Goal: Book appointment/travel/reservation

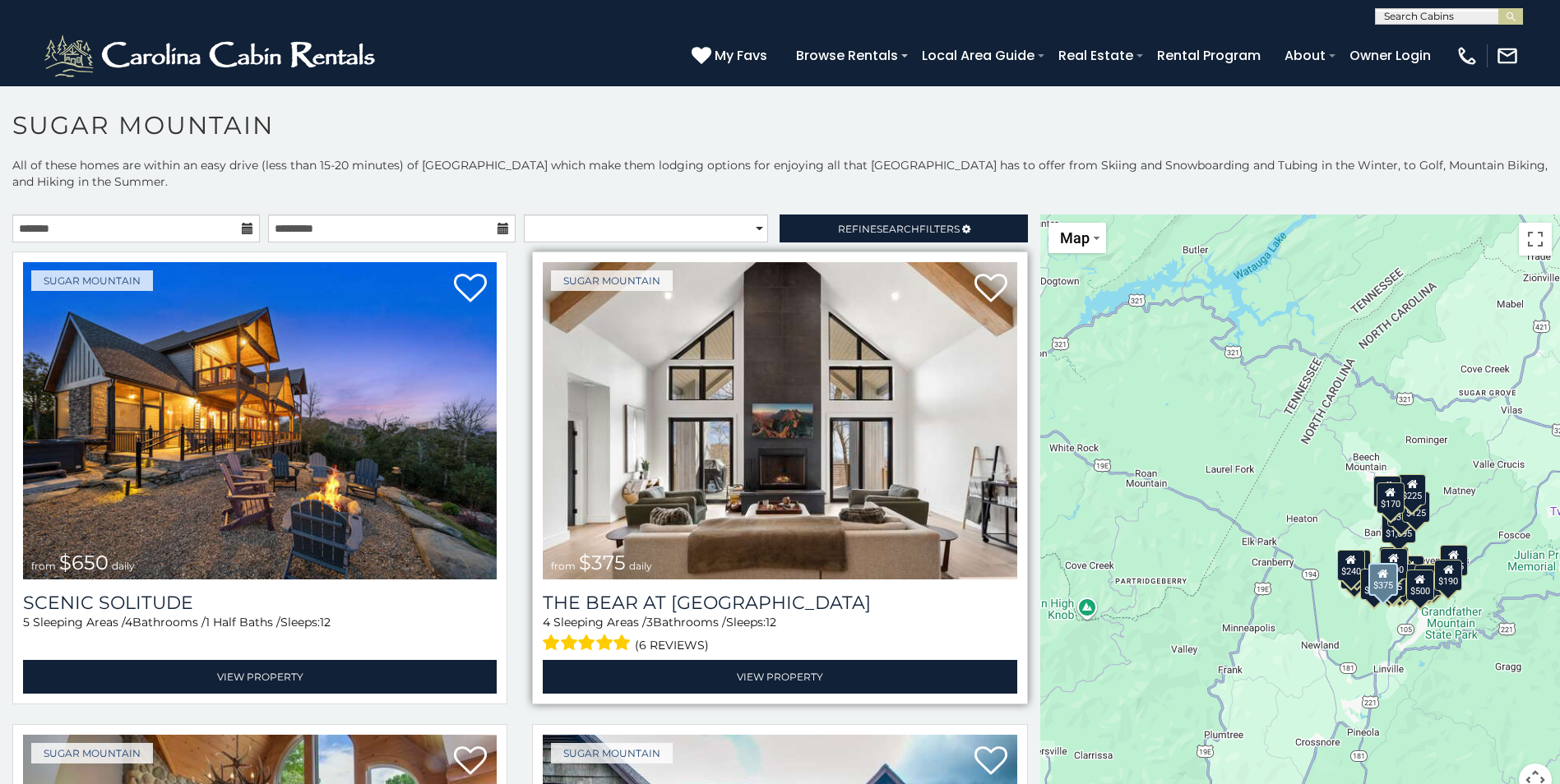
click at [750, 349] on img at bounding box center [779, 421] width 473 height 317
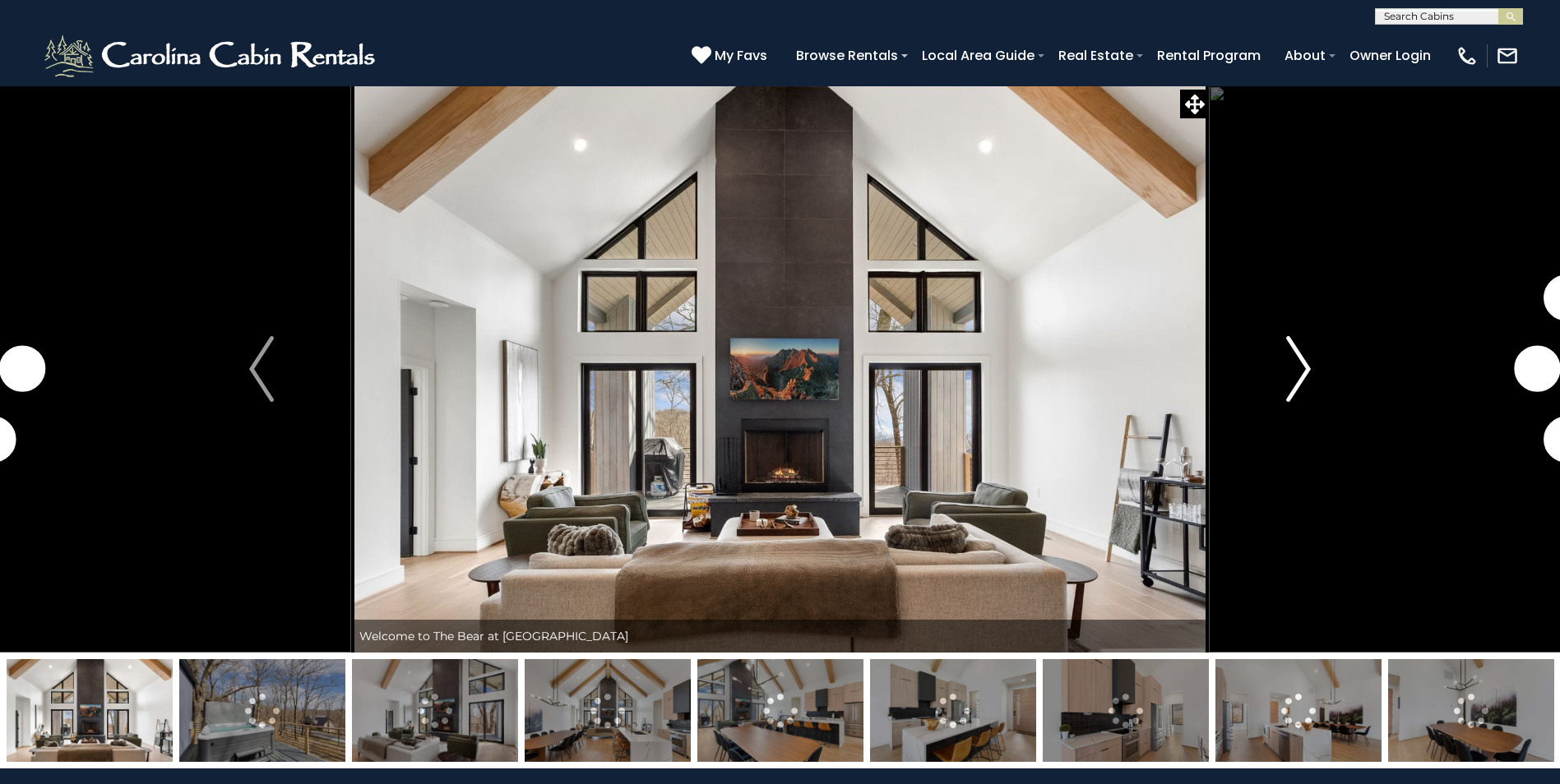
click at [1305, 366] on img "Next" at bounding box center [1298, 369] width 25 height 66
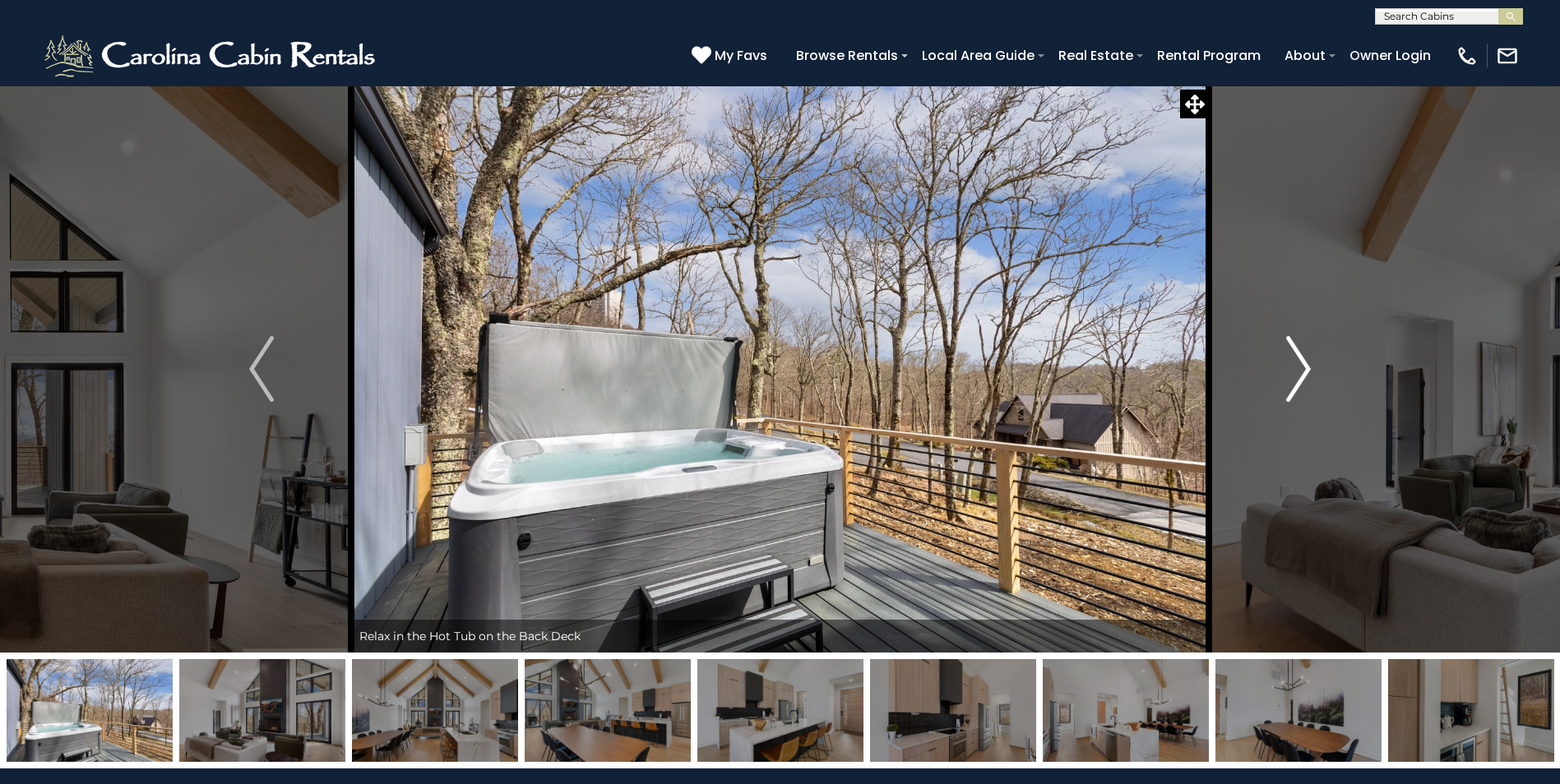
click at [1311, 370] on img "Next" at bounding box center [1298, 369] width 25 height 66
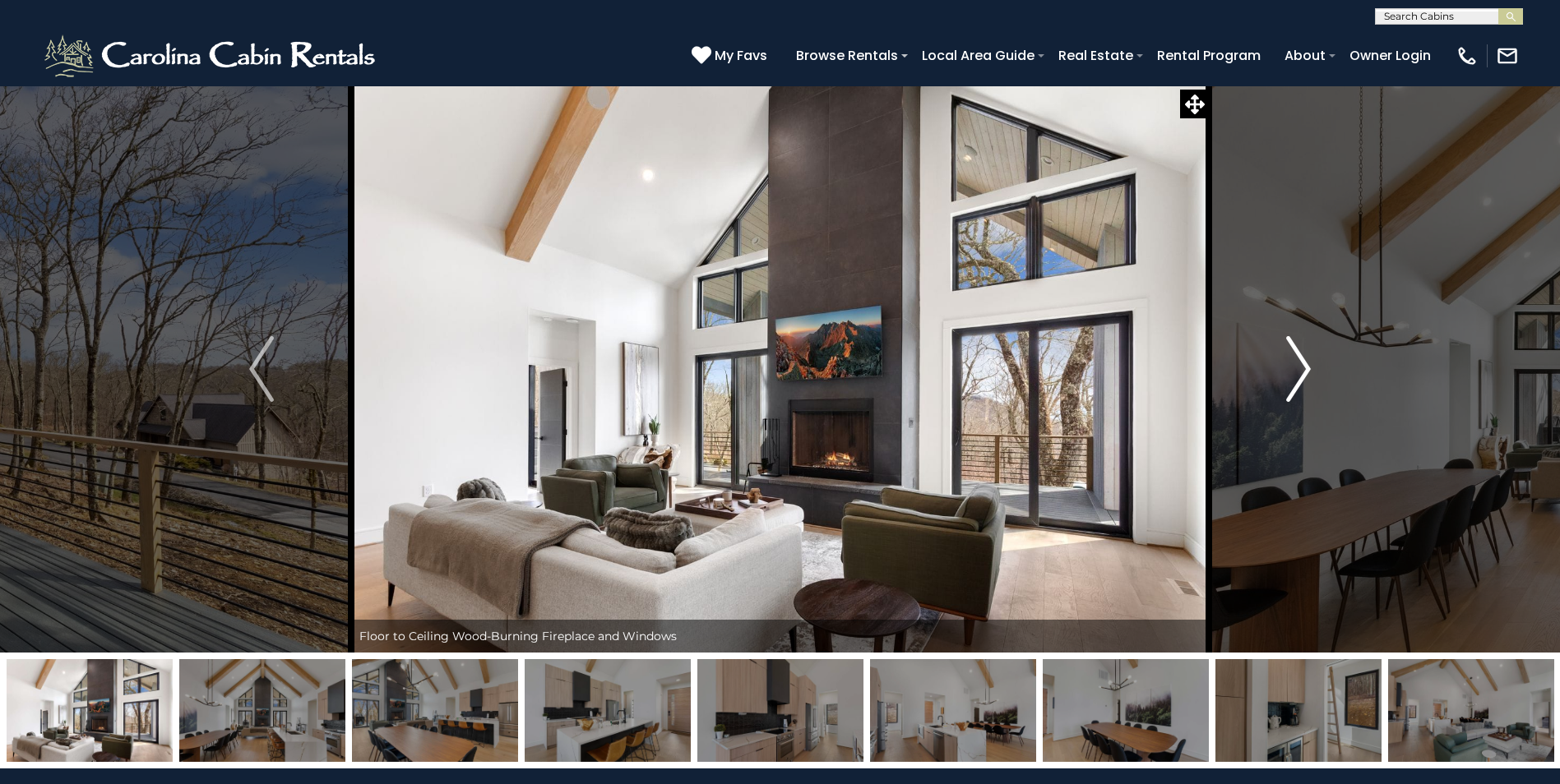
click at [1311, 370] on img "Next" at bounding box center [1298, 369] width 25 height 66
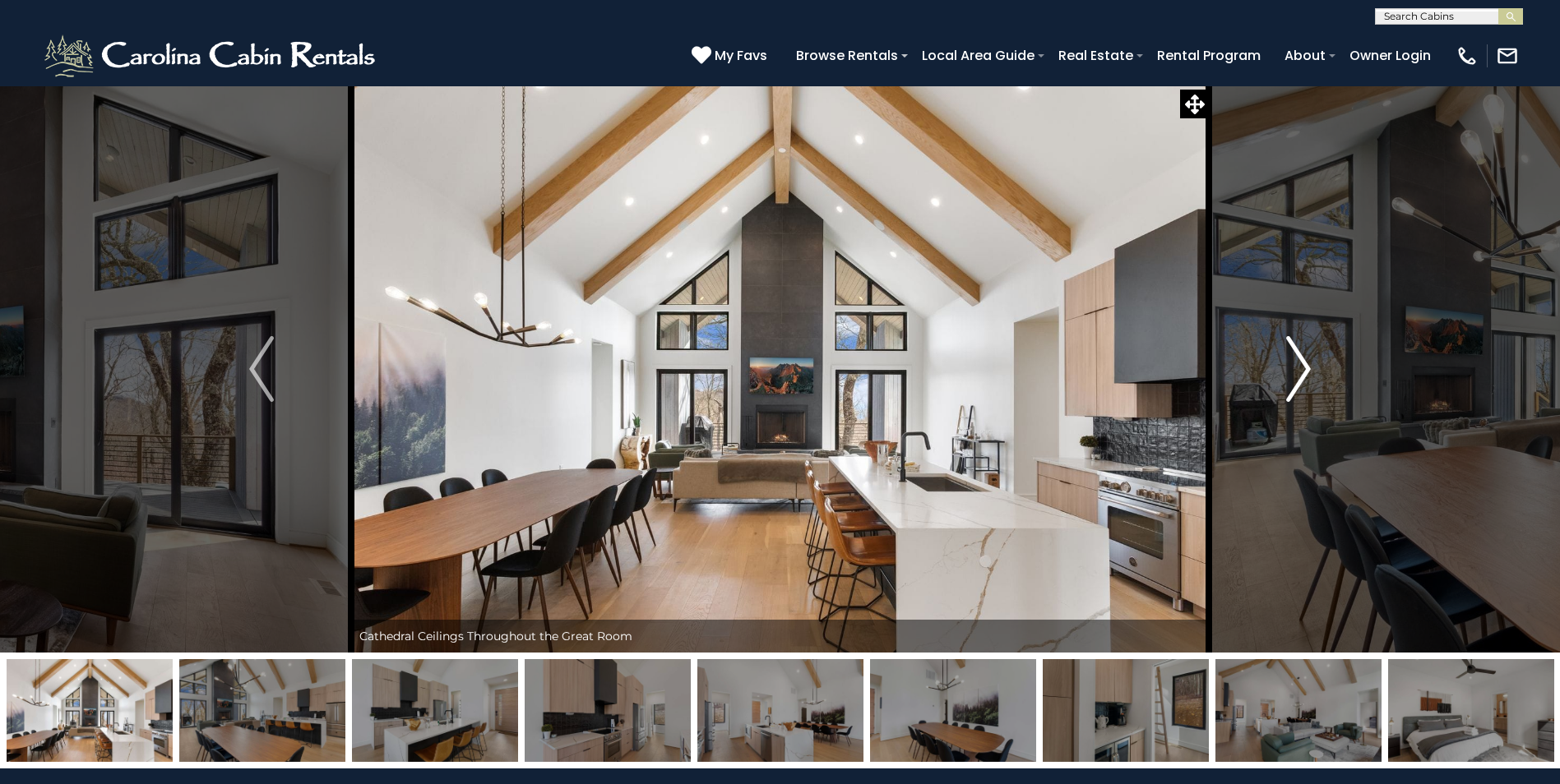
click at [1311, 370] on img "Next" at bounding box center [1298, 369] width 25 height 66
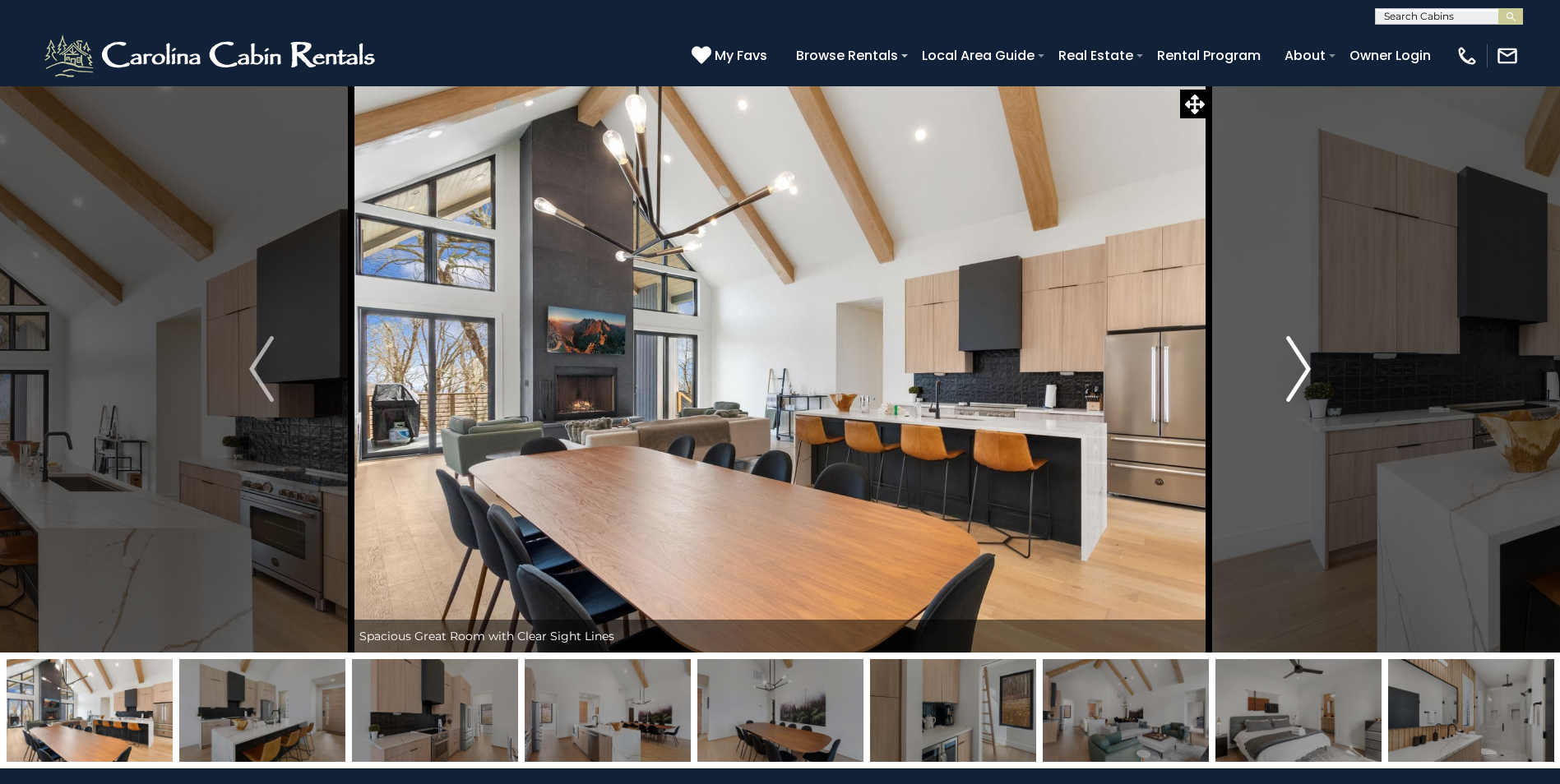
click at [1311, 370] on img "Next" at bounding box center [1298, 369] width 25 height 66
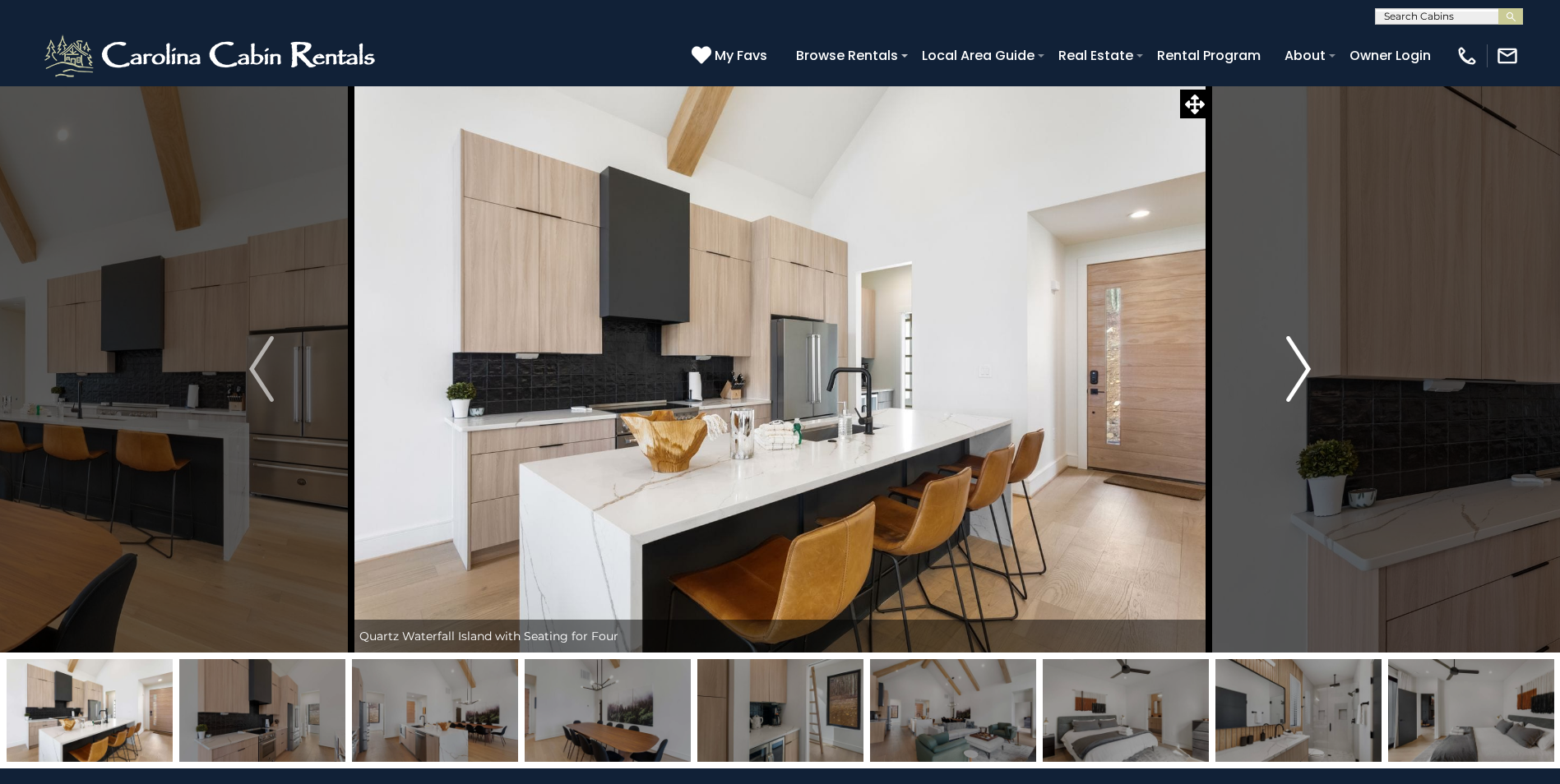
click at [1311, 370] on img "Next" at bounding box center [1298, 369] width 25 height 66
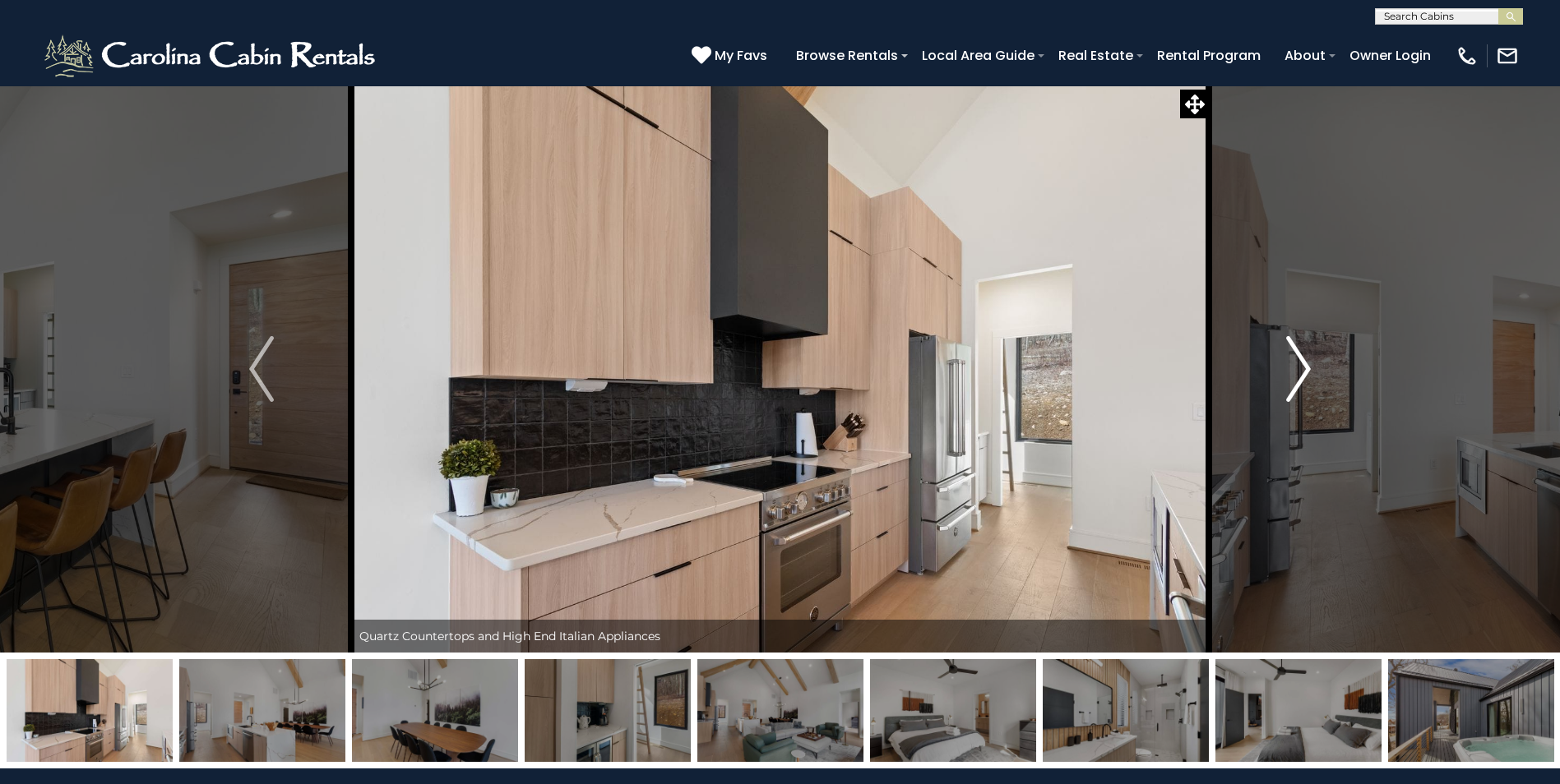
click at [1311, 370] on img "Next" at bounding box center [1298, 369] width 25 height 66
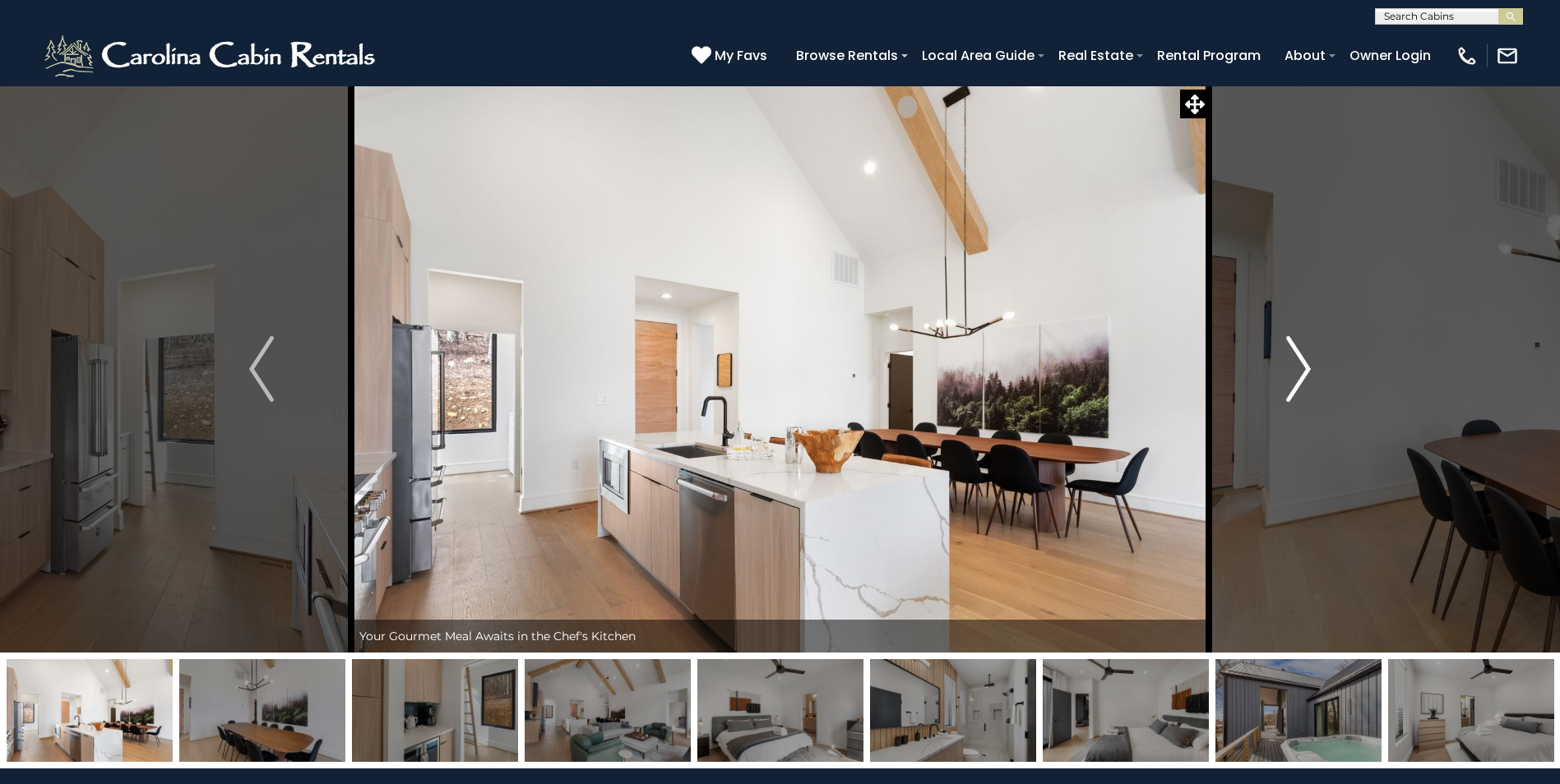
click at [1311, 370] on img "Next" at bounding box center [1298, 369] width 25 height 66
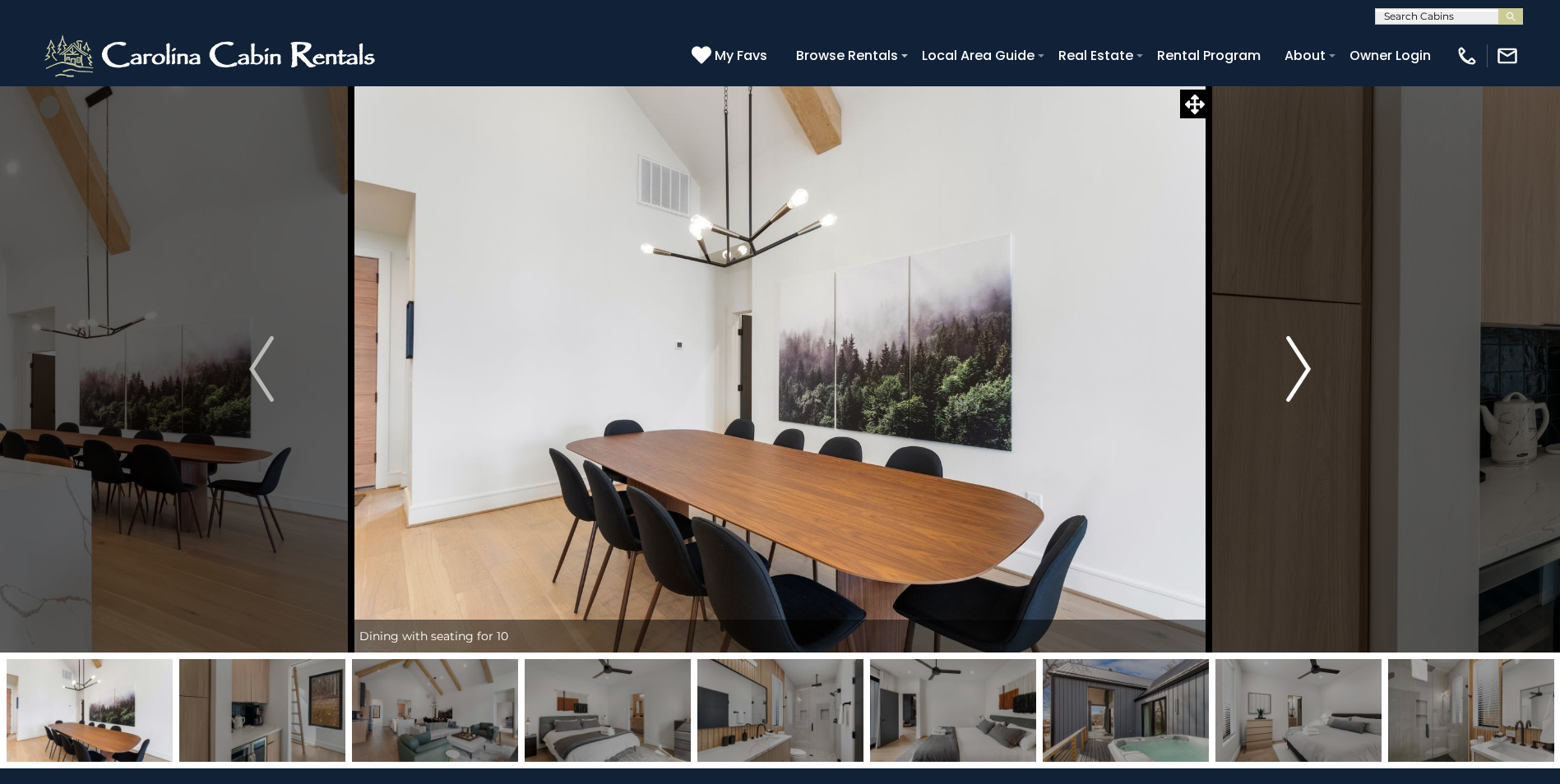
click at [1311, 370] on img "Next" at bounding box center [1298, 369] width 25 height 66
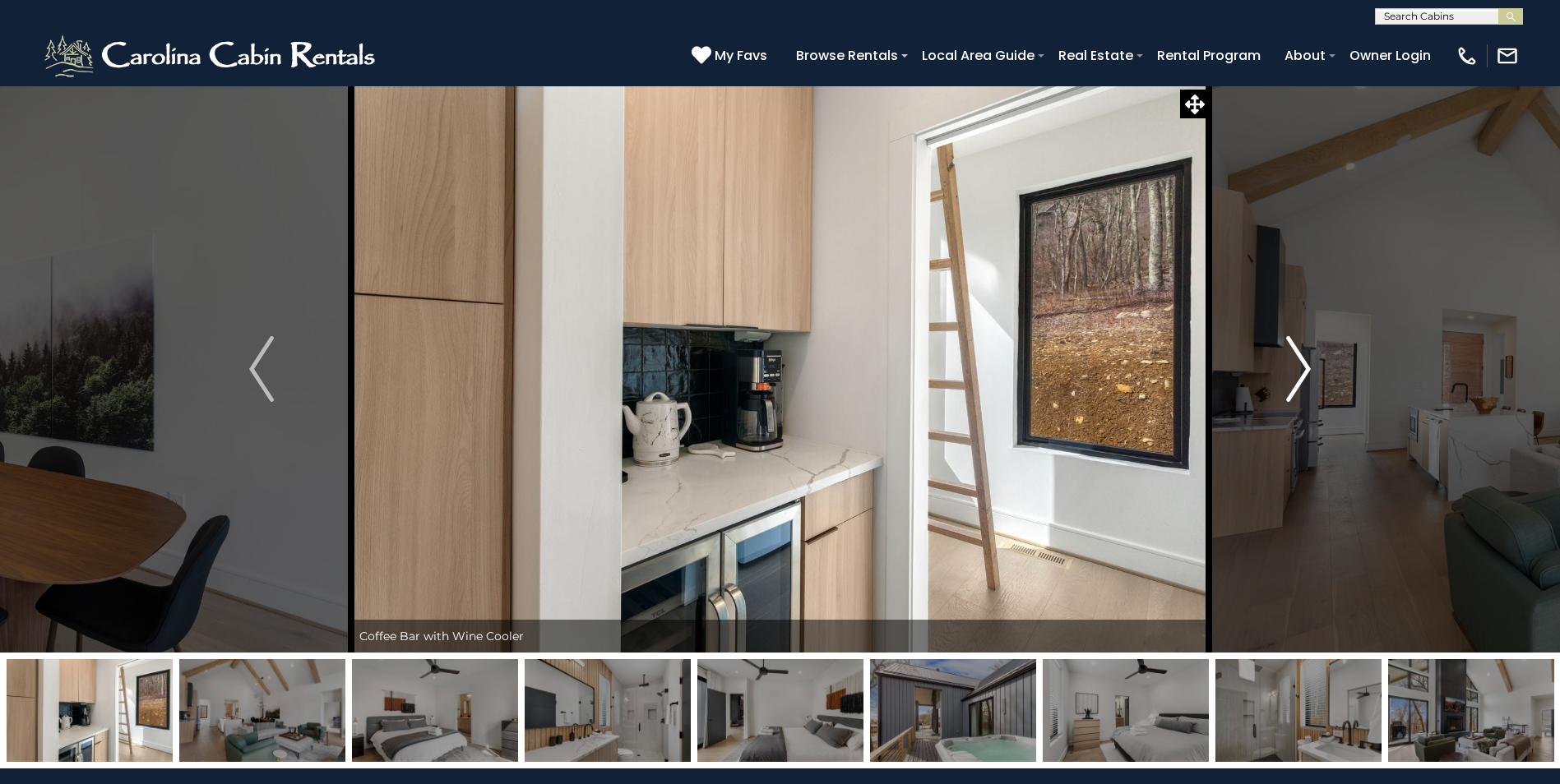
click at [1311, 370] on img "Next" at bounding box center [1298, 369] width 25 height 66
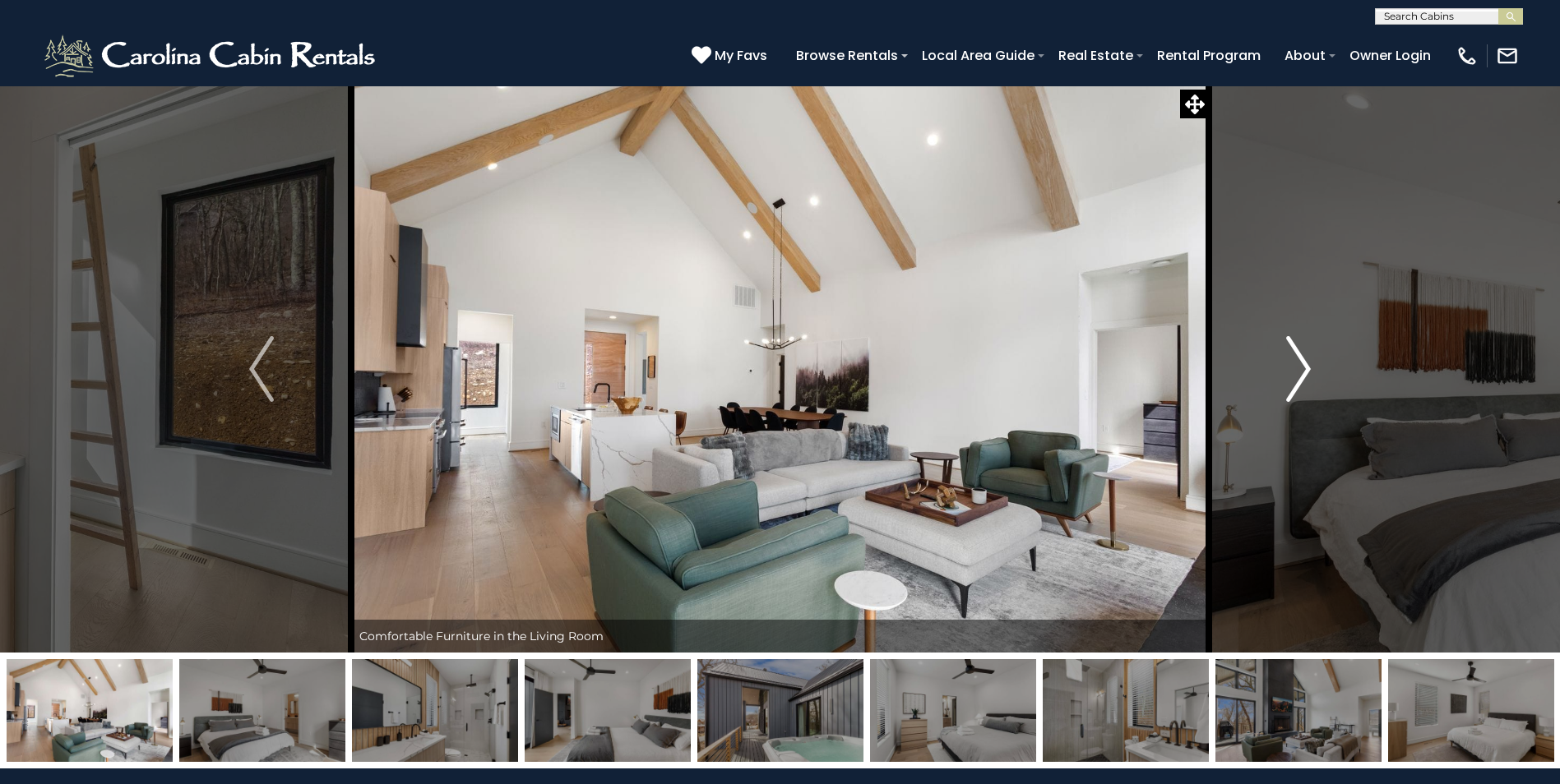
click at [1311, 370] on img "Next" at bounding box center [1298, 369] width 25 height 66
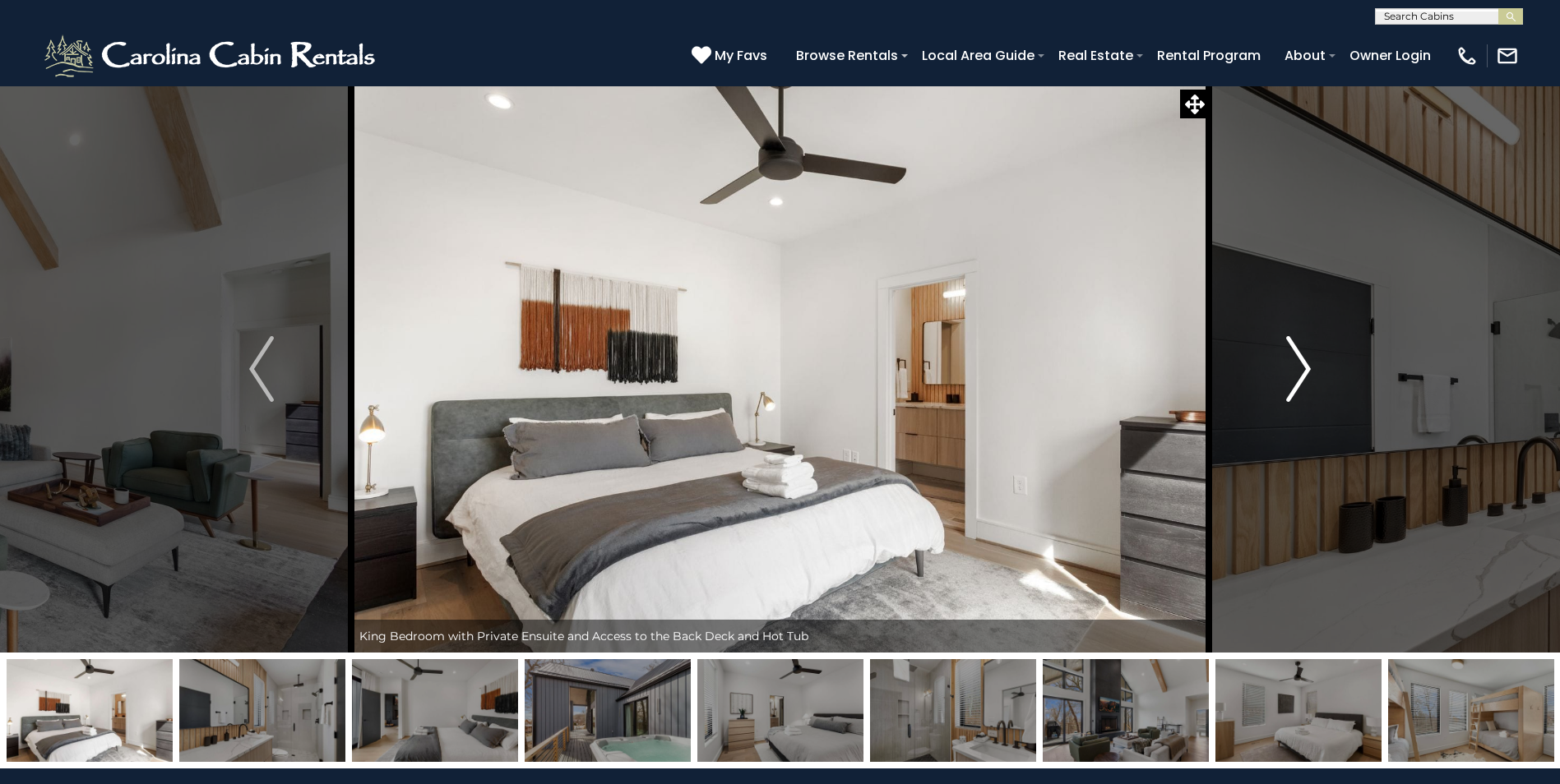
click at [1311, 370] on img "Next" at bounding box center [1298, 369] width 25 height 66
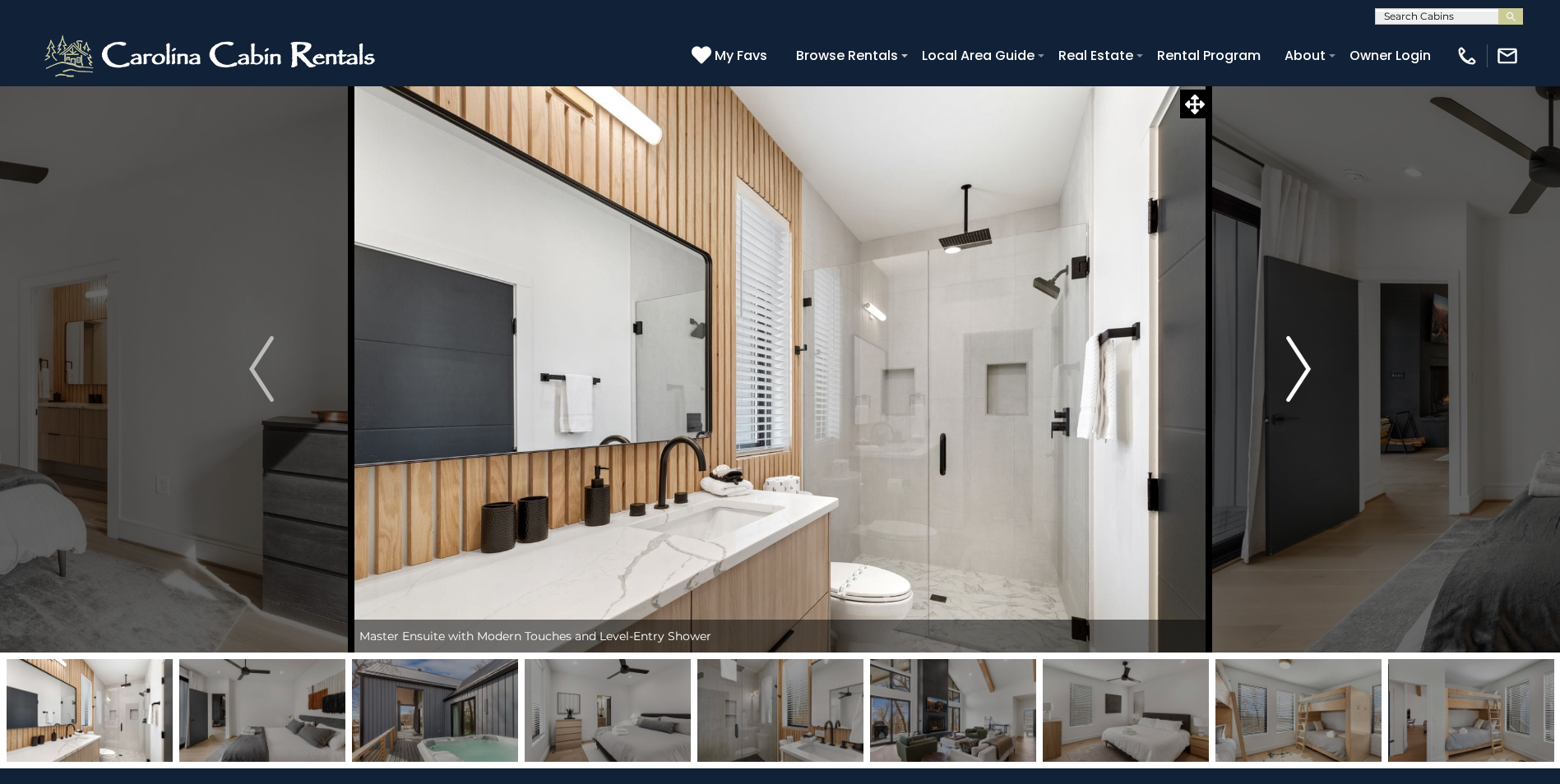
click at [1311, 370] on img "Next" at bounding box center [1298, 369] width 25 height 66
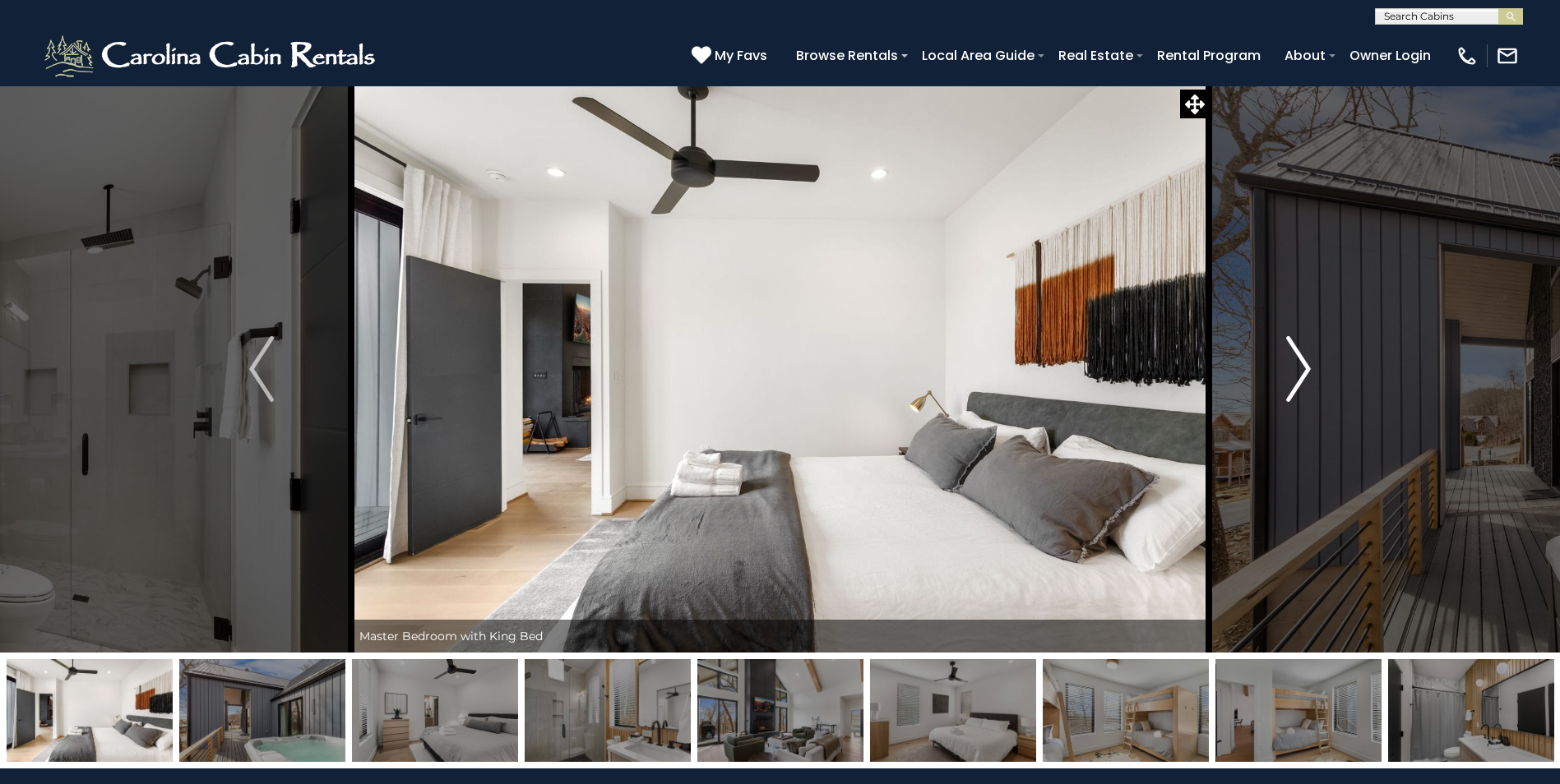
click at [1311, 370] on img "Next" at bounding box center [1298, 369] width 25 height 66
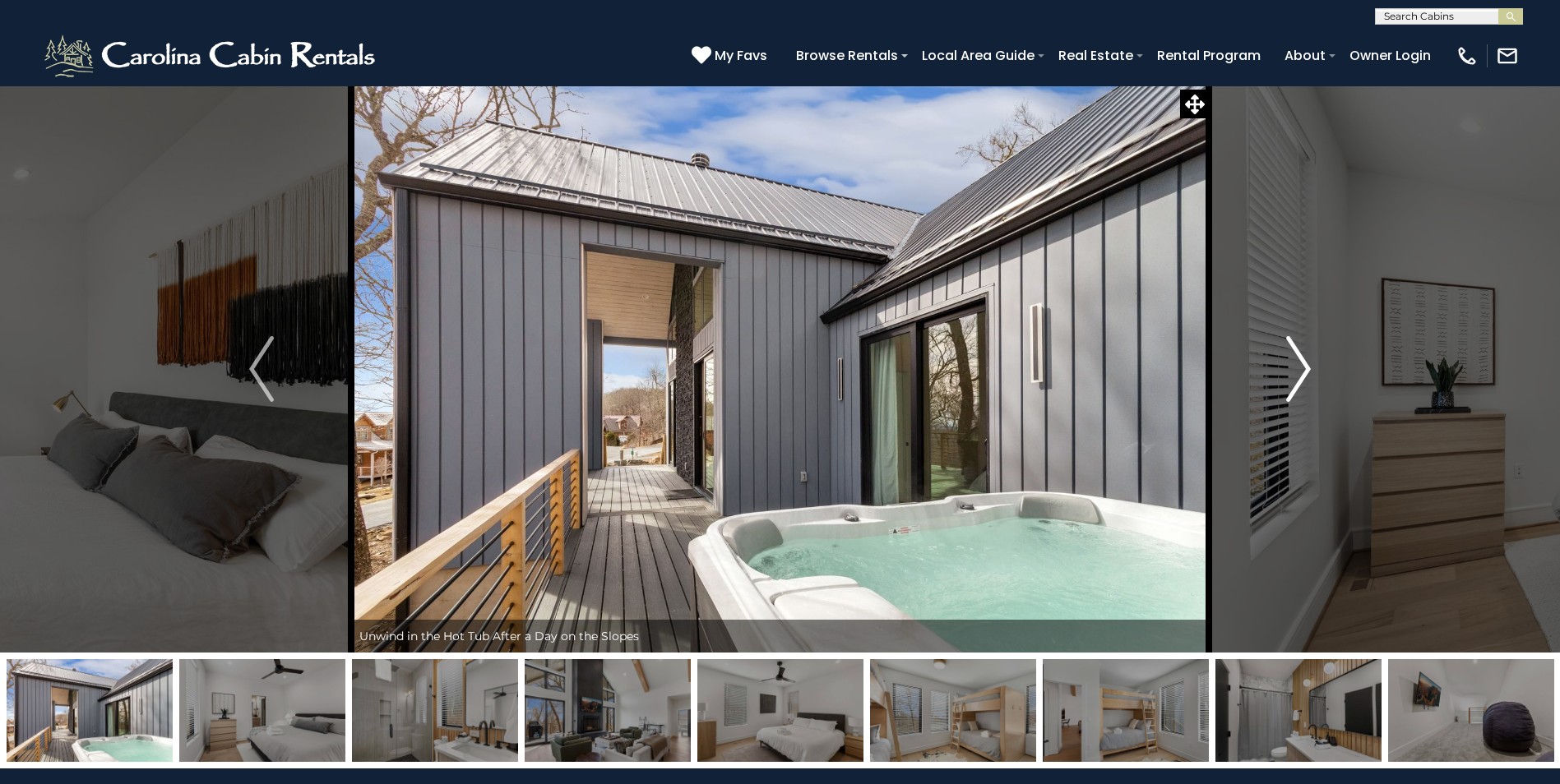
click at [1311, 370] on img "Next" at bounding box center [1298, 369] width 25 height 66
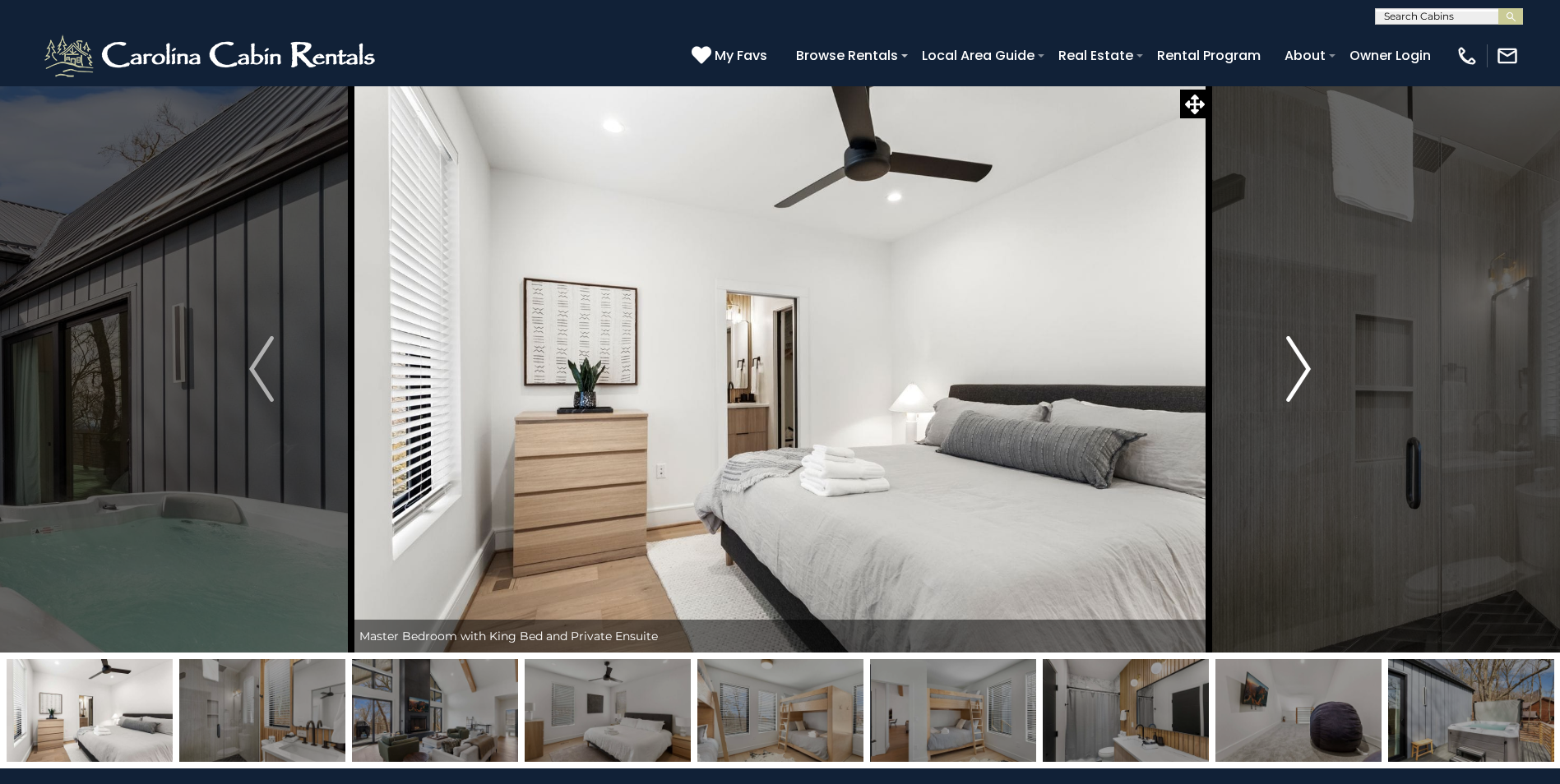
click at [1311, 370] on img "Next" at bounding box center [1298, 369] width 25 height 66
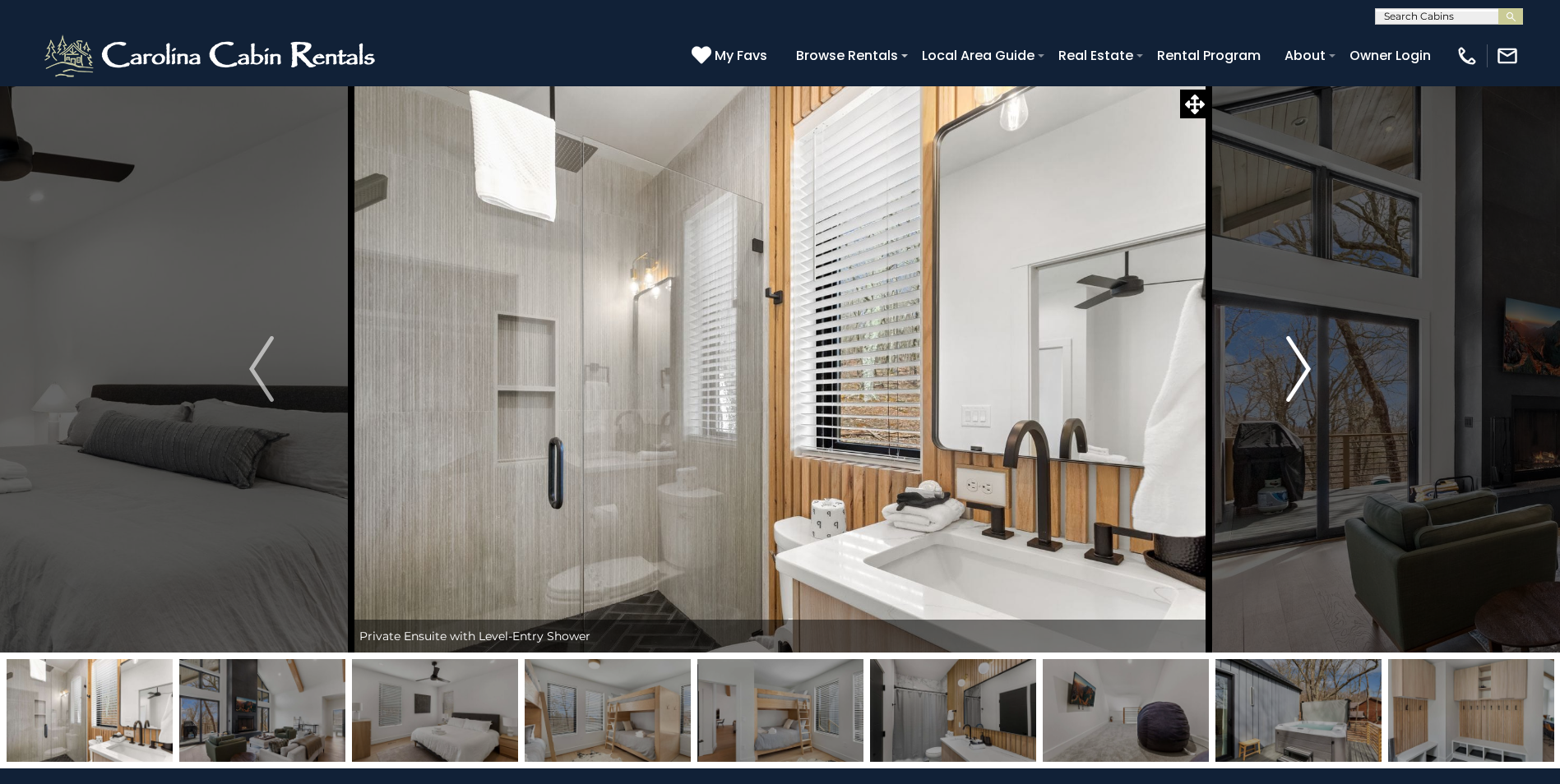
click at [1311, 370] on img "Next" at bounding box center [1298, 369] width 25 height 66
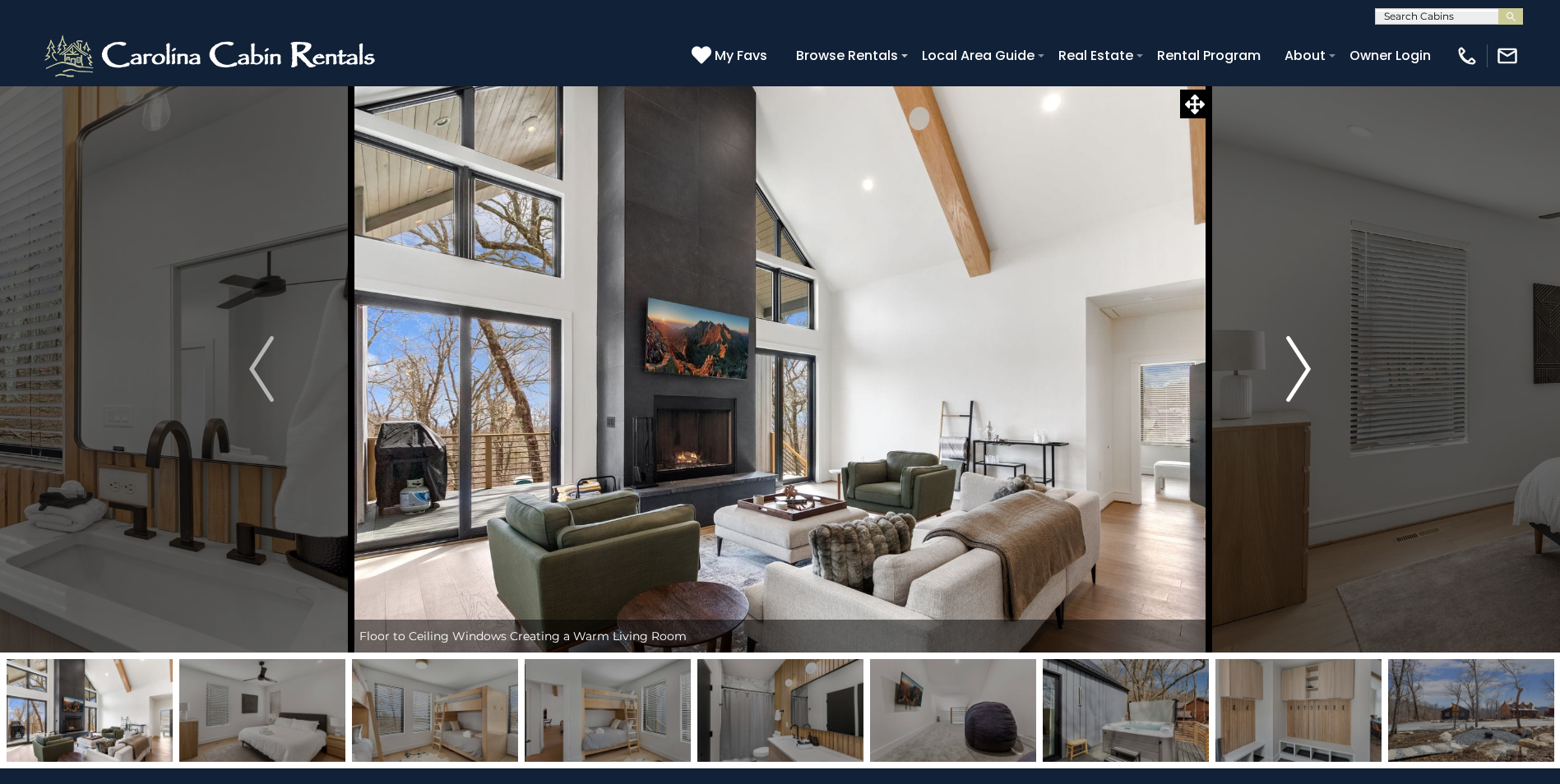
click at [1311, 370] on img "Next" at bounding box center [1298, 369] width 25 height 66
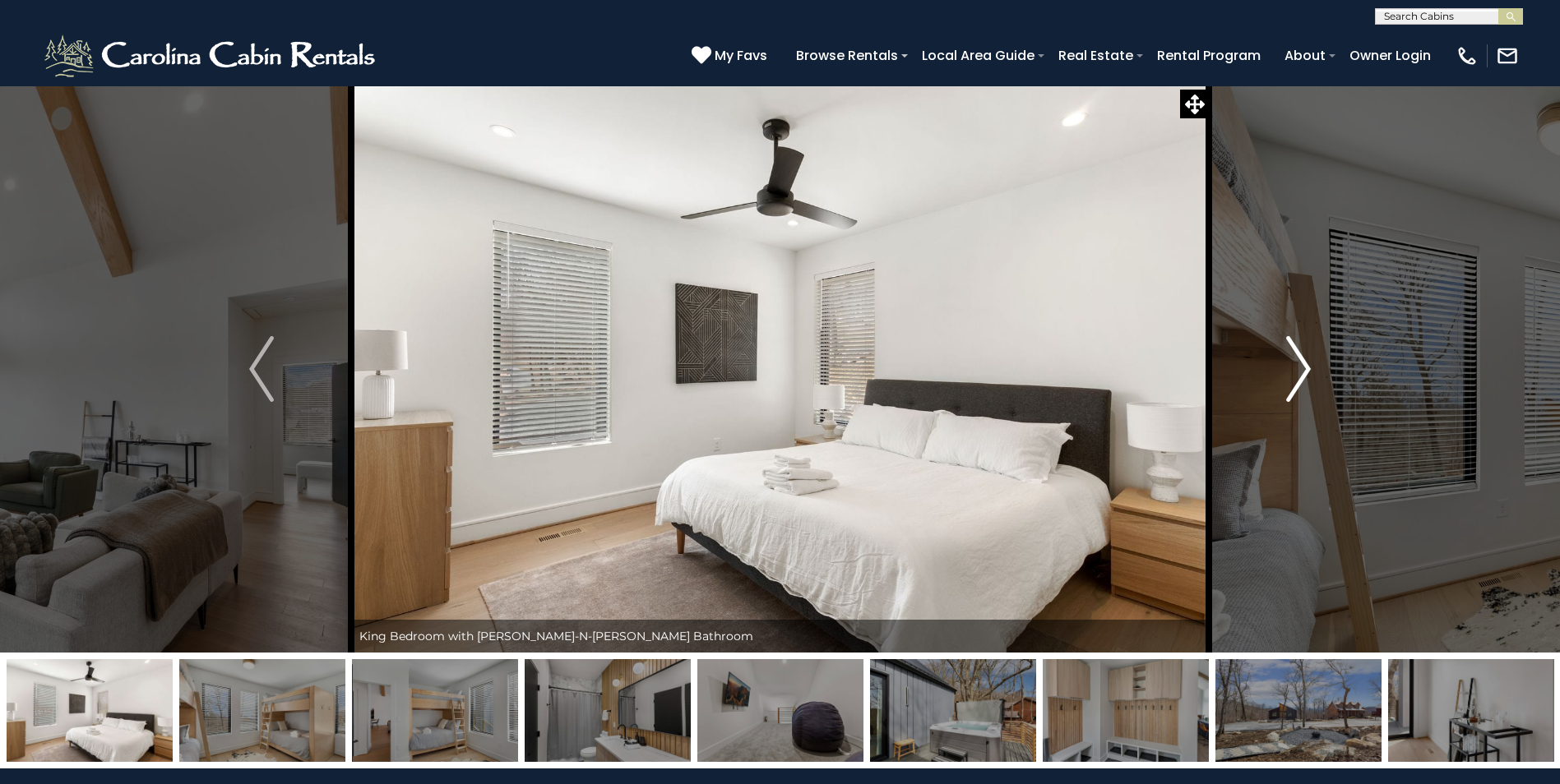
click at [1311, 370] on img "Next" at bounding box center [1298, 369] width 25 height 66
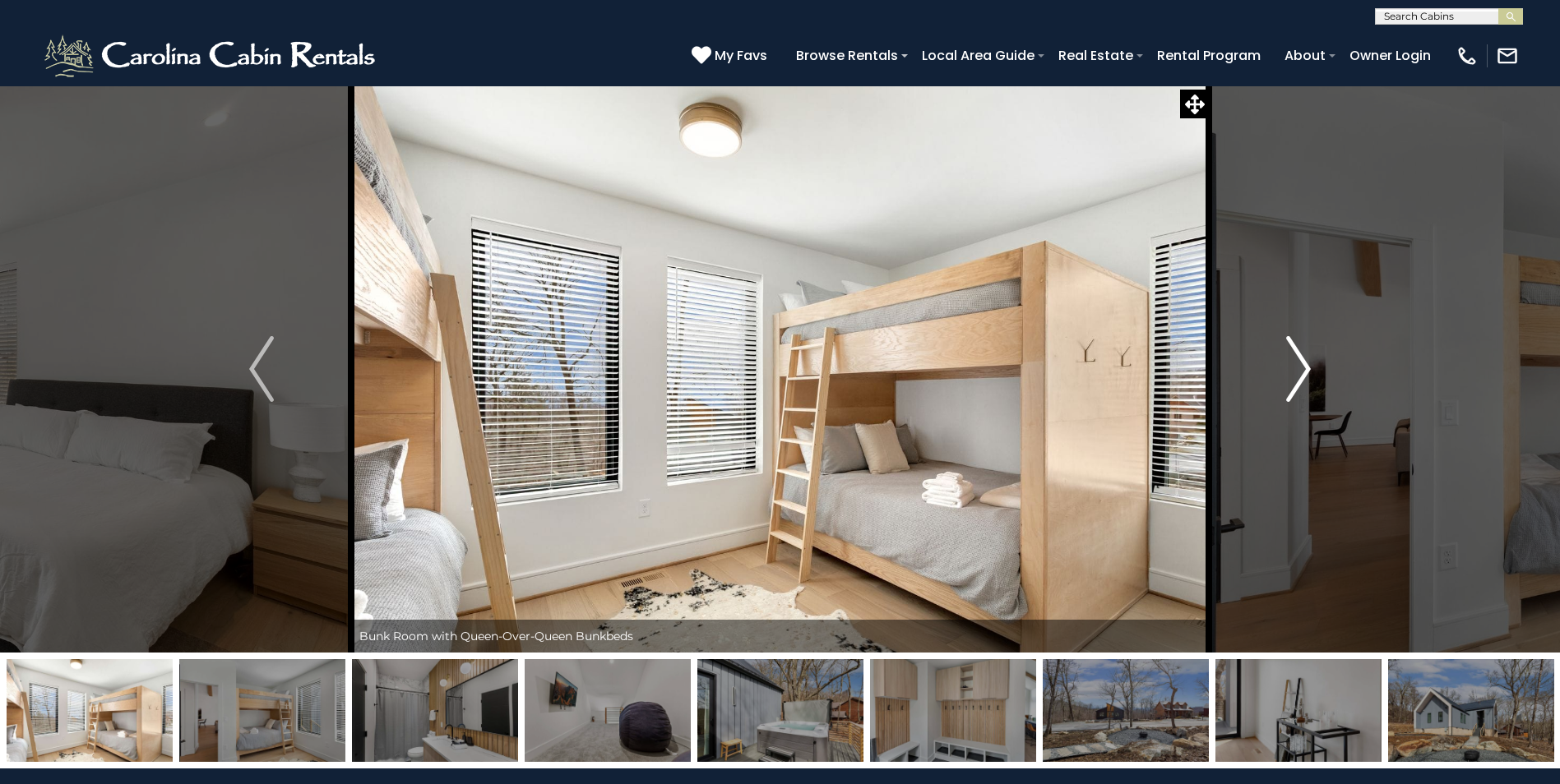
click at [1311, 370] on img "Next" at bounding box center [1298, 369] width 25 height 66
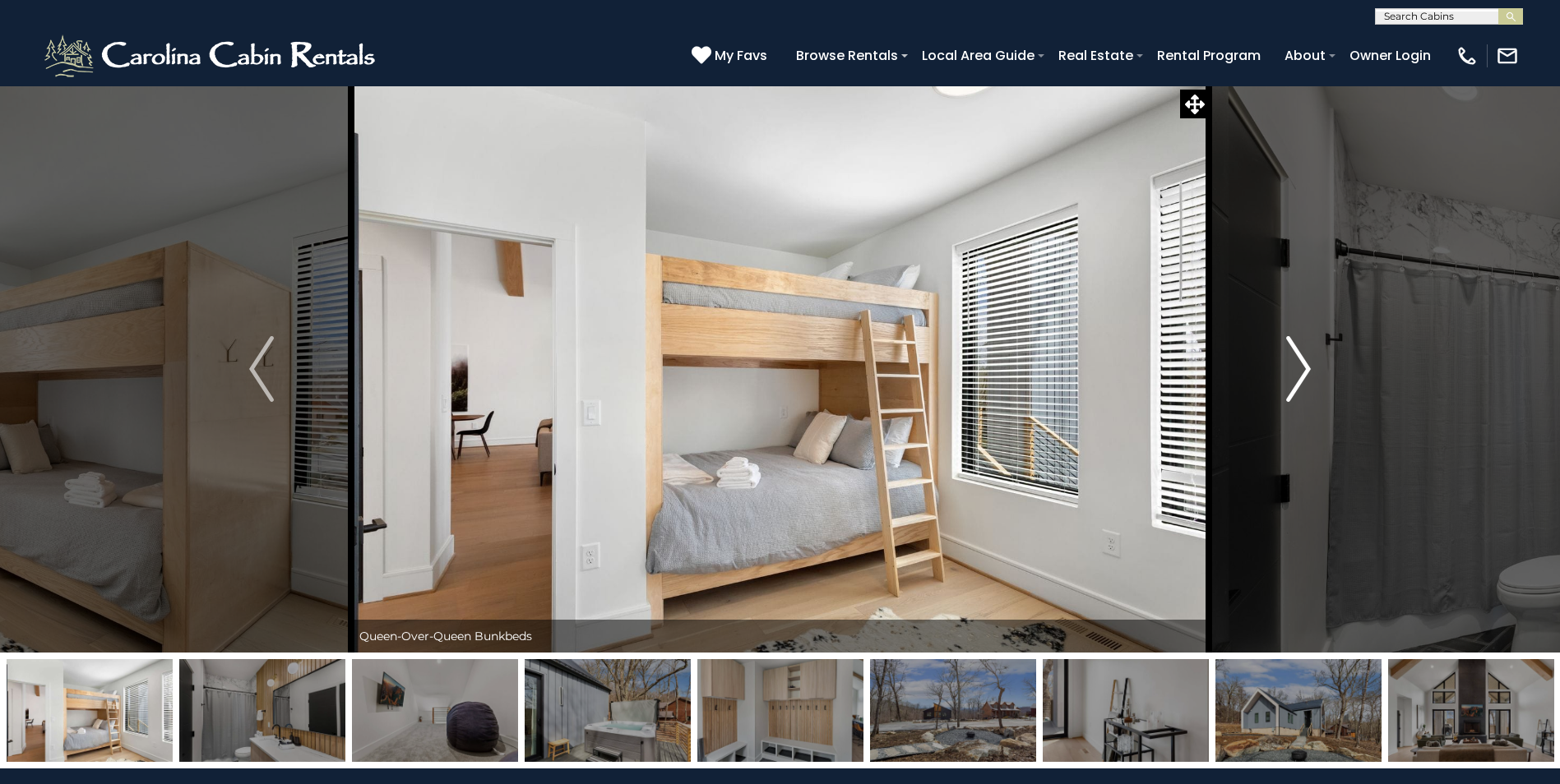
click at [1311, 370] on img "Next" at bounding box center [1298, 369] width 25 height 66
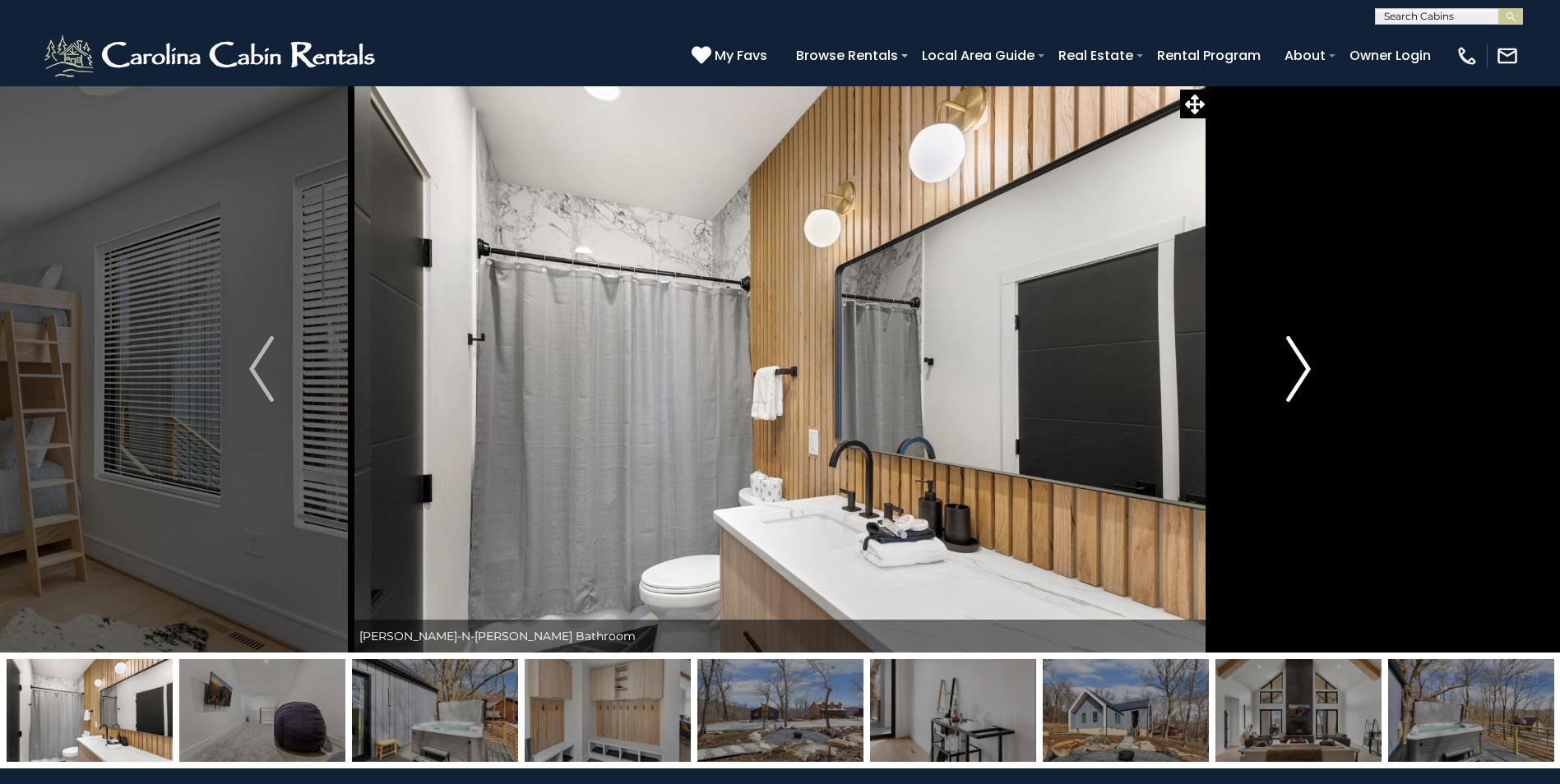
click at [1311, 370] on img "Next" at bounding box center [1298, 369] width 25 height 66
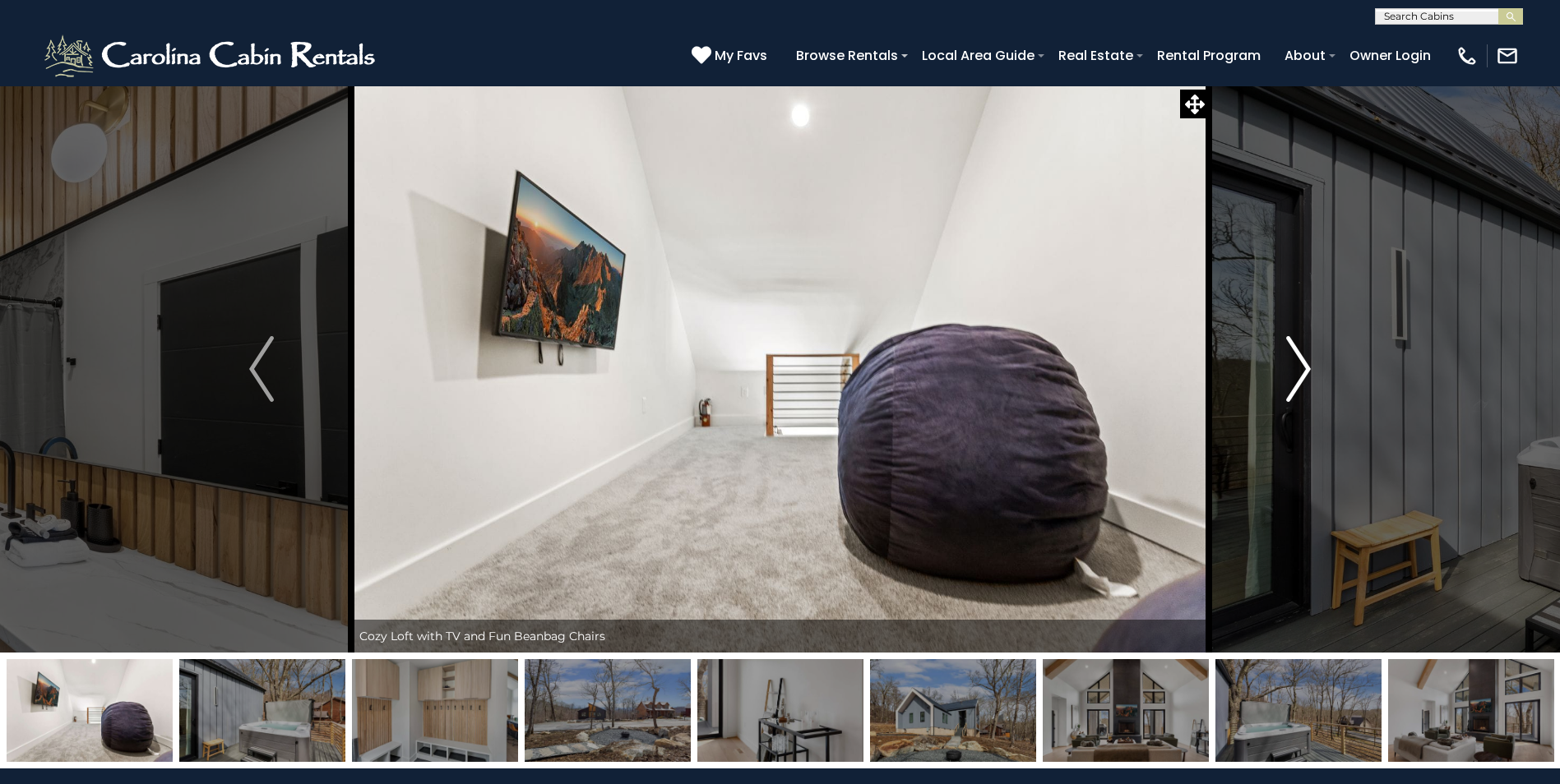
click at [1311, 370] on img "Next" at bounding box center [1298, 369] width 25 height 66
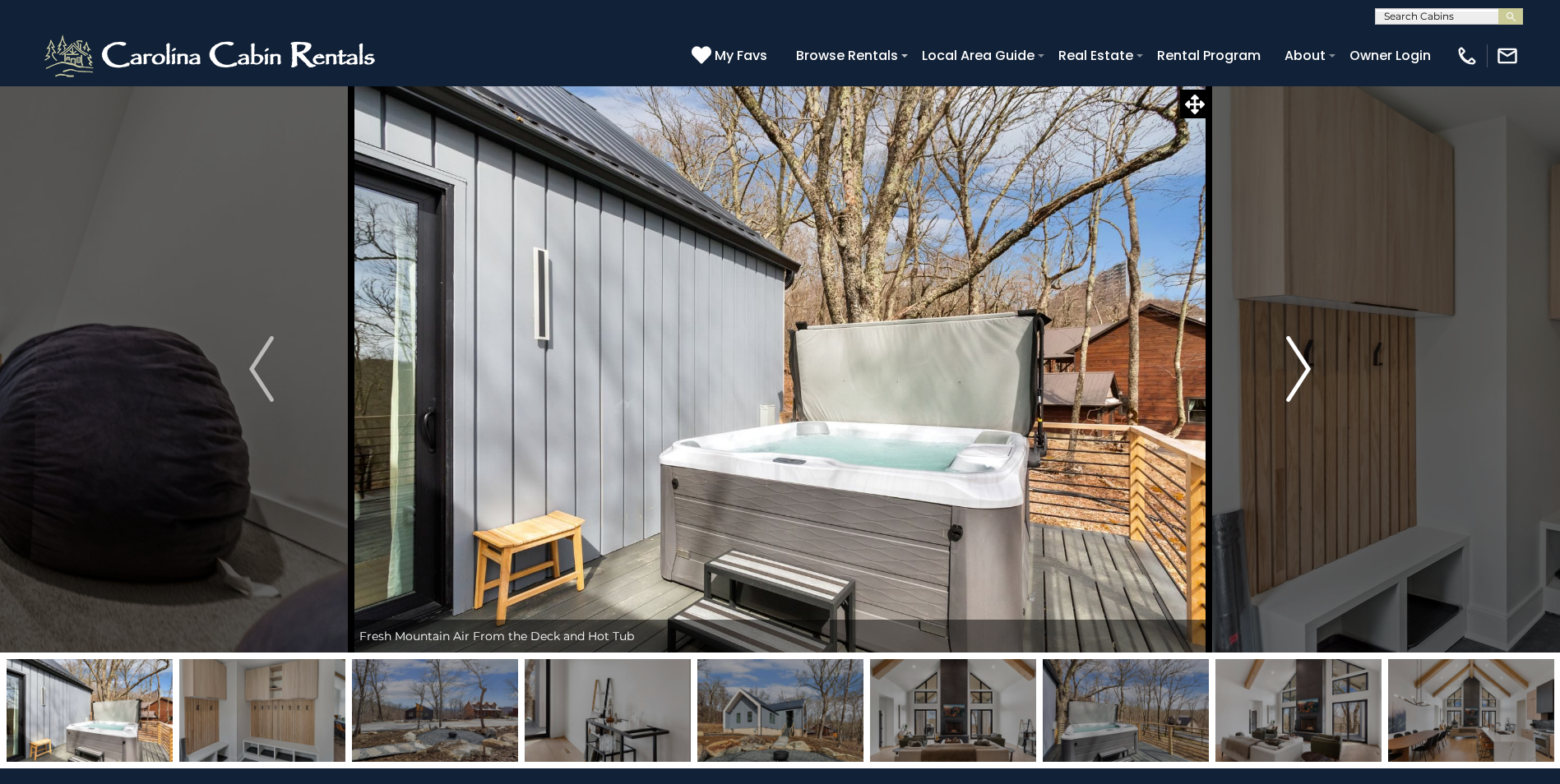
click at [1311, 370] on img "Next" at bounding box center [1298, 369] width 25 height 66
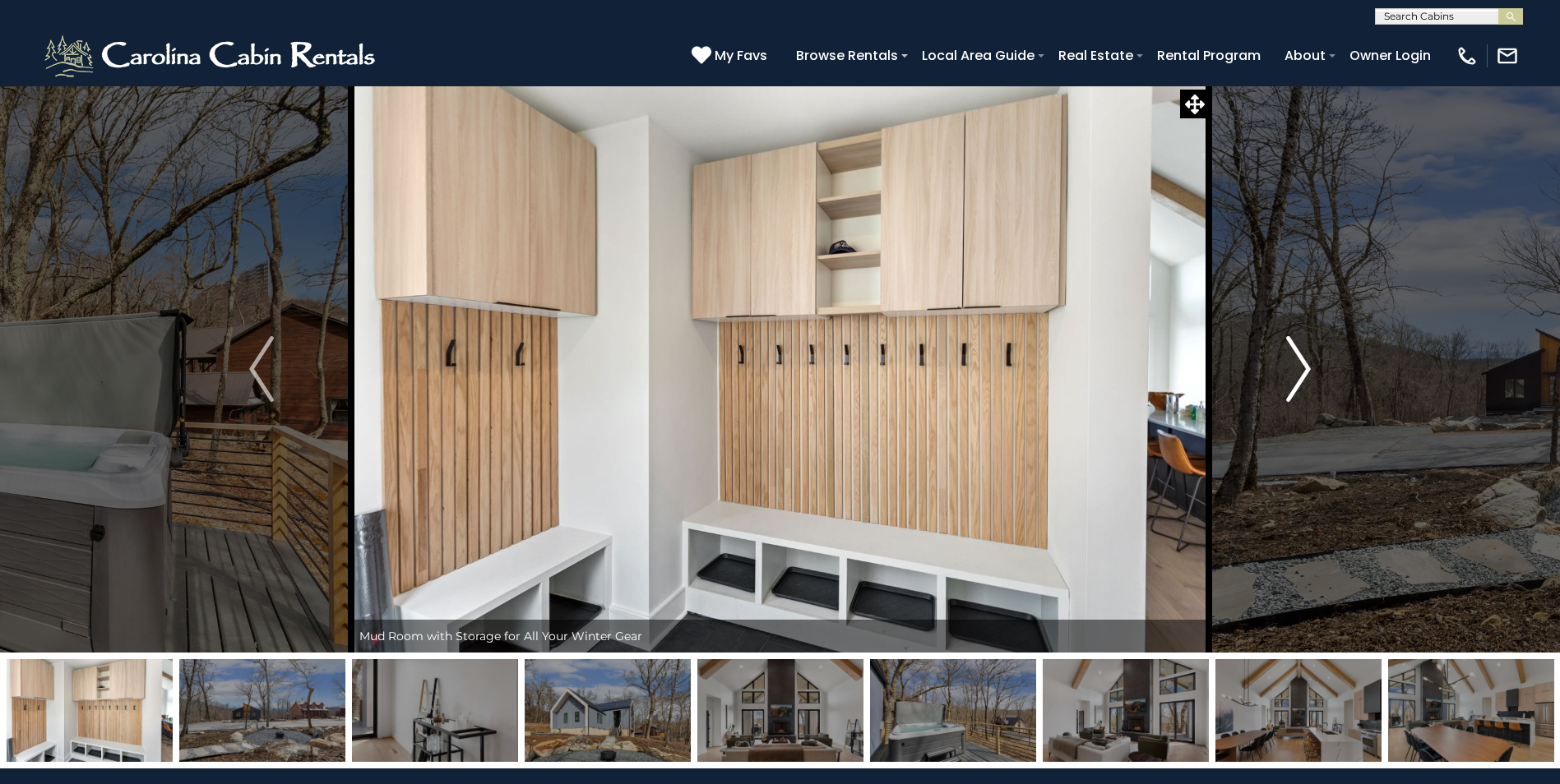
click at [1311, 370] on img "Next" at bounding box center [1298, 369] width 25 height 66
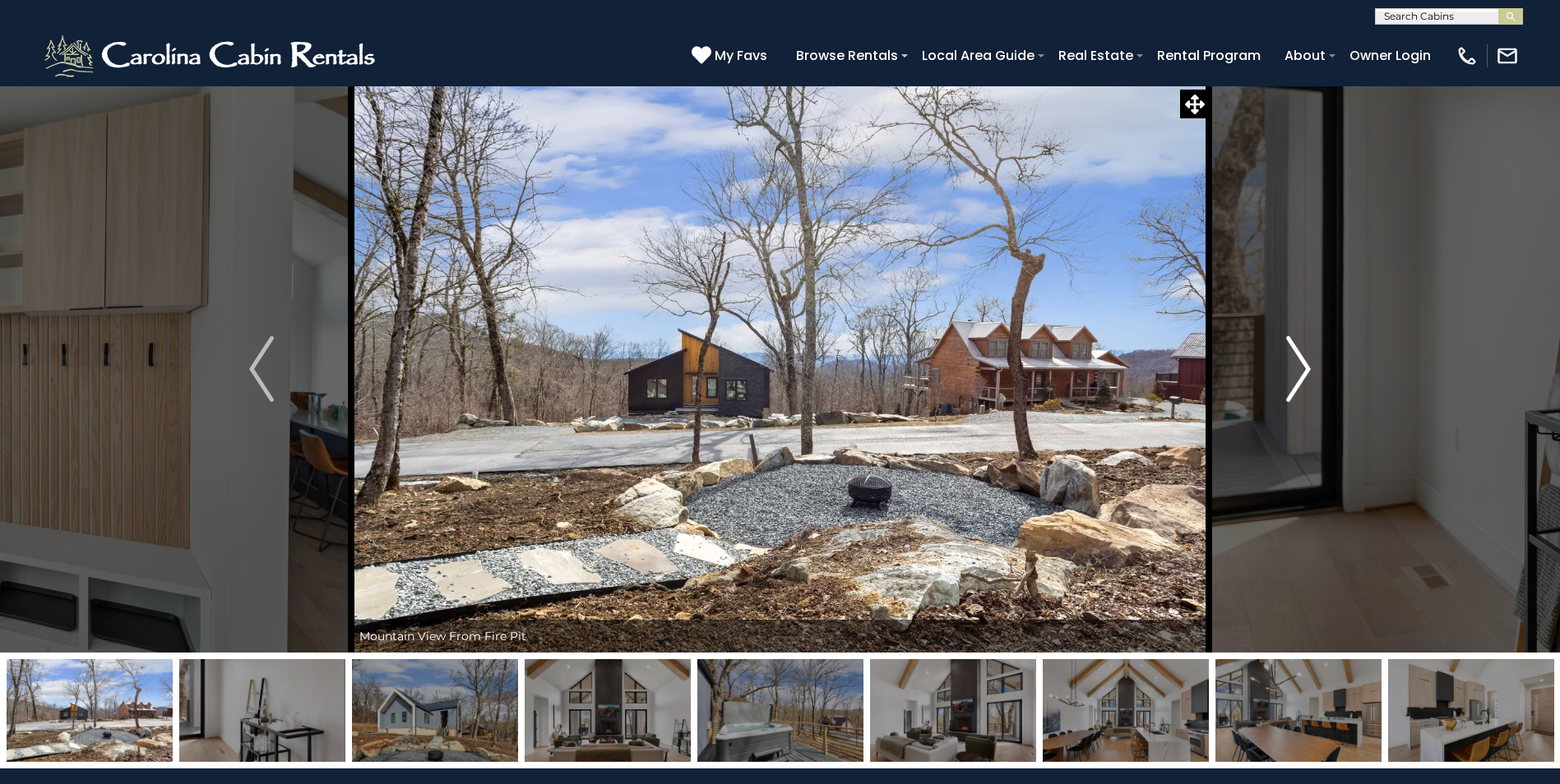
click at [1311, 370] on img "Next" at bounding box center [1298, 369] width 25 height 66
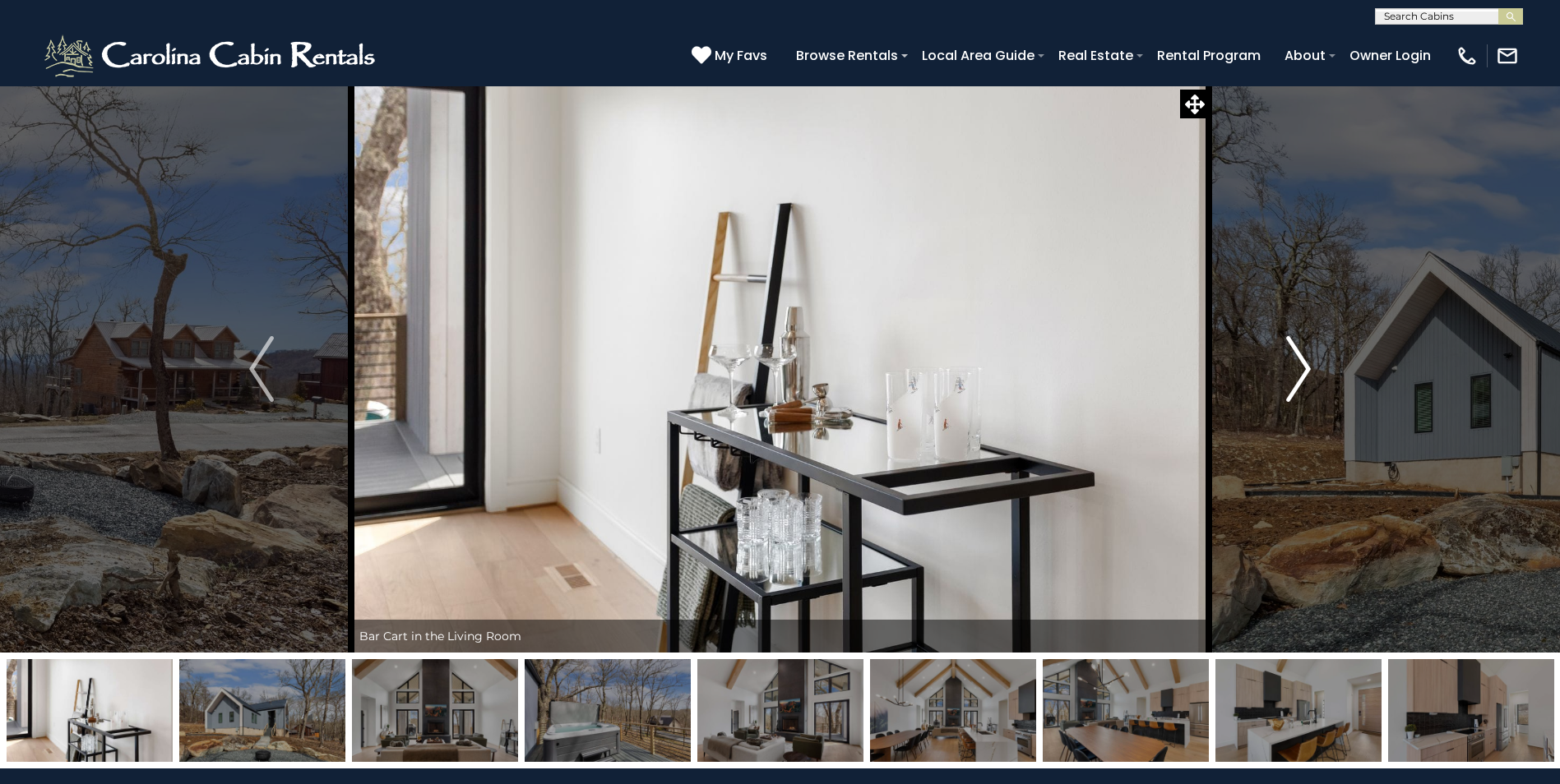
click at [1311, 370] on img "Next" at bounding box center [1298, 369] width 25 height 66
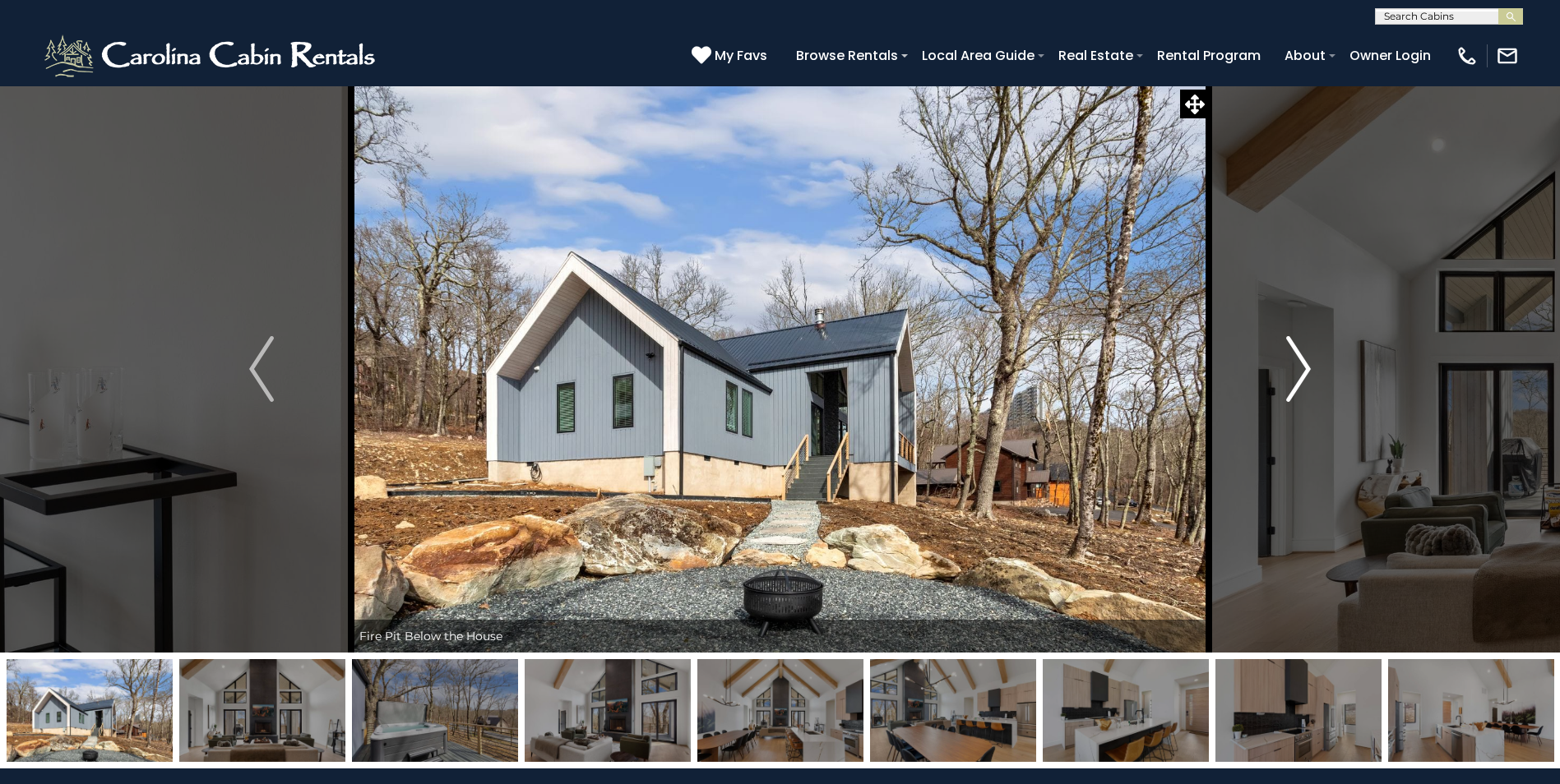
click at [1311, 370] on img "Next" at bounding box center [1298, 369] width 25 height 66
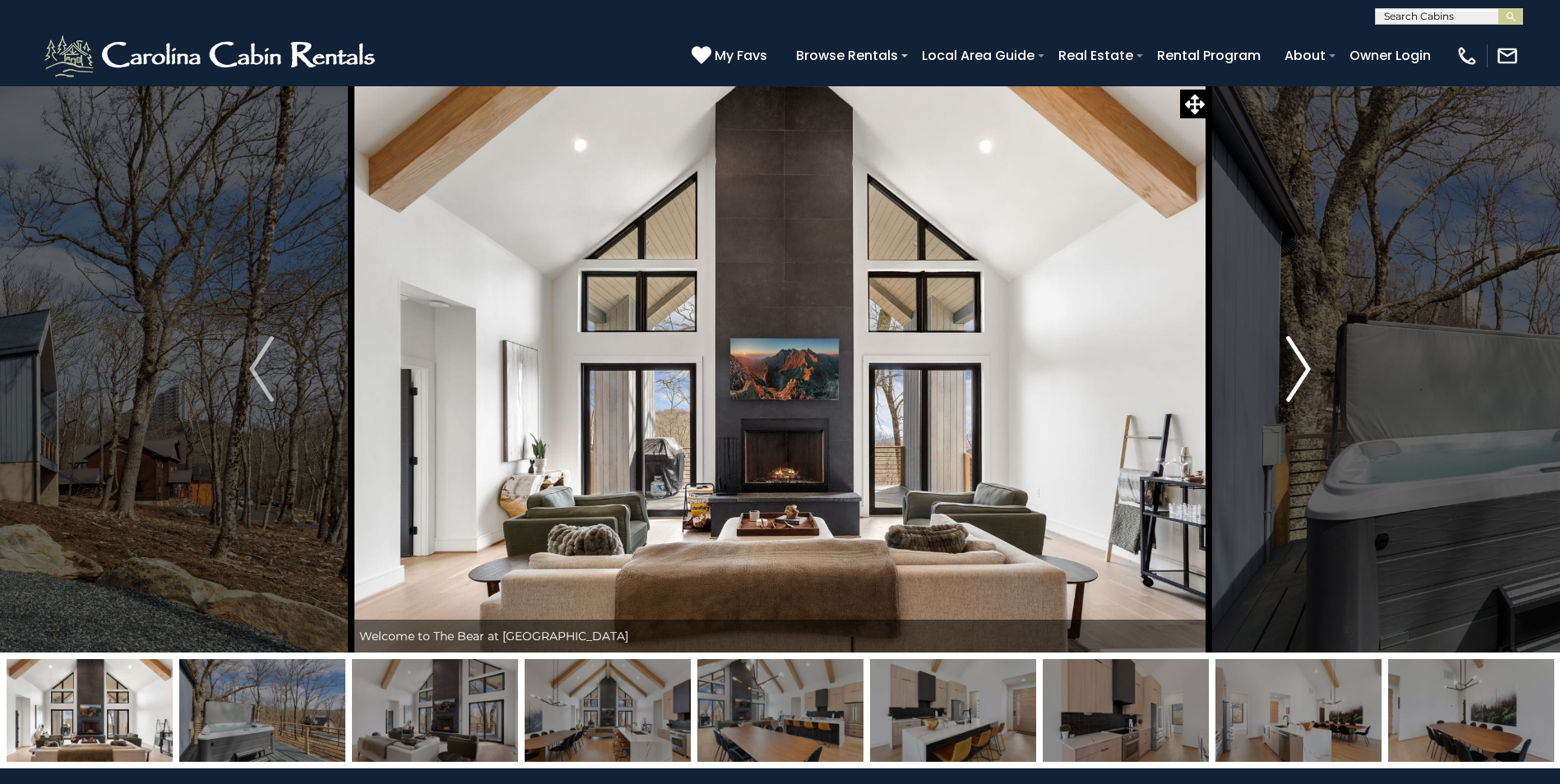
click at [1311, 370] on img "Next" at bounding box center [1298, 369] width 25 height 66
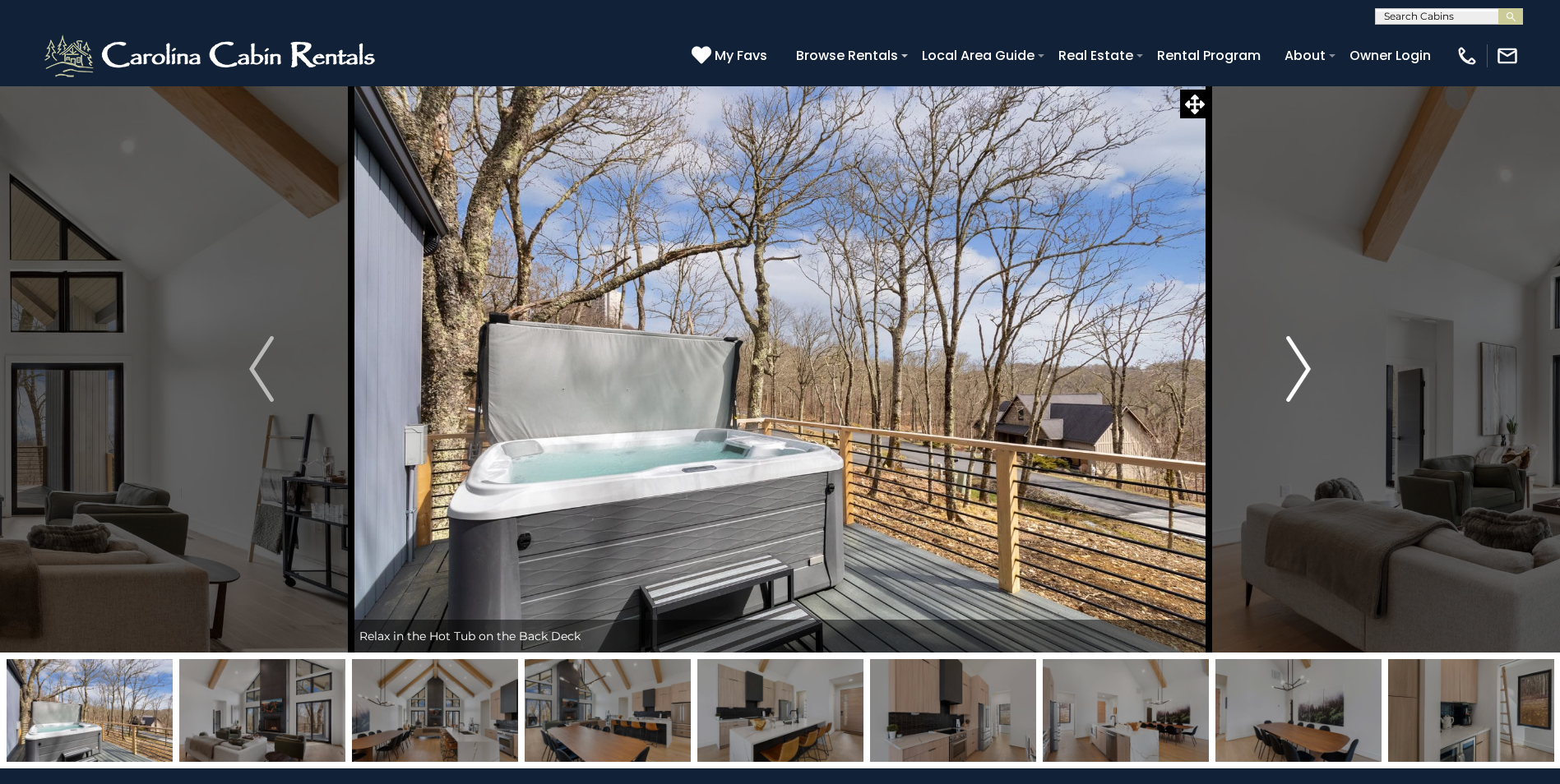
click at [1311, 370] on img "Next" at bounding box center [1298, 369] width 25 height 66
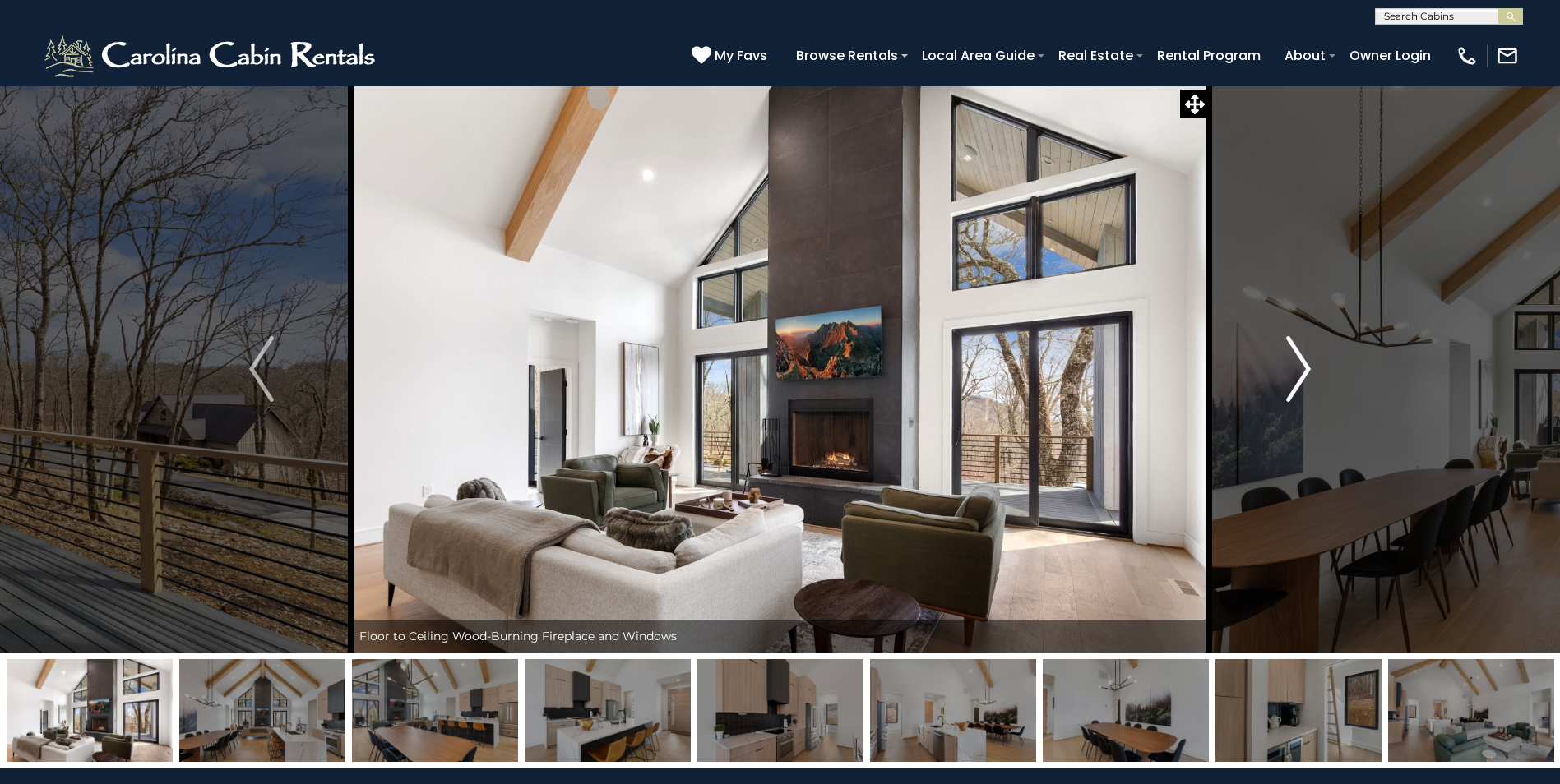
click at [1311, 370] on img "Next" at bounding box center [1298, 369] width 25 height 66
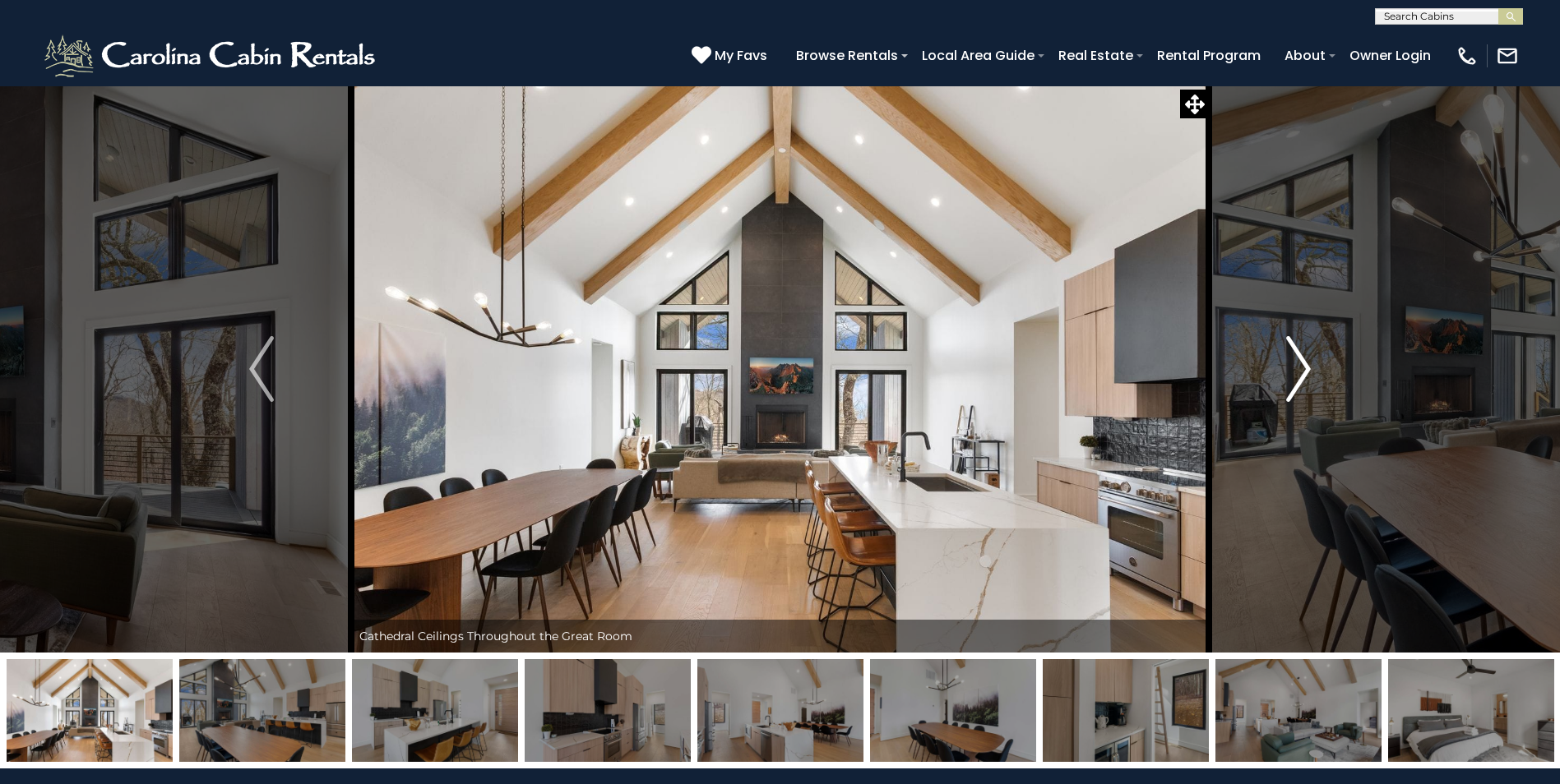
click at [1311, 370] on img "Next" at bounding box center [1298, 369] width 25 height 66
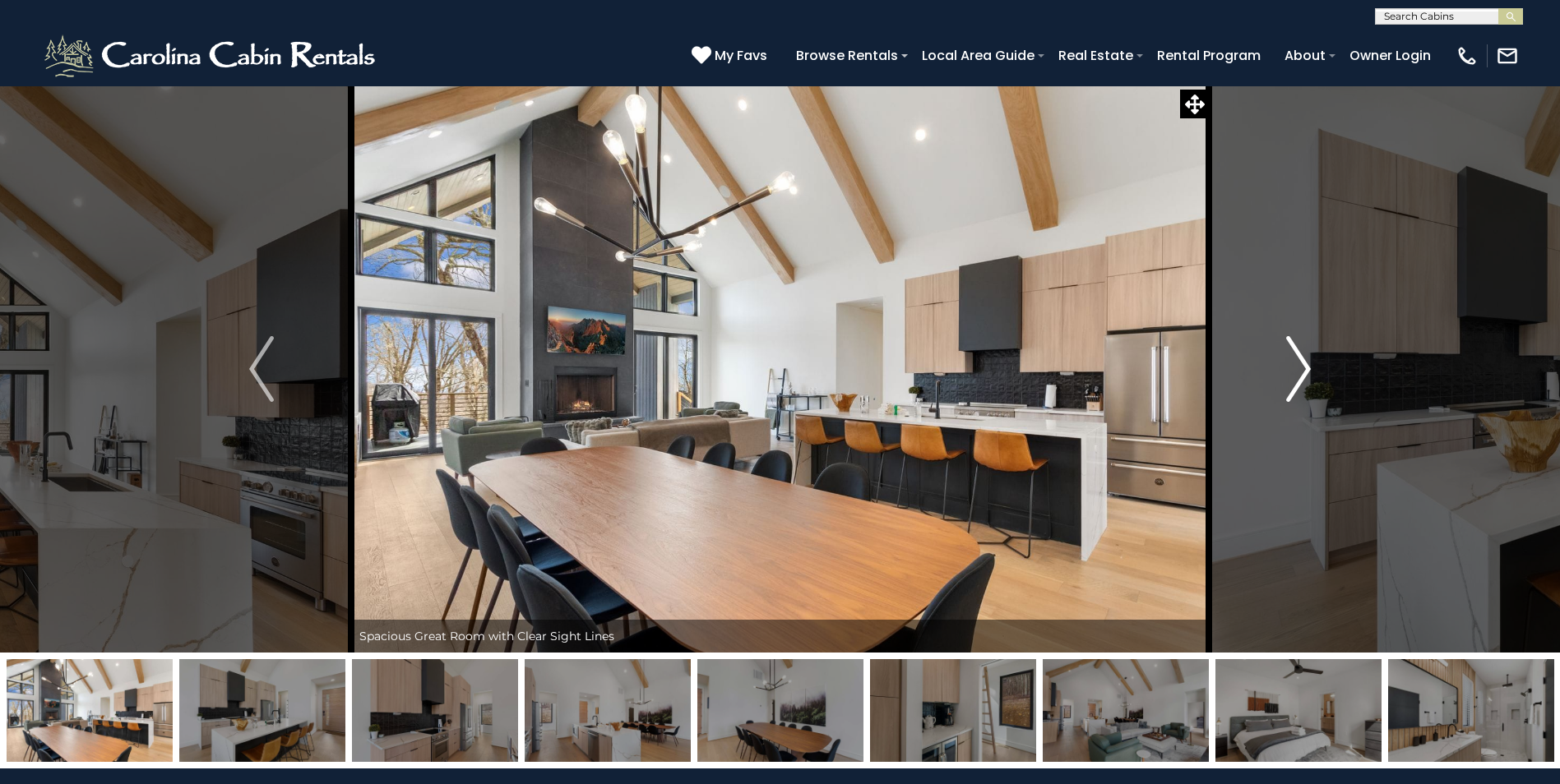
click at [1311, 370] on img "Next" at bounding box center [1298, 369] width 25 height 66
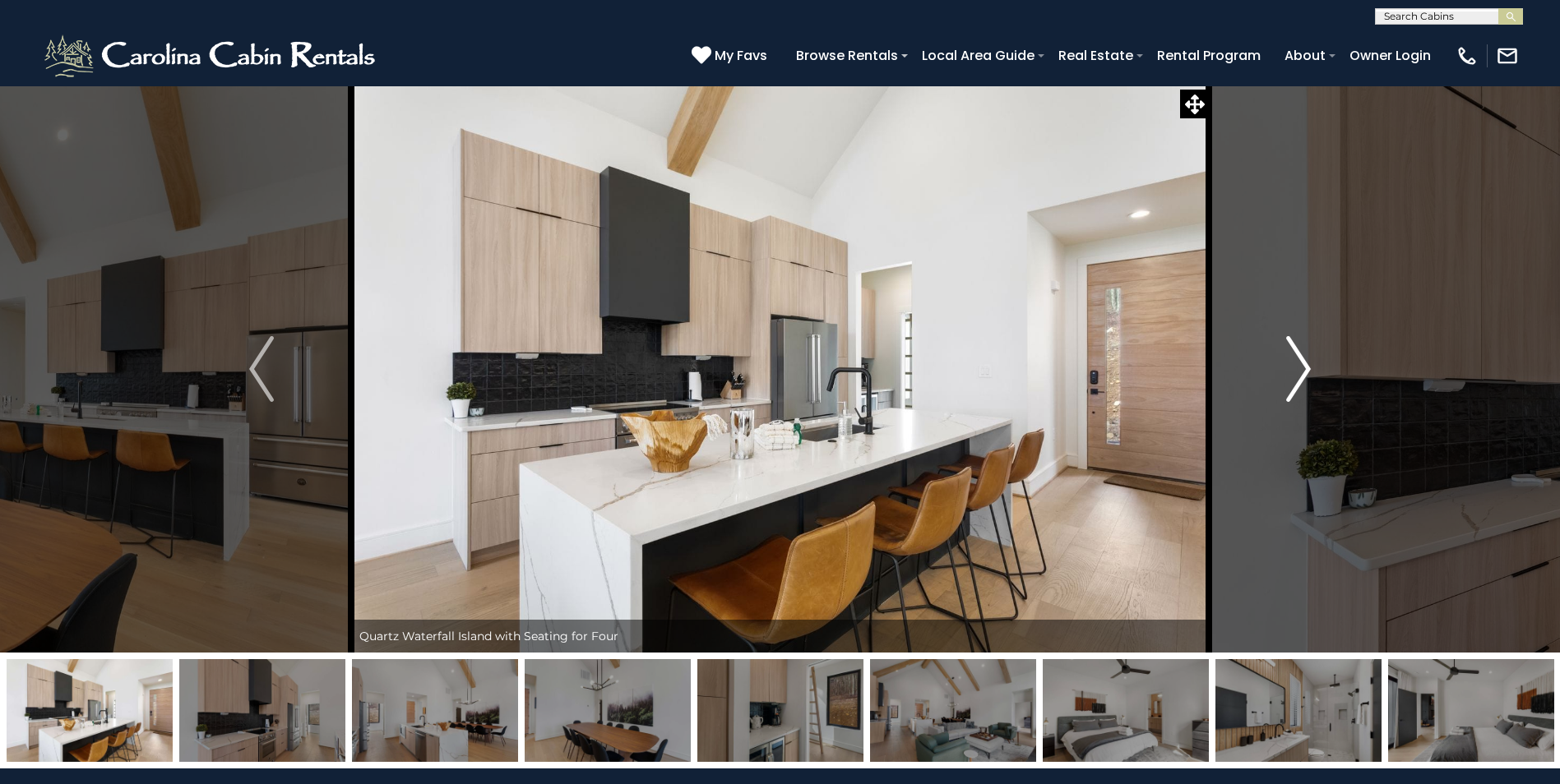
click at [1311, 370] on img "Next" at bounding box center [1298, 369] width 25 height 66
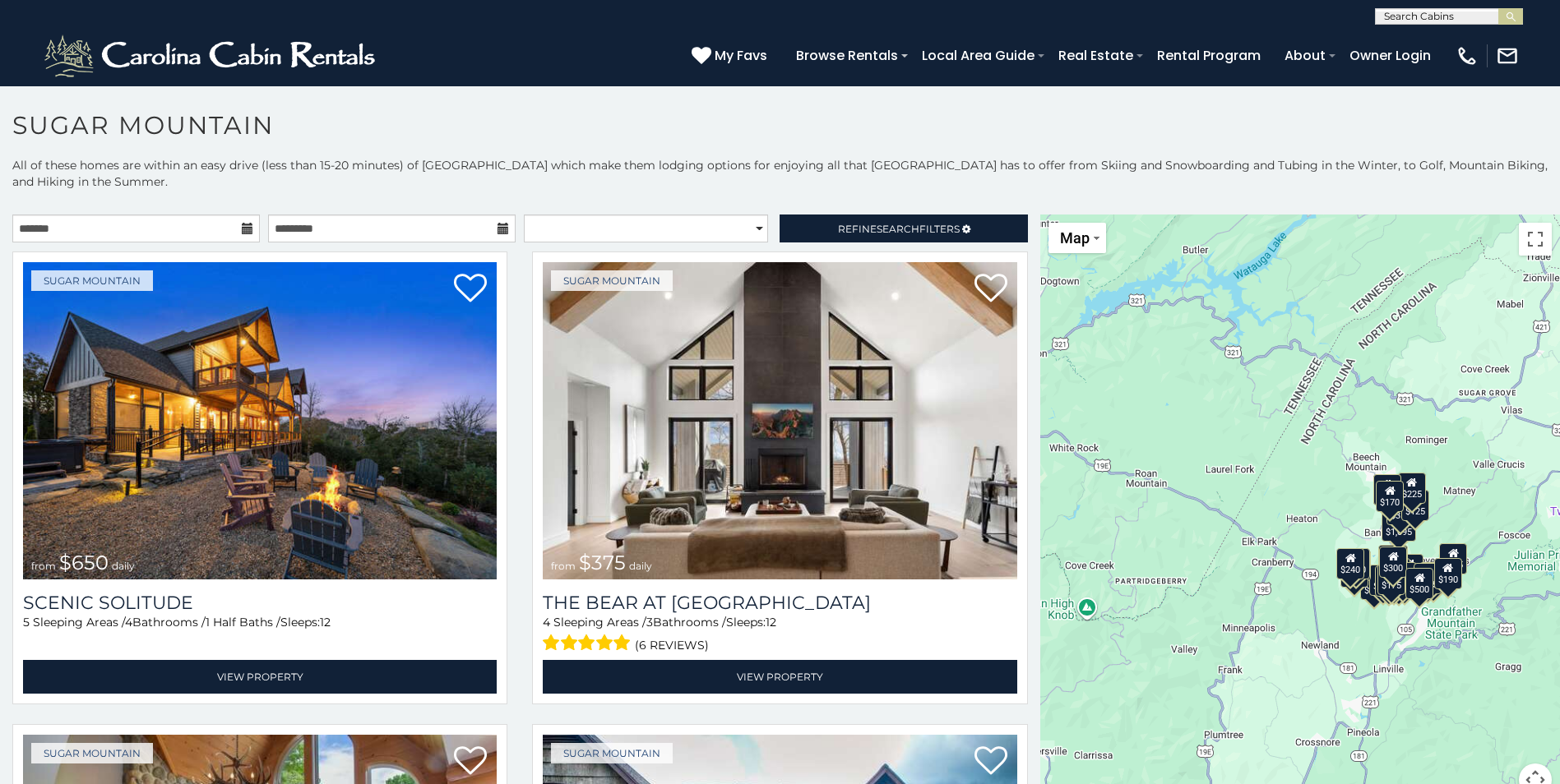
click at [242, 231] on icon at bounding box center [247, 228] width 11 height 11
click at [242, 223] on icon at bounding box center [247, 228] width 11 height 11
click at [244, 227] on icon at bounding box center [247, 228] width 11 height 11
click at [430, 221] on input "text" at bounding box center [392, 228] width 248 height 28
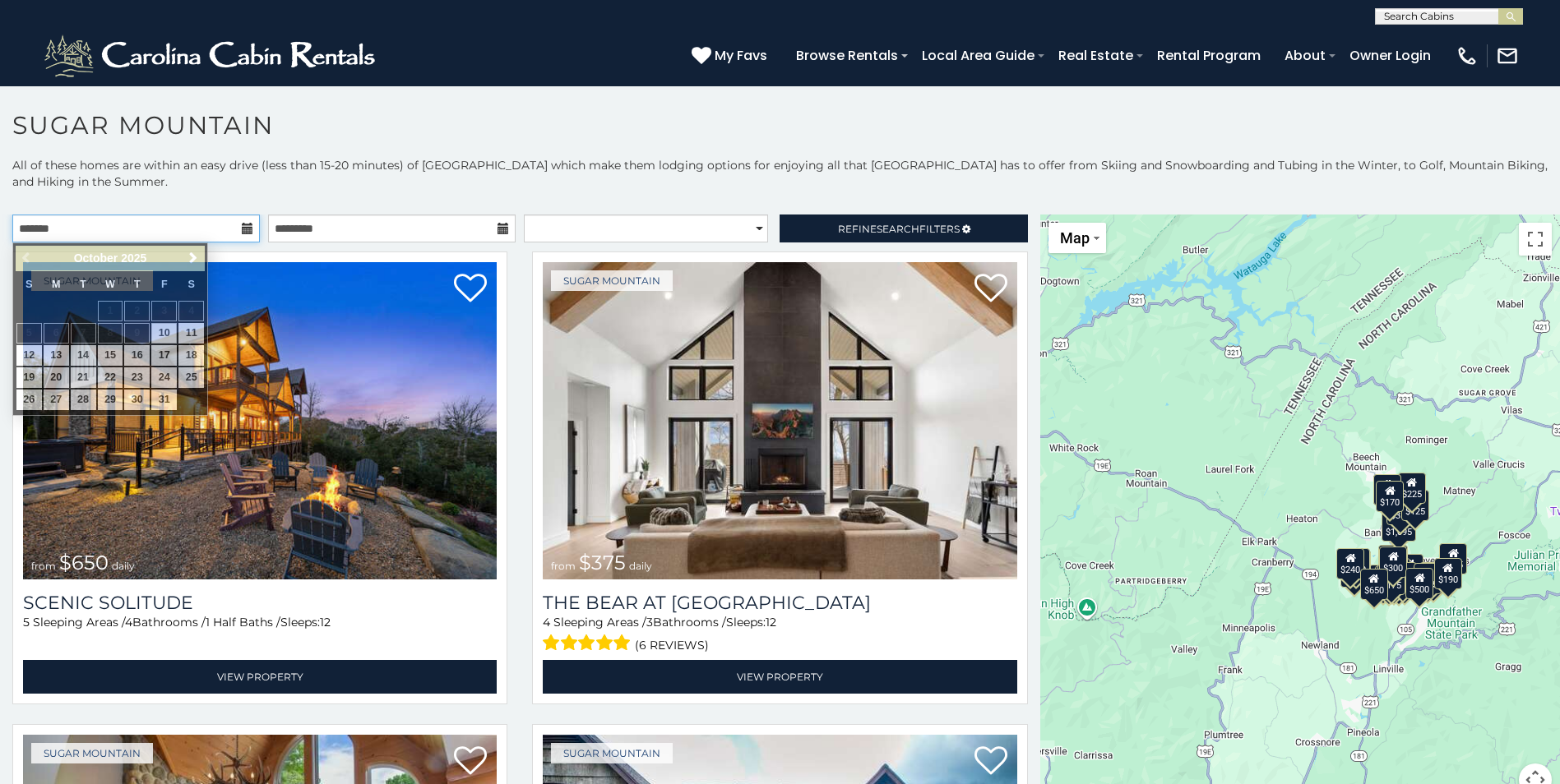
click at [209, 227] on input "text" at bounding box center [136, 228] width 248 height 28
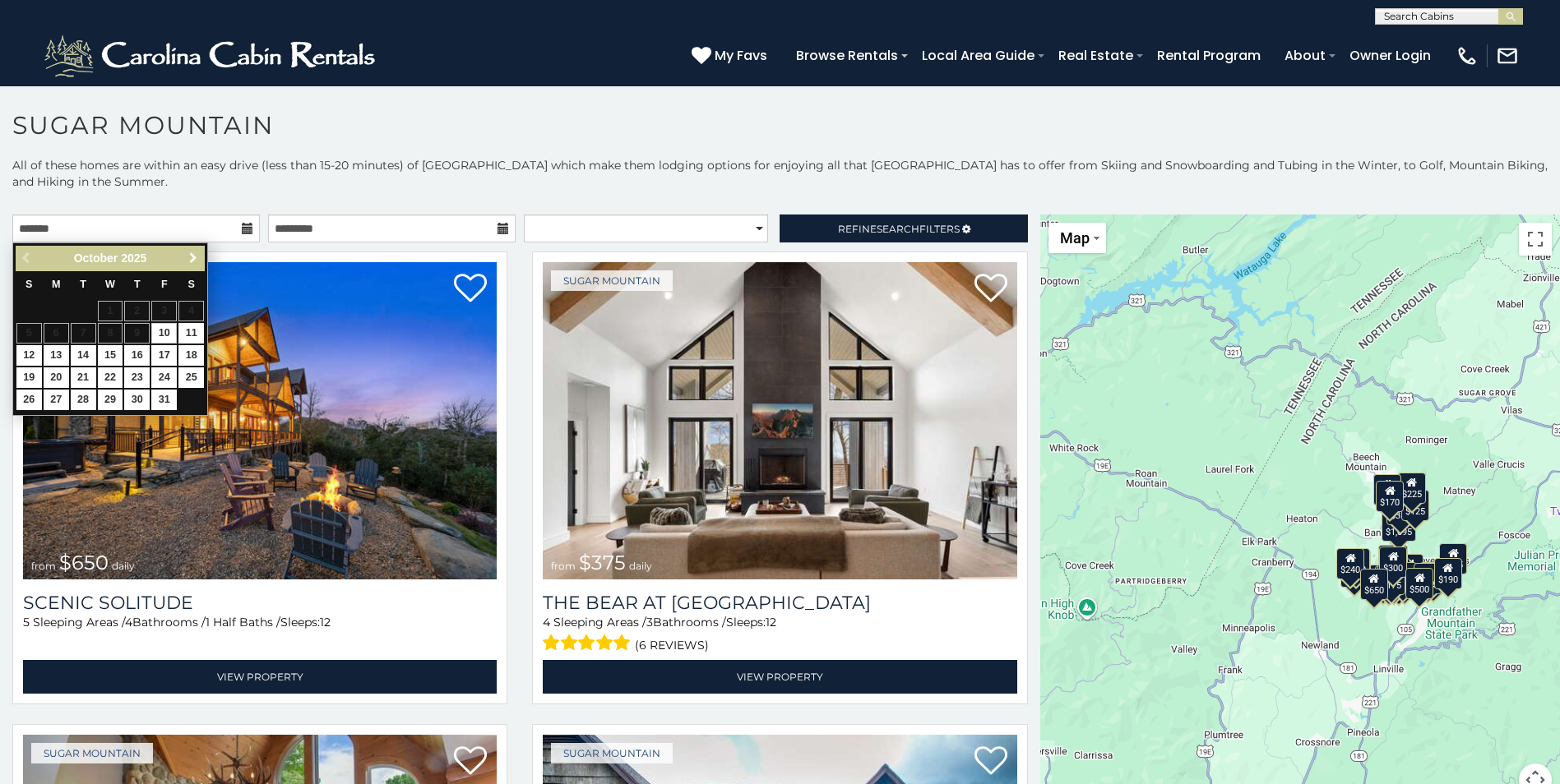
click at [198, 252] on span "Next" at bounding box center [192, 257] width 13 height 13
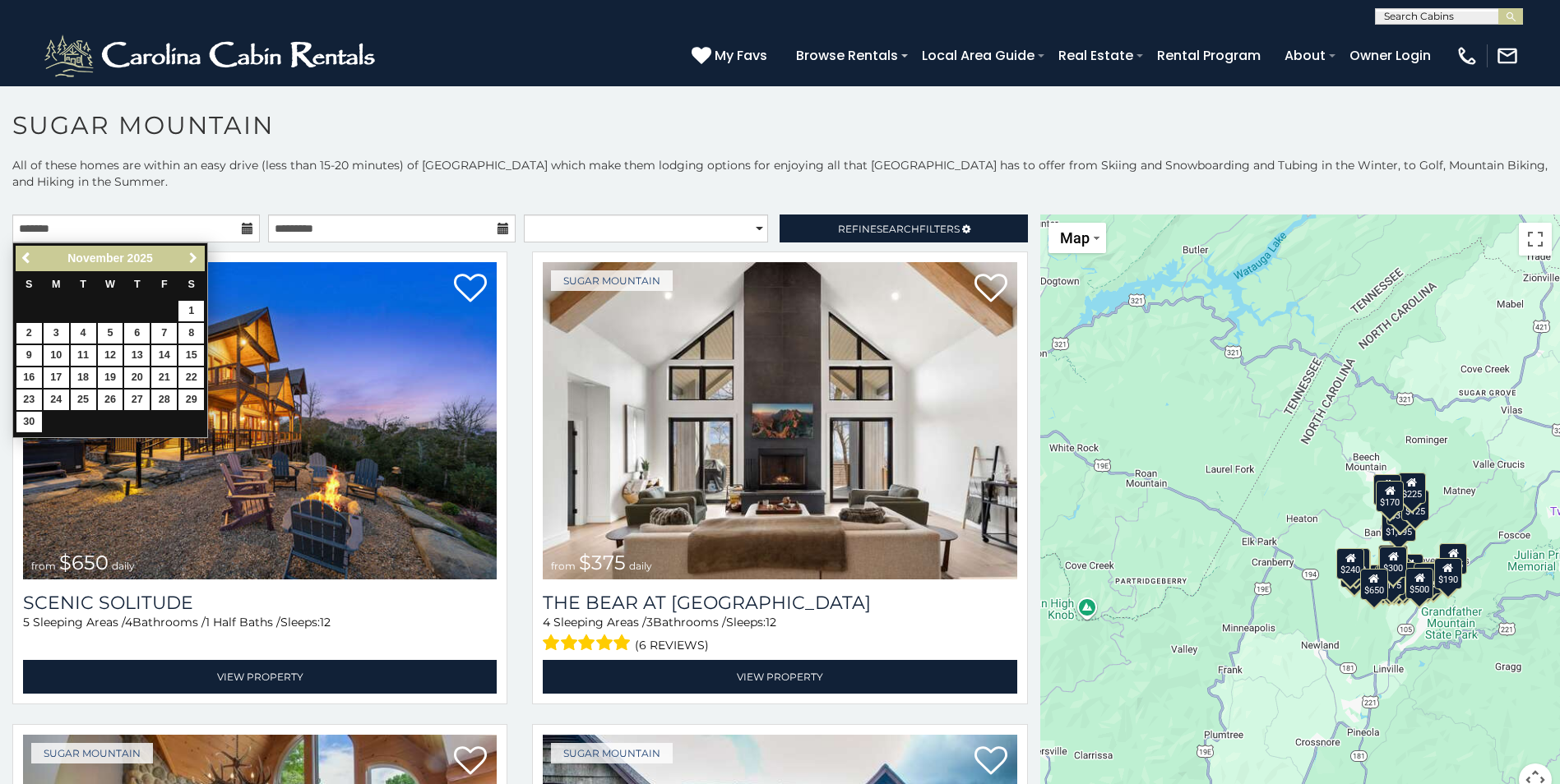
click at [198, 252] on span "Next" at bounding box center [192, 257] width 13 height 13
click at [58, 392] on link "29" at bounding box center [56, 399] width 25 height 20
type input "**********"
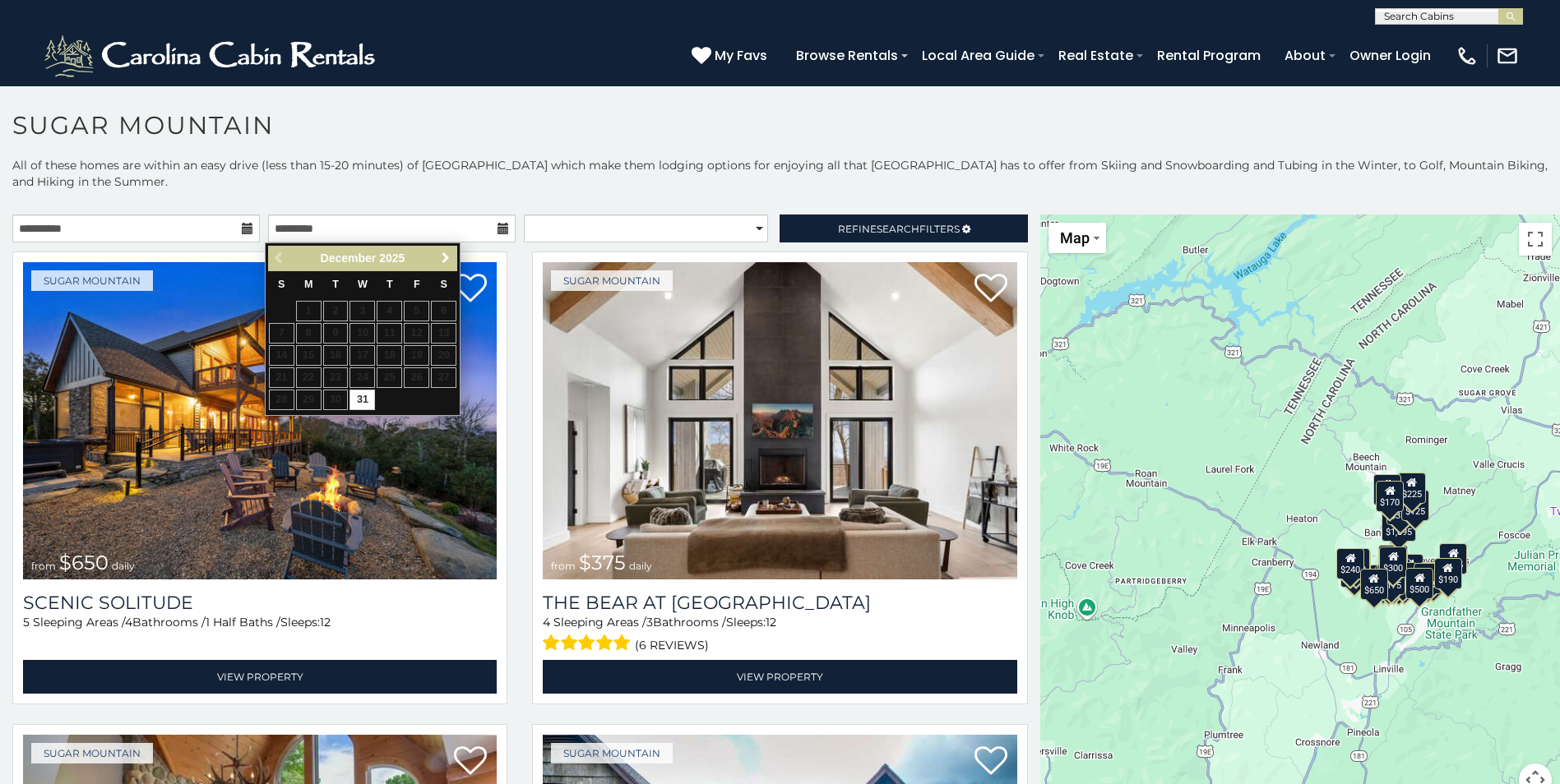
click at [449, 250] on link "Next" at bounding box center [444, 258] width 20 height 20
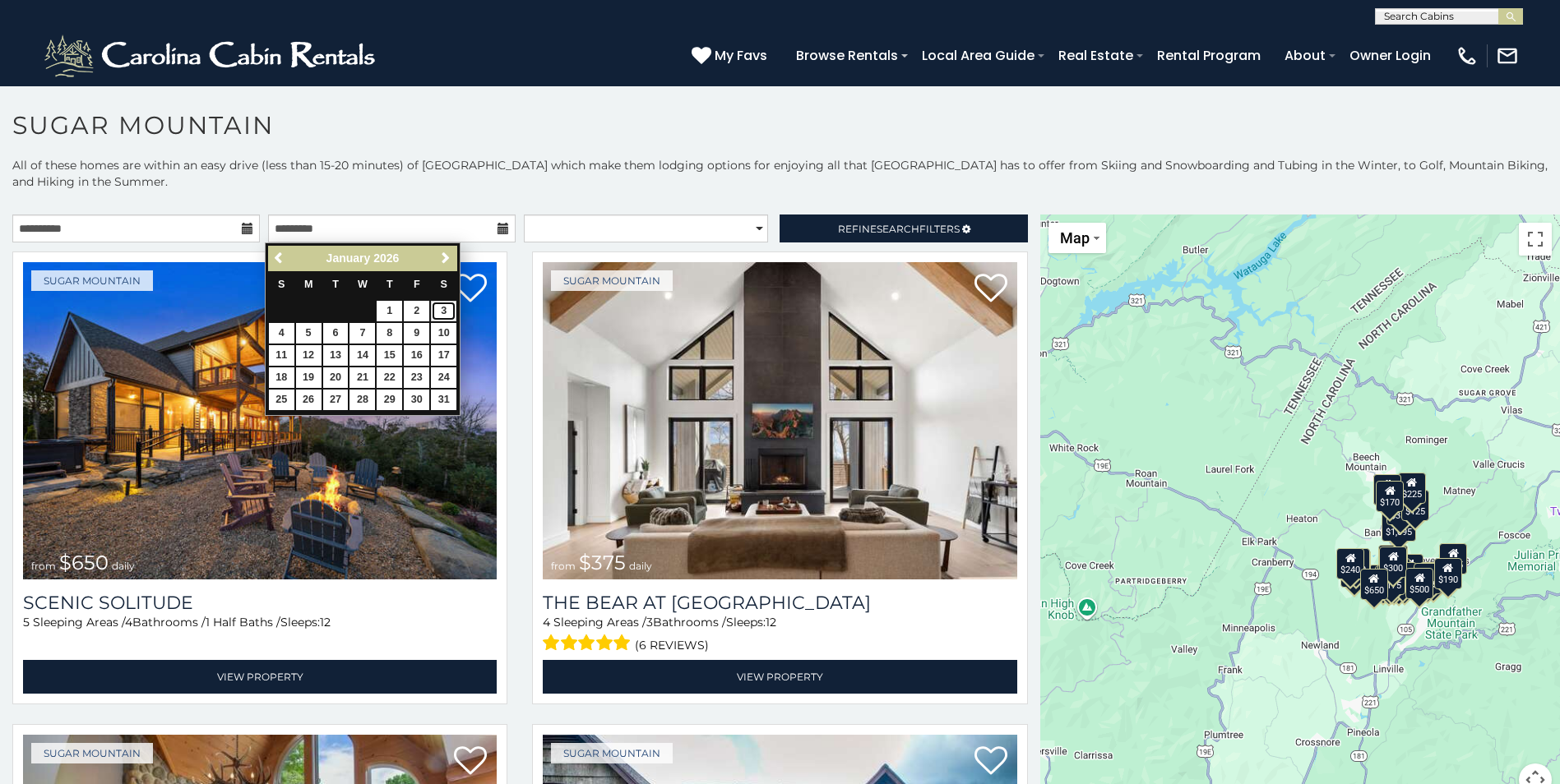
click at [442, 309] on link "3" at bounding box center [443, 311] width 25 height 20
type input "**********"
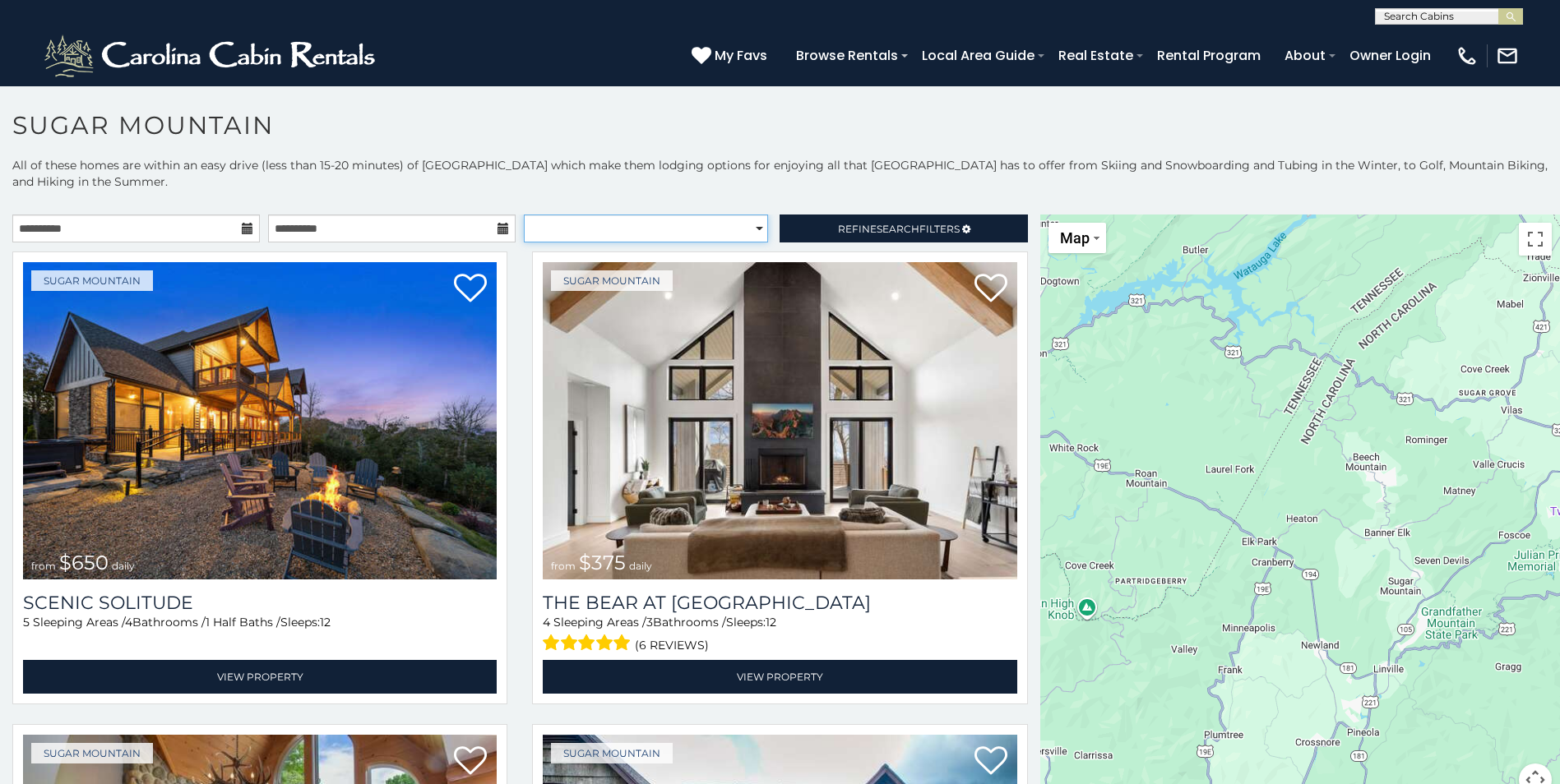
click at [639, 227] on select "**********" at bounding box center [646, 228] width 244 height 28
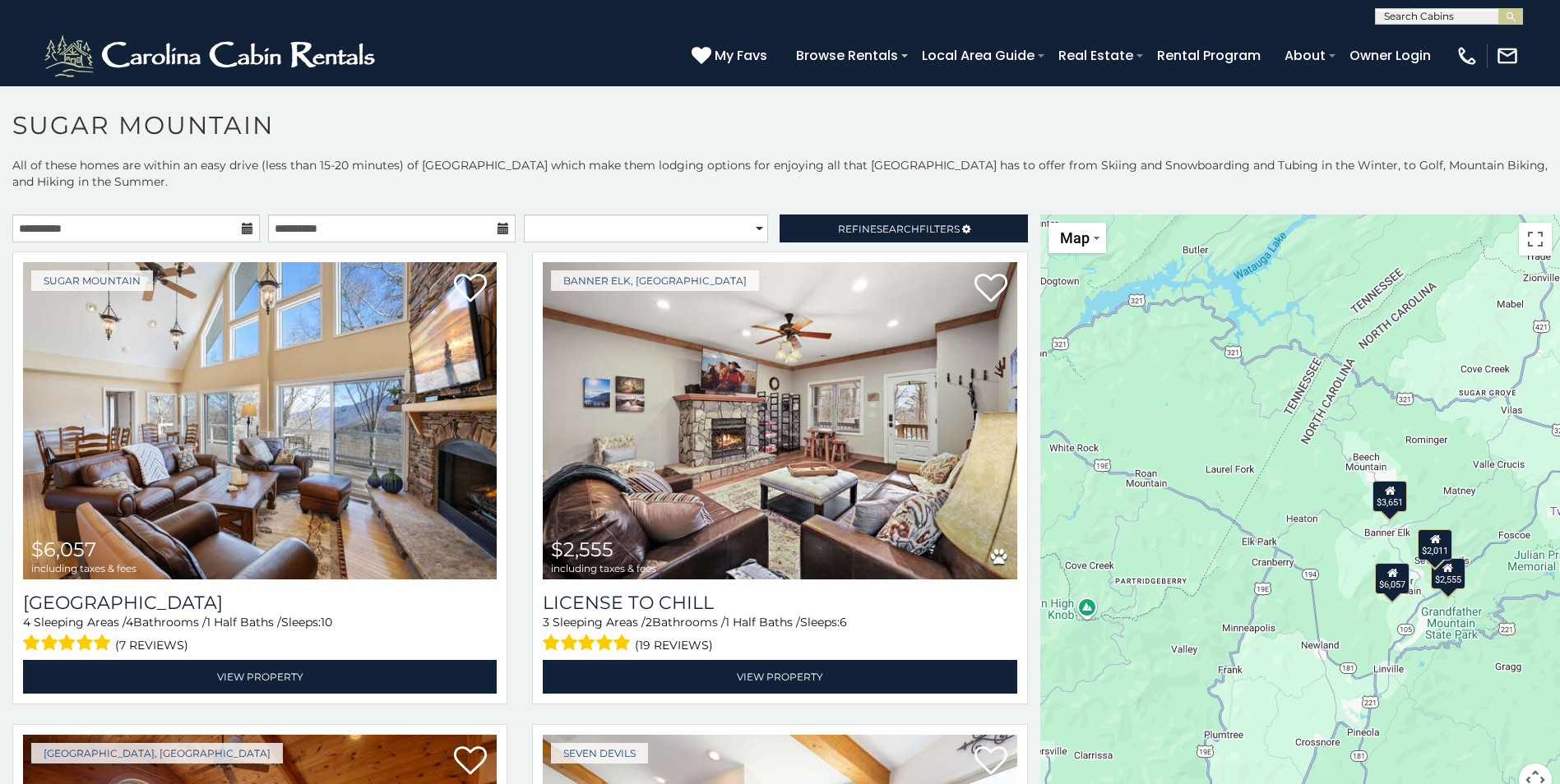
click at [881, 208] on div "**********" at bounding box center [780, 499] width 1560 height 684
click at [881, 220] on link "Refine Search Filters" at bounding box center [903, 228] width 248 height 28
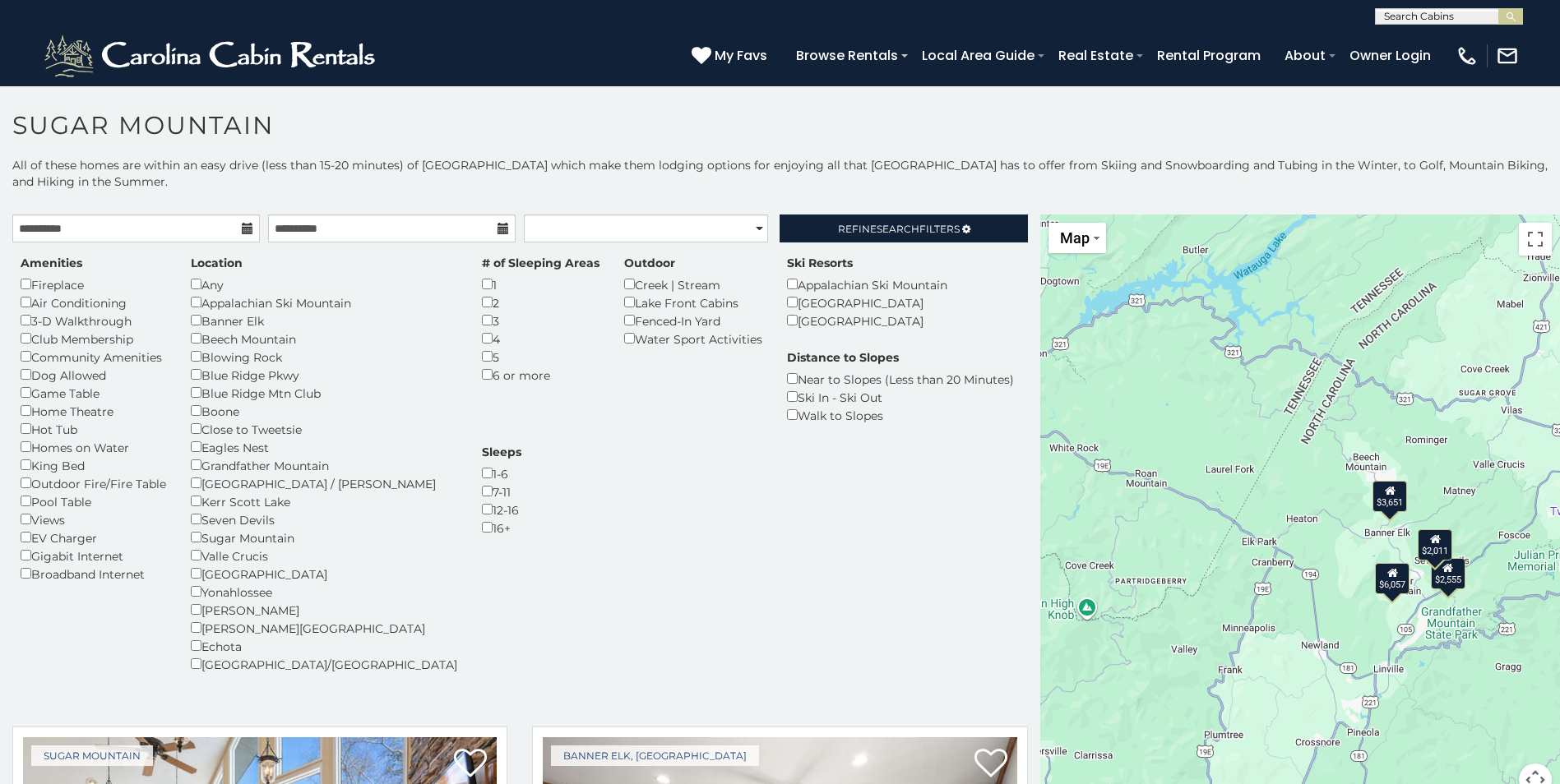
click at [19, 378] on div "Amenities Fireplace Air Conditioning 3-D Walkthrough Club Membership Community …" at bounding box center [93, 418] width 170 height 327
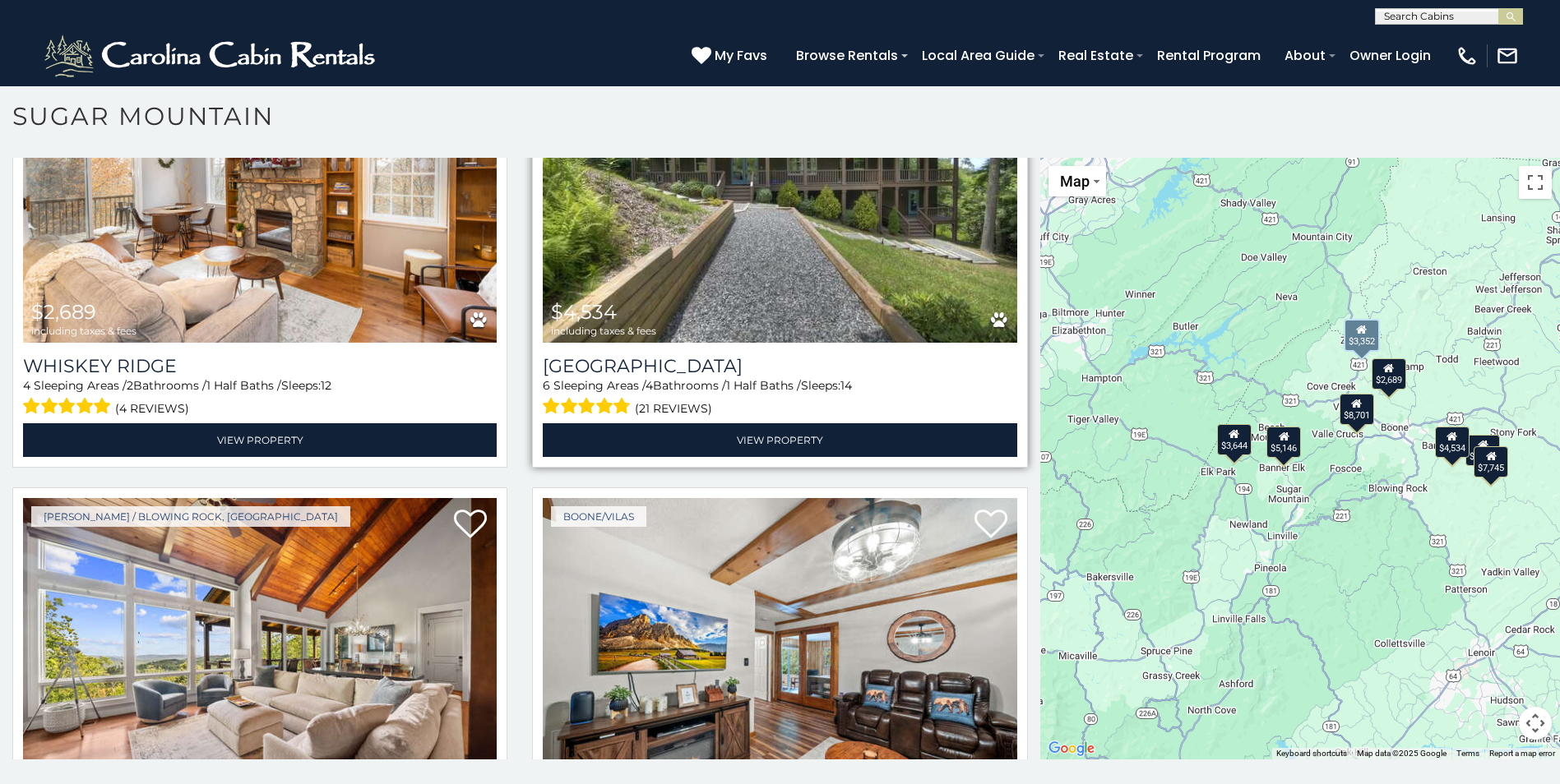
scroll to position [1536, 0]
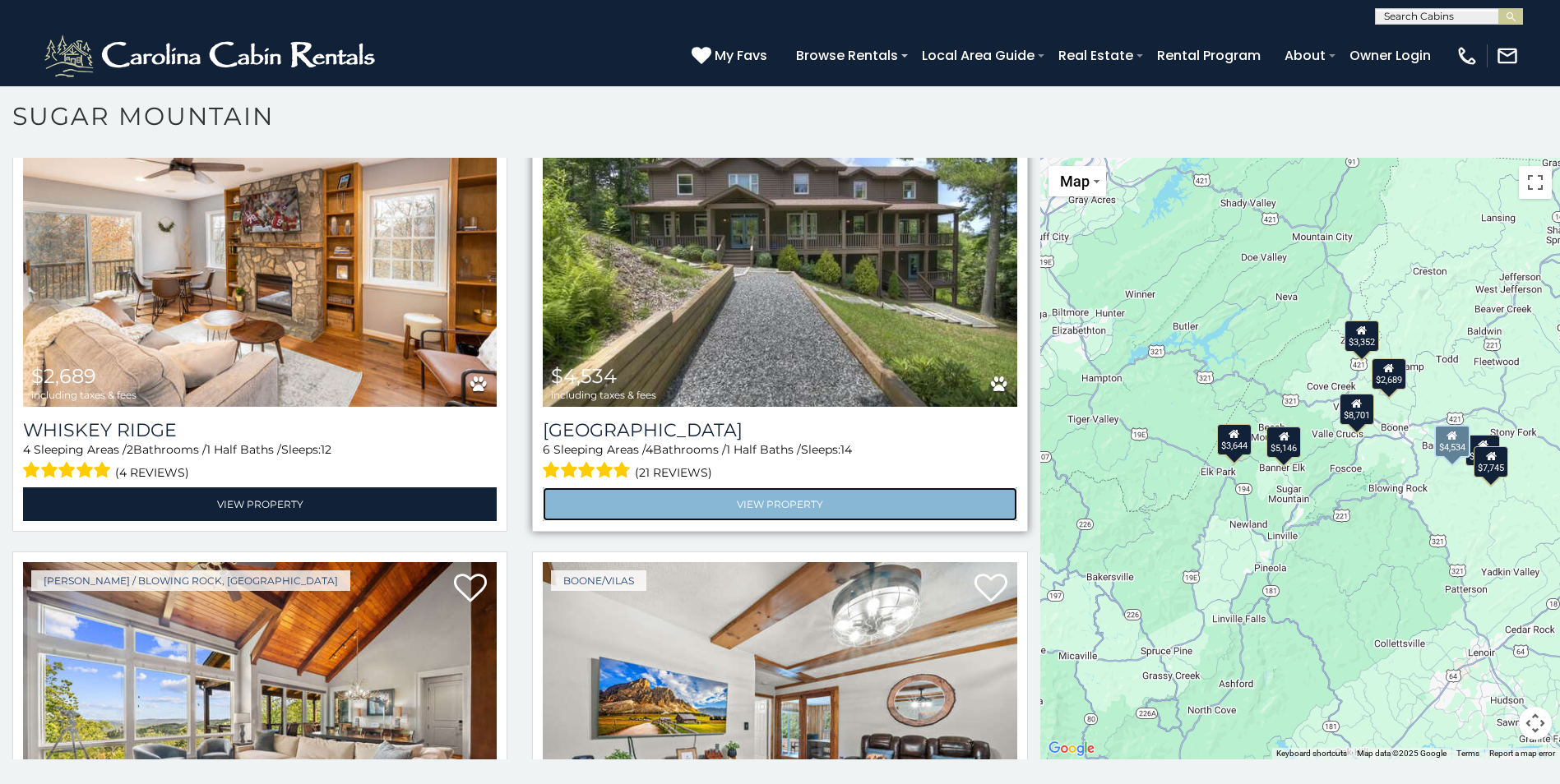
click at [772, 487] on link "View Property" at bounding box center [779, 504] width 473 height 33
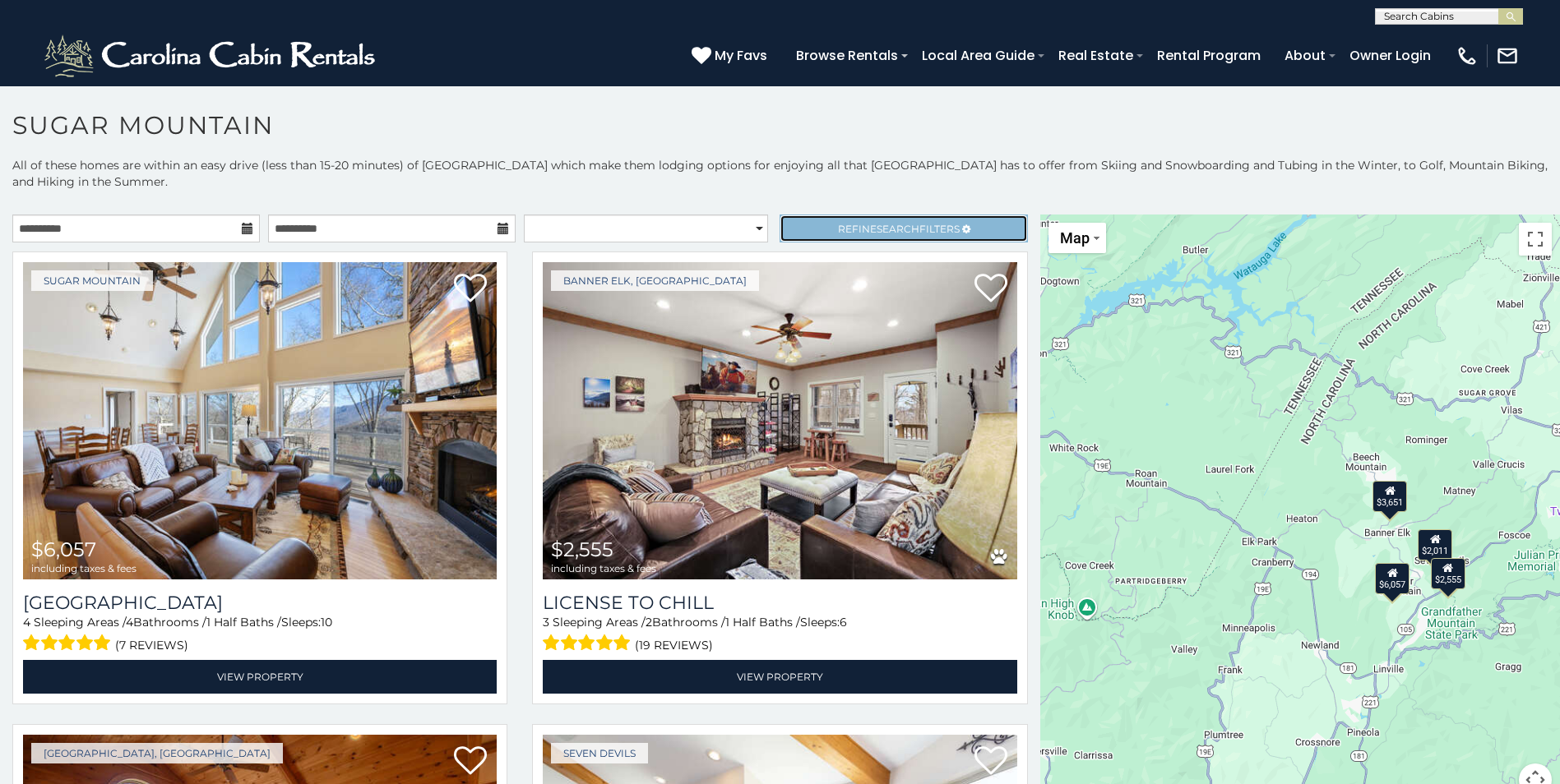
click at [877, 224] on span "Search" at bounding box center [898, 229] width 43 height 12
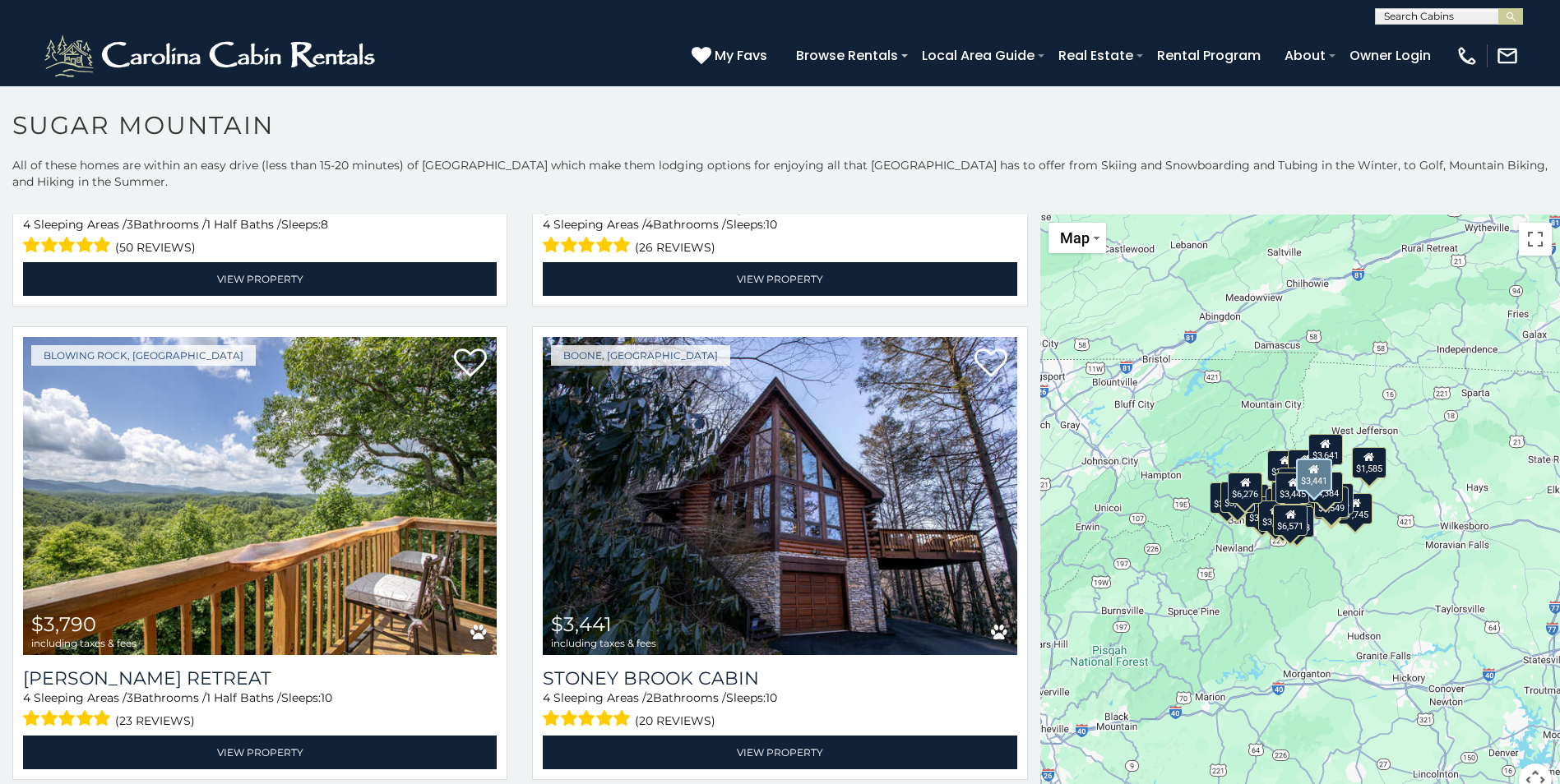
scroll to position [4684, 0]
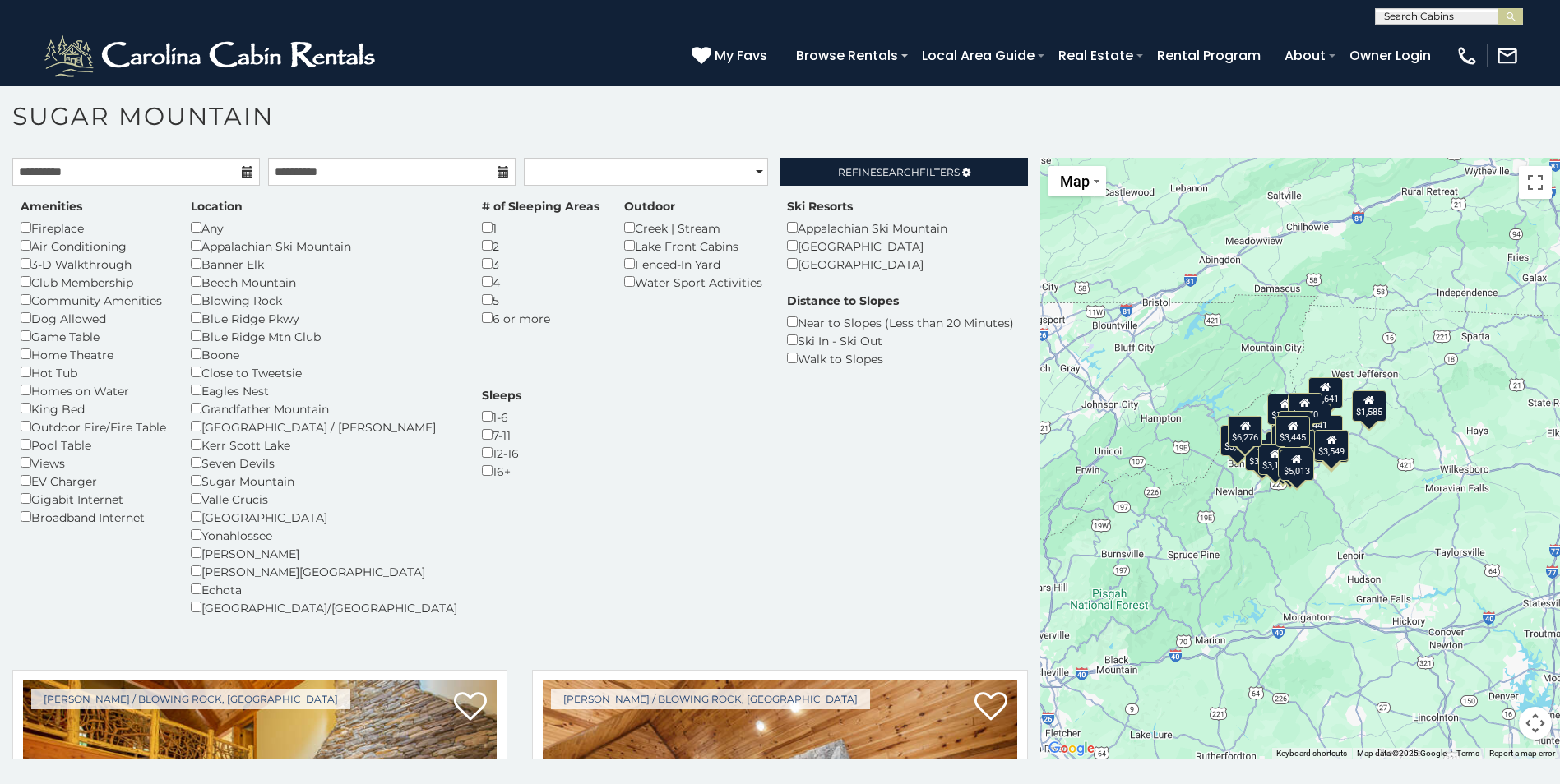
click at [521, 443] on div "12-16" at bounding box center [502, 452] width 40 height 18
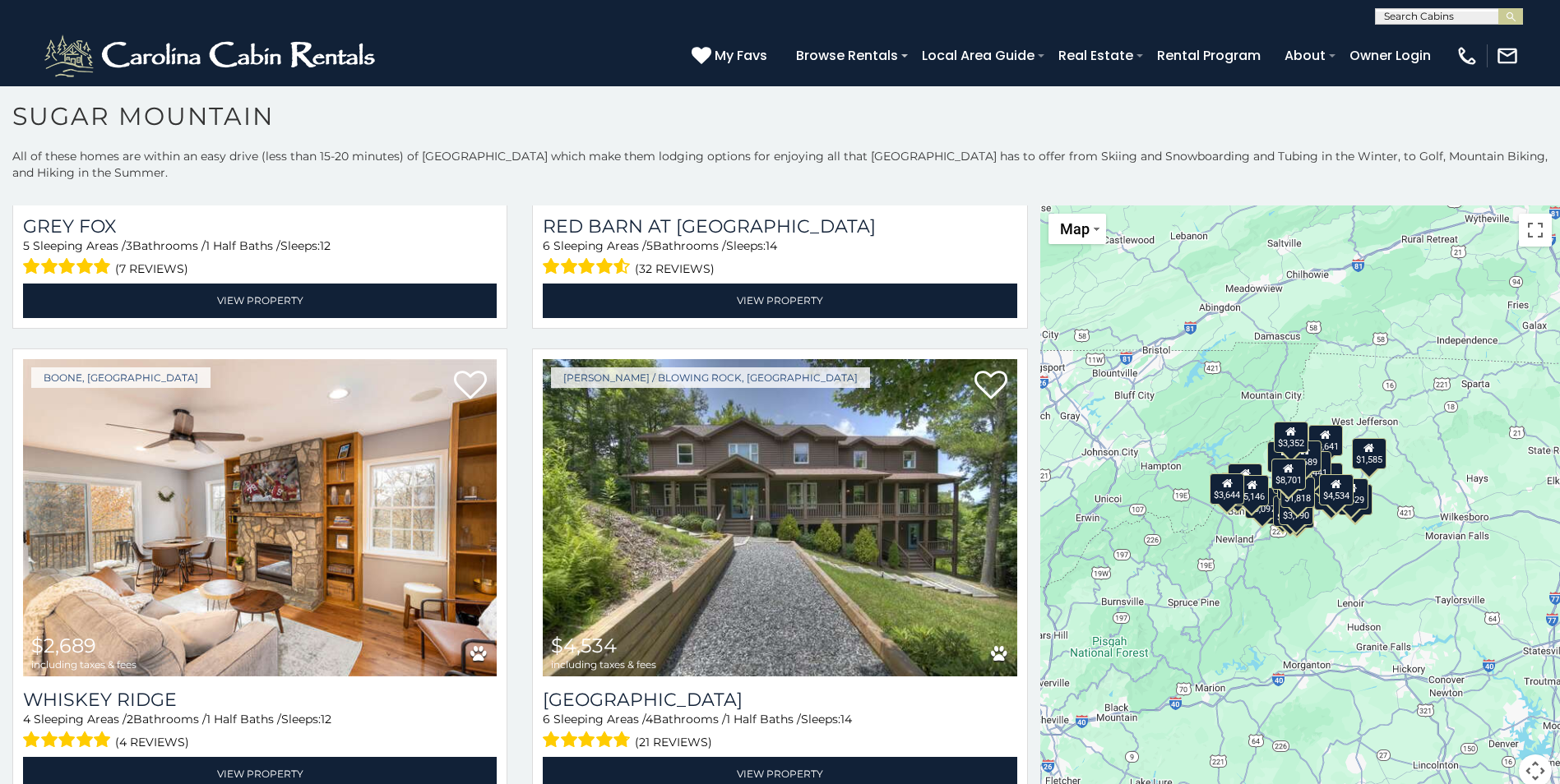
click at [1528, 763] on button "Map camera controls" at bounding box center [1535, 770] width 32 height 32
click at [1484, 688] on button "Zoom in" at bounding box center [1493, 688] width 32 height 32
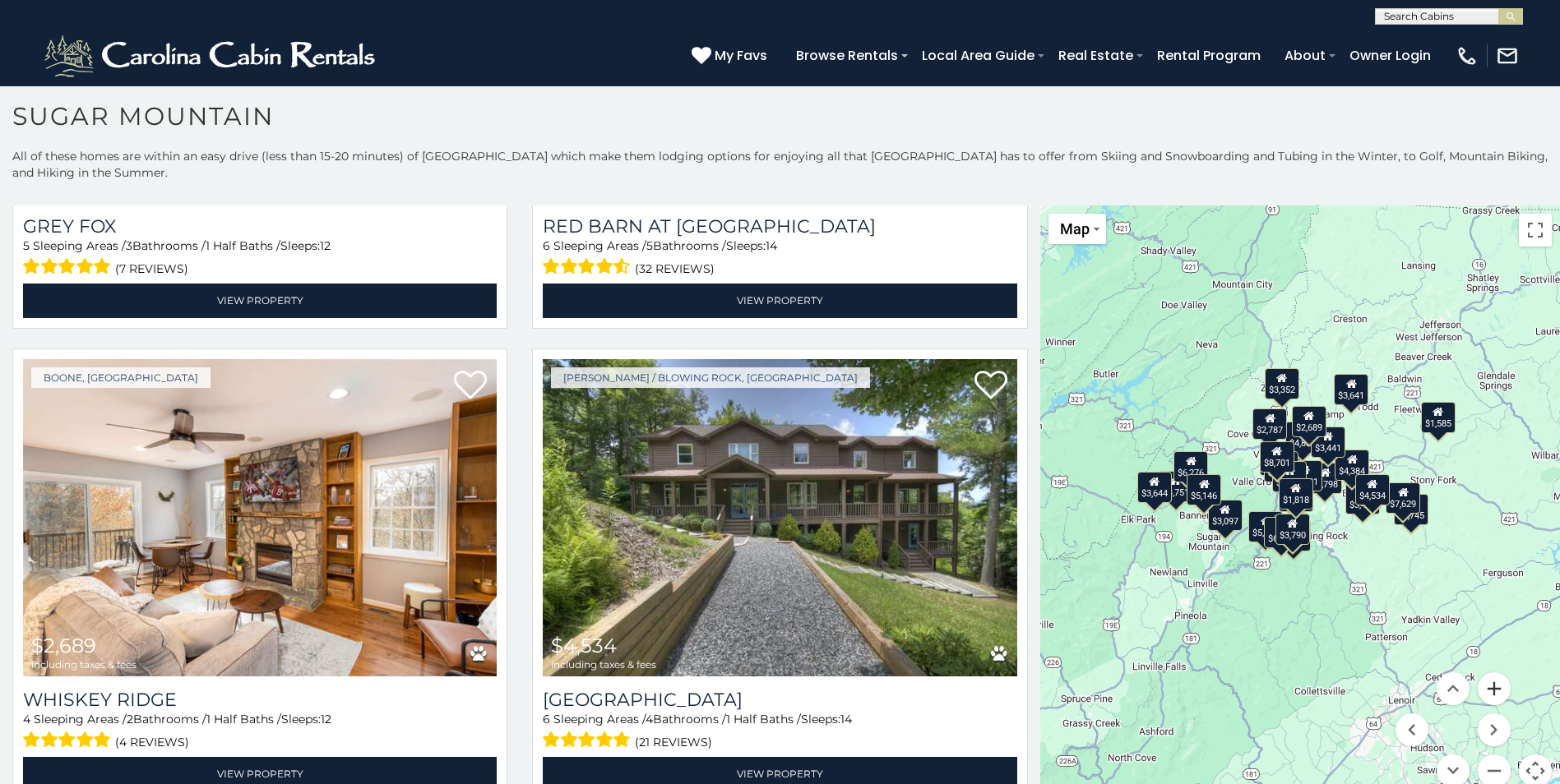
click at [1484, 688] on button "Zoom in" at bounding box center [1493, 688] width 32 height 32
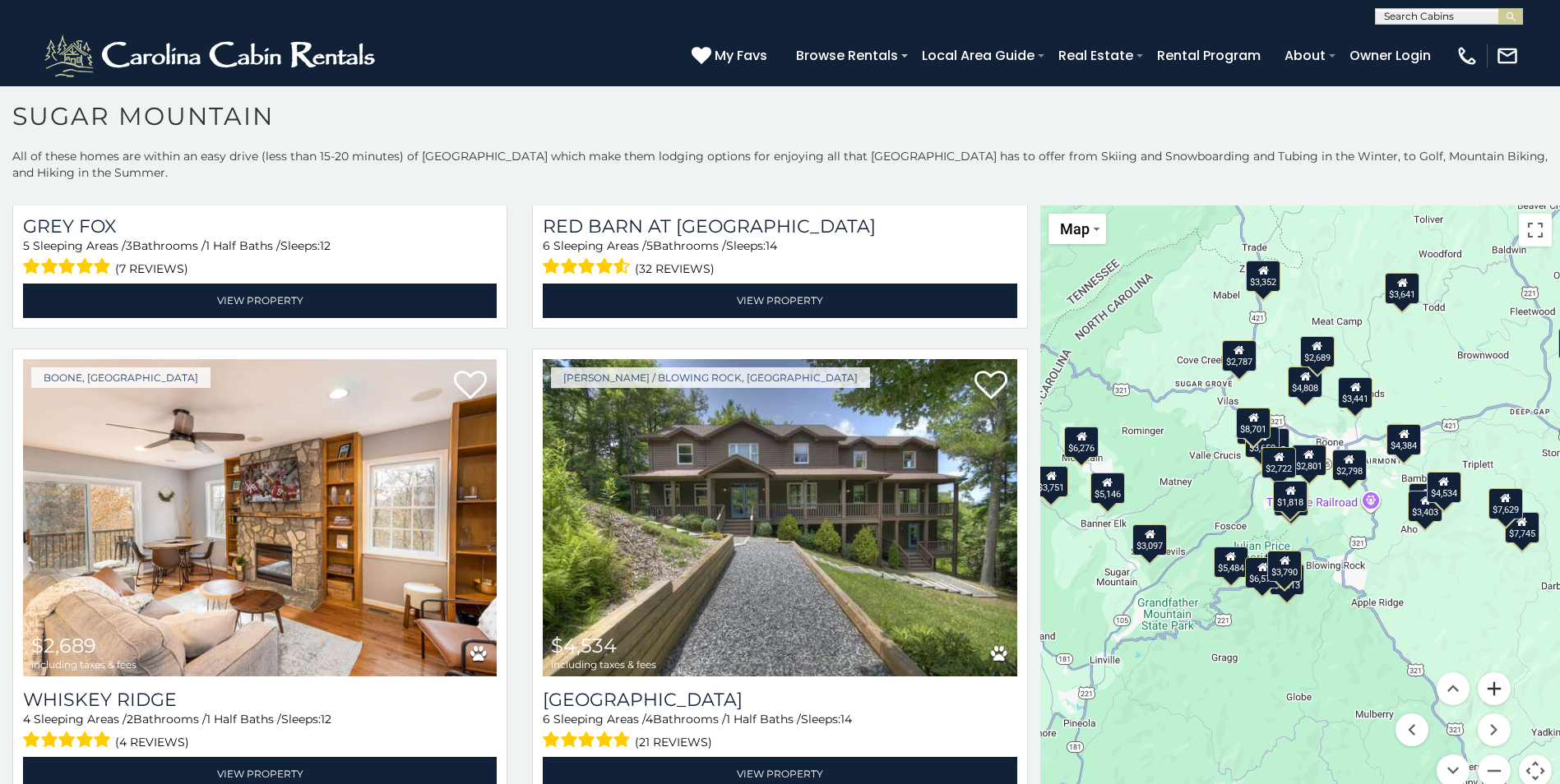
click at [1484, 688] on button "Zoom in" at bounding box center [1493, 688] width 32 height 32
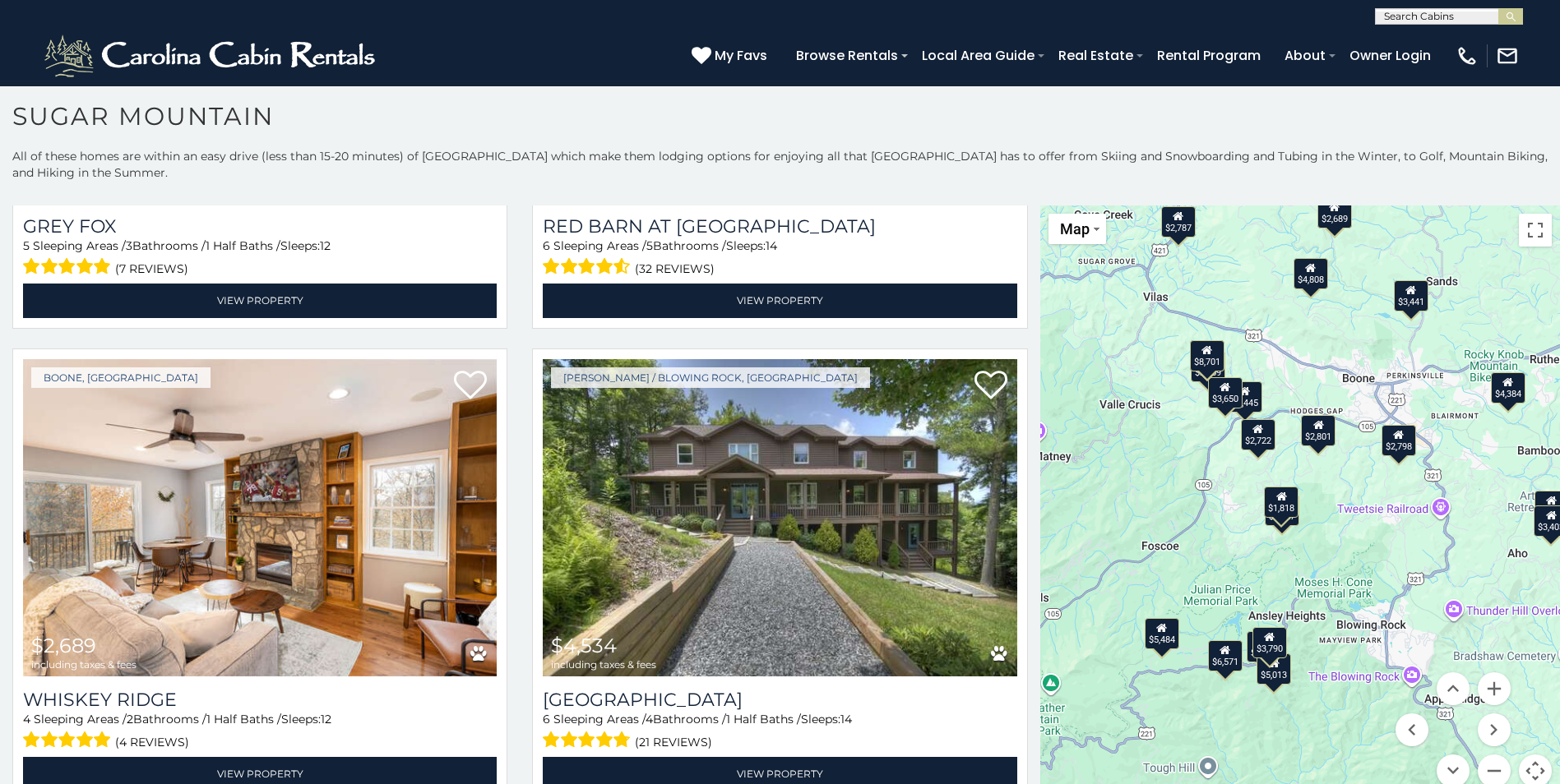
click at [1383, 510] on div "$5,484 $5,727 $7,745 $8,701 $3,751 $6,276 $5,146 $3,644 $3,641 $3,445 $2,798 $3…" at bounding box center [1300, 506] width 520 height 601
click at [1407, 502] on div "$5,484 $5,727 $7,745 $8,701 $3,751 $6,276 $5,146 $3,644 $3,641 $3,445 $2,798 $3…" at bounding box center [1300, 506] width 520 height 601
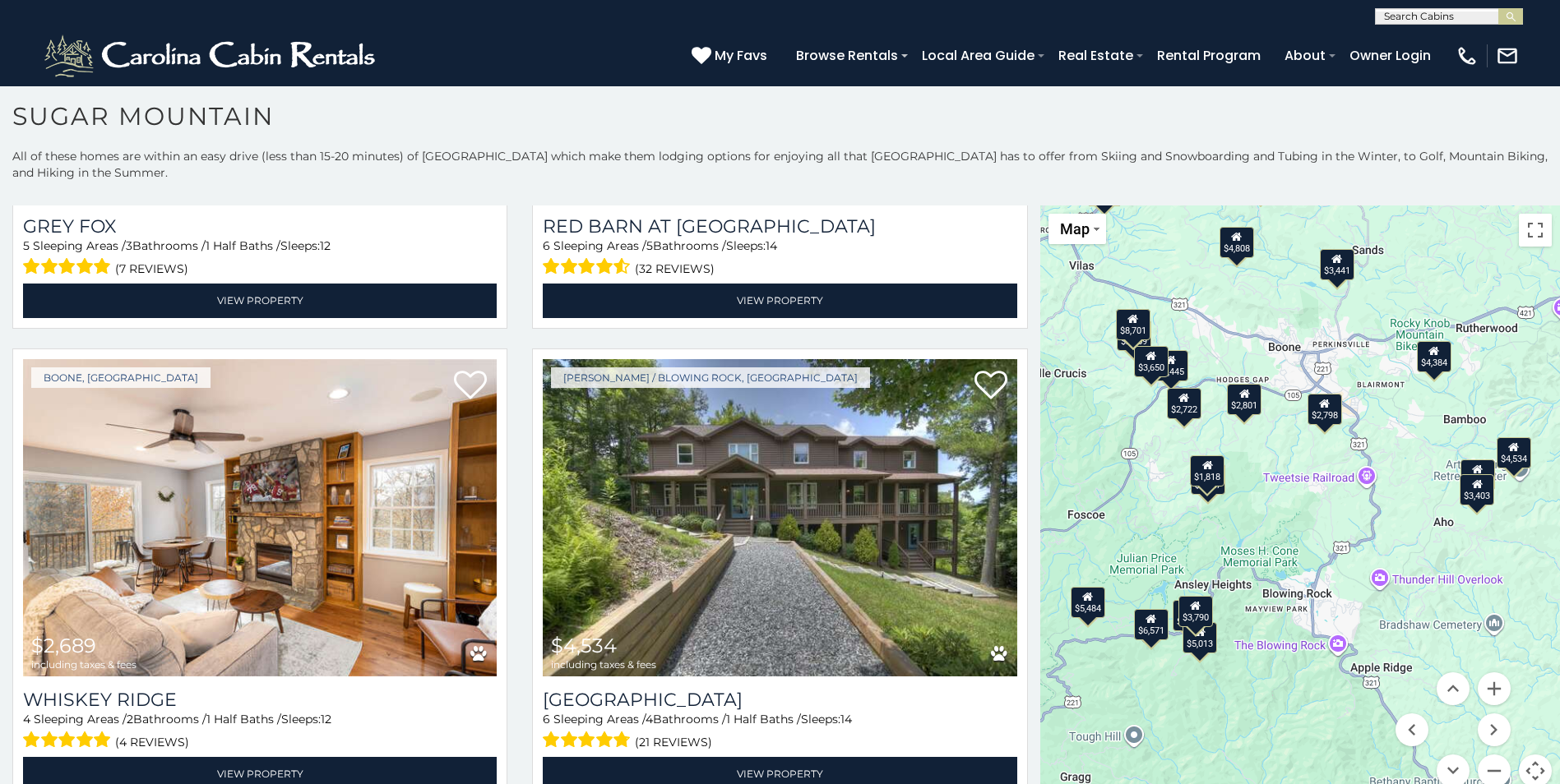
drag, startPoint x: 1449, startPoint y: 522, endPoint x: 1373, endPoint y: 490, distance: 82.5
click at [1373, 490] on div "$5,484 $5,727 $7,745 $8,701 $3,751 $6,276 $5,146 $3,644 $3,641 $3,445 $2,798 $3…" at bounding box center [1300, 506] width 520 height 601
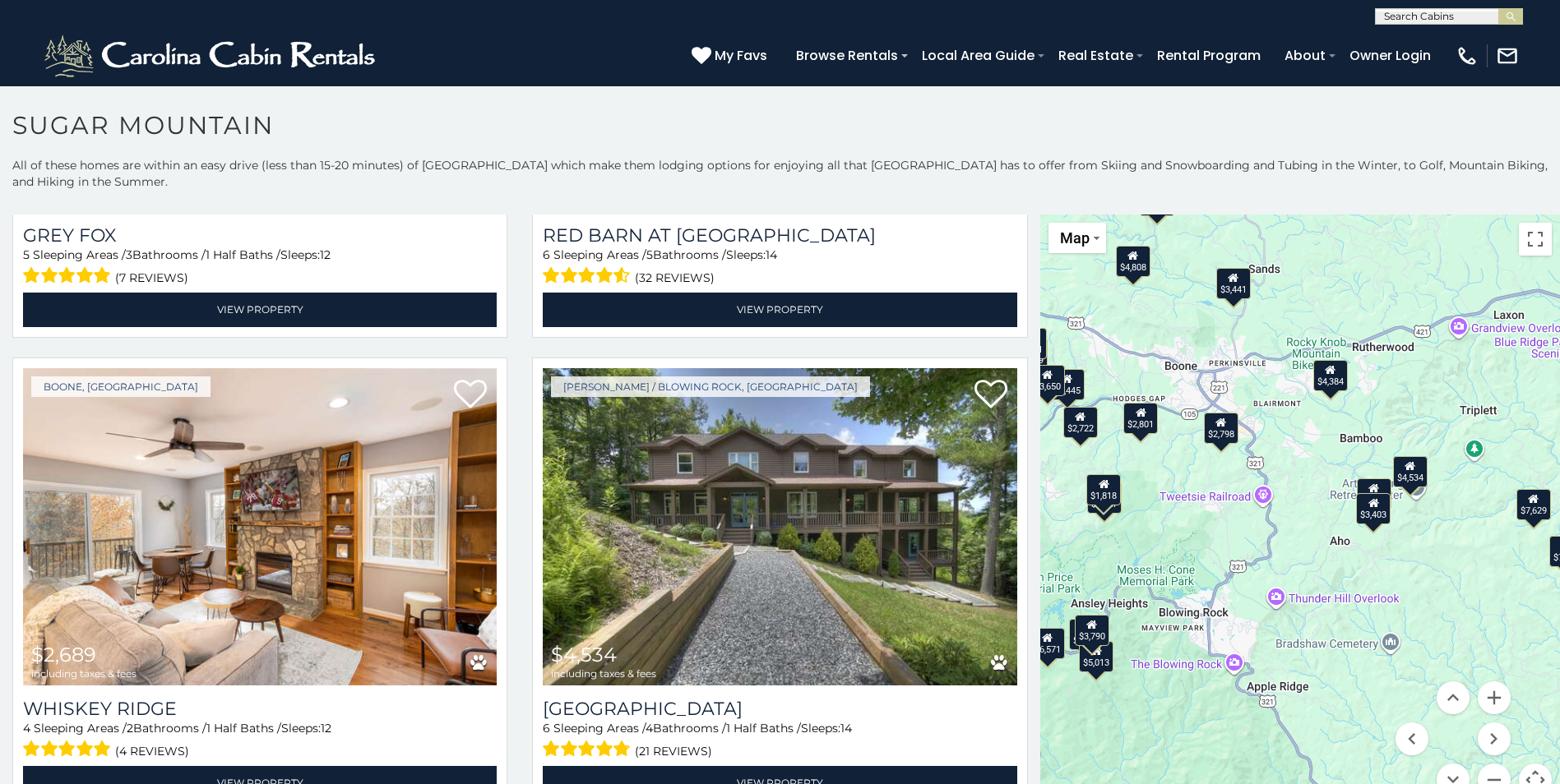
drag, startPoint x: 1376, startPoint y: 421, endPoint x: 1264, endPoint y: 432, distance: 112.5
click at [1264, 432] on div "$5,484 $5,727 $7,745 $8,701 $3,751 $6,276 $5,146 $3,644 $3,641 $3,445 $2,798 $3…" at bounding box center [1300, 514] width 520 height 601
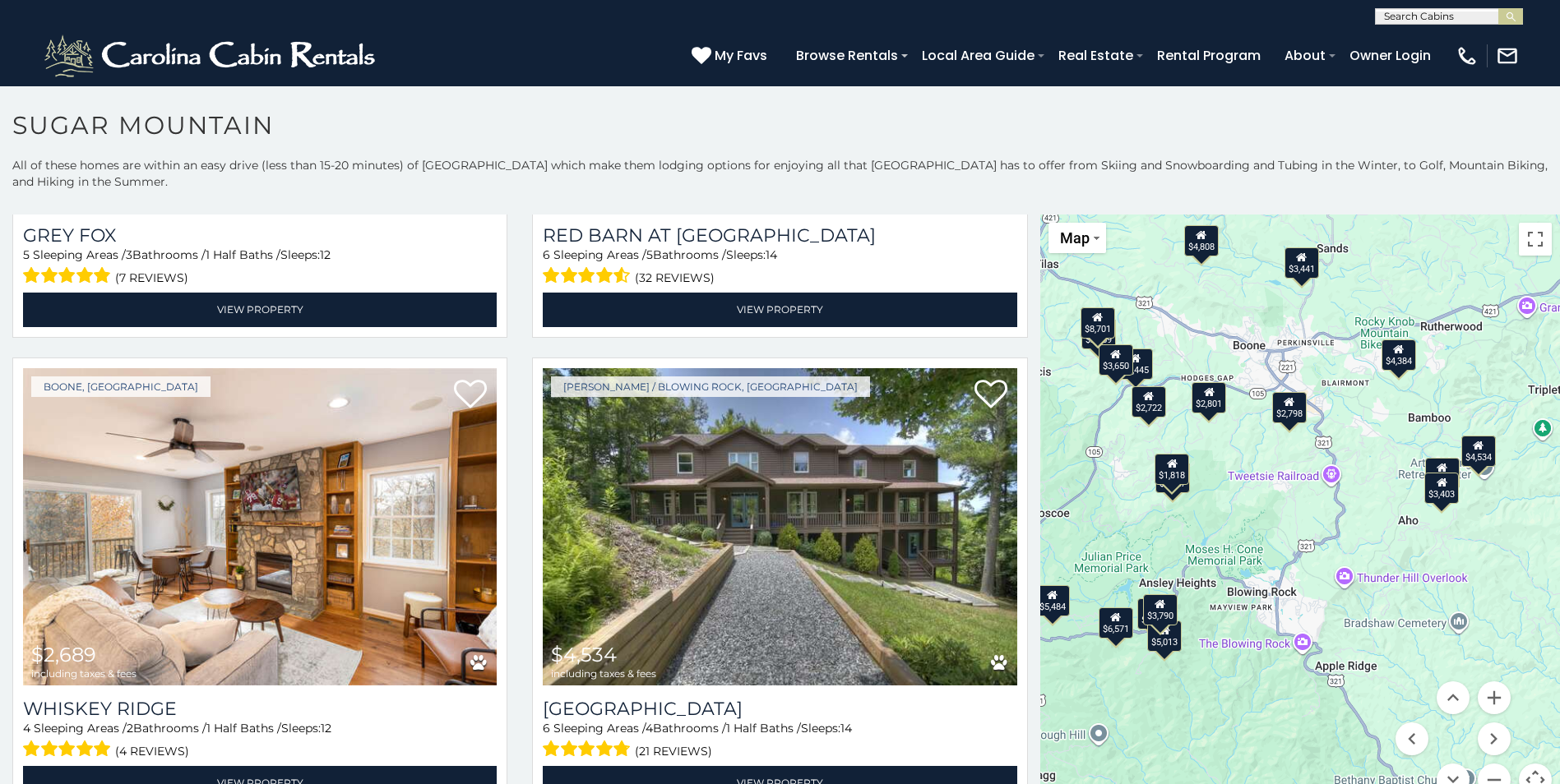
drag, startPoint x: 1432, startPoint y: 432, endPoint x: 1494, endPoint y: 412, distance: 65.1
click at [1494, 412] on div "$5,484 $5,727 $7,745 $8,701 $3,751 $6,276 $5,146 $3,644 $3,641 $3,445 $2,798 $3…" at bounding box center [1300, 514] width 520 height 601
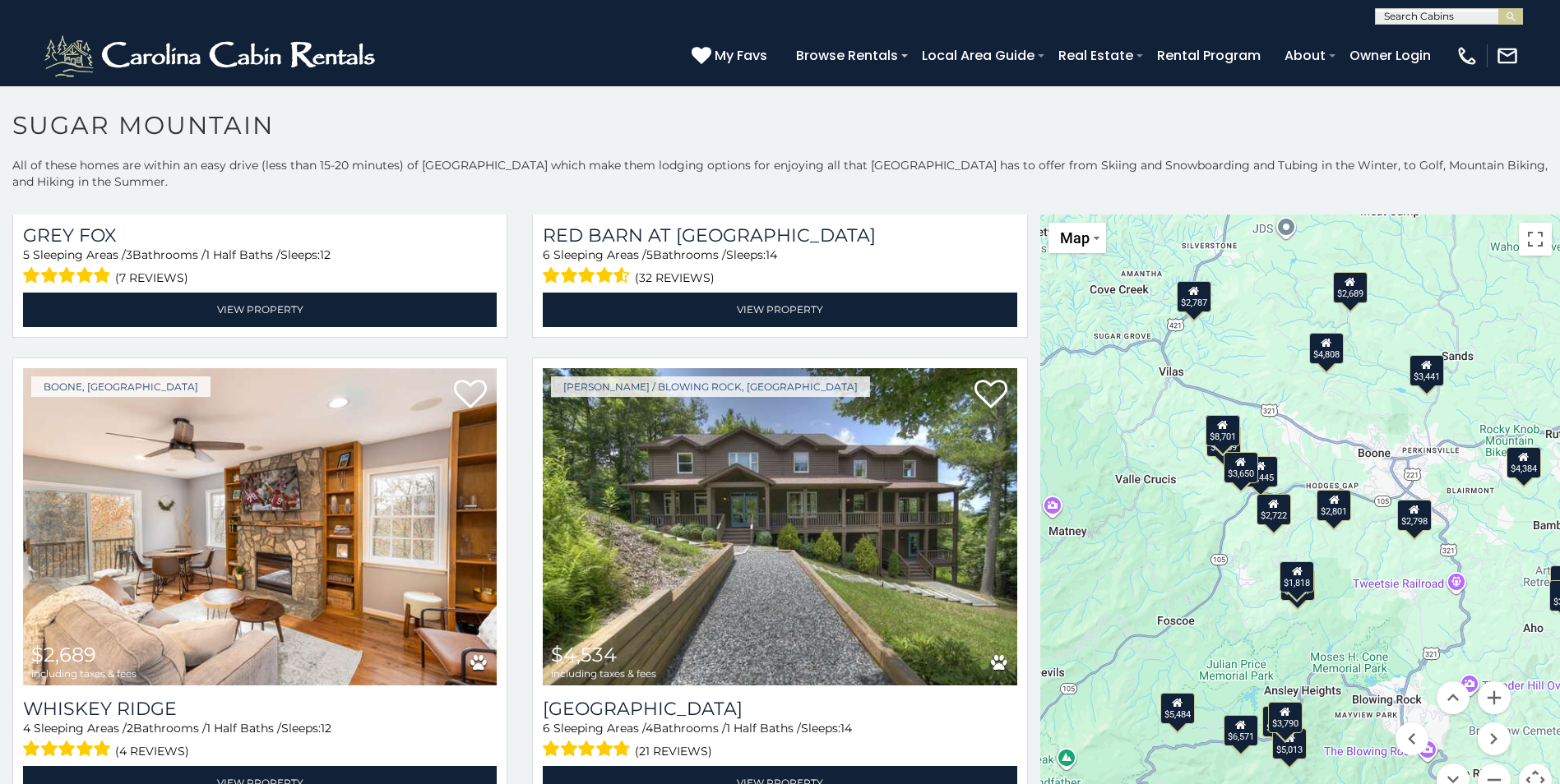
drag, startPoint x: 1266, startPoint y: 458, endPoint x: 1393, endPoint y: 569, distance: 168.7
click at [1393, 569] on div "$5,484 $5,727 $7,745 $8,701 $3,751 $6,276 $5,146 $3,644 $3,641 $3,445 $2,798 $3…" at bounding box center [1300, 514] width 520 height 601
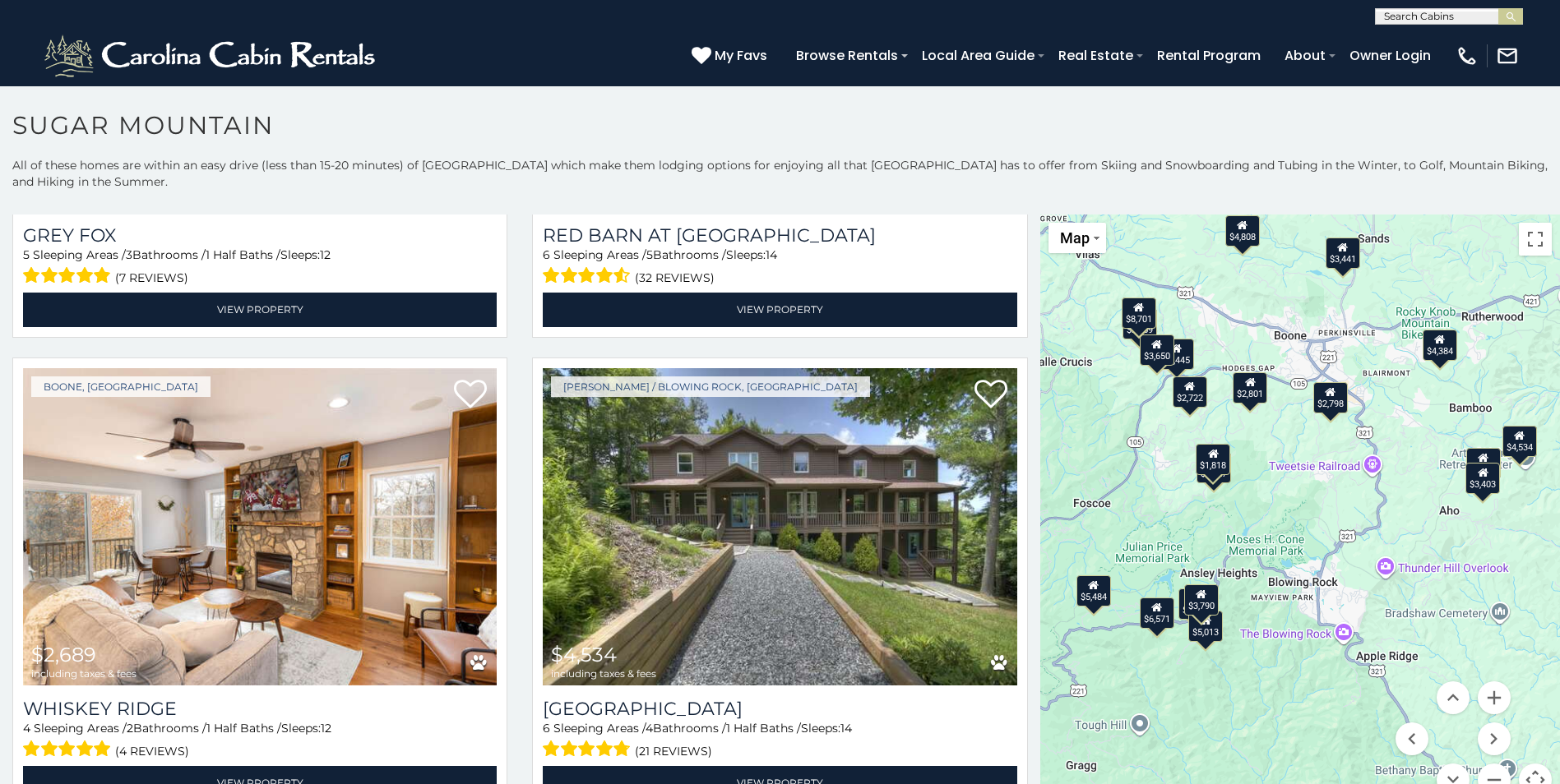
drag, startPoint x: 1453, startPoint y: 579, endPoint x: 1366, endPoint y: 457, distance: 149.8
click at [1366, 457] on div "$5,484 $5,727 $7,745 $8,701 $3,751 $6,276 $5,146 $3,644 $3,641 $3,445 $2,798 $3…" at bounding box center [1300, 514] width 520 height 601
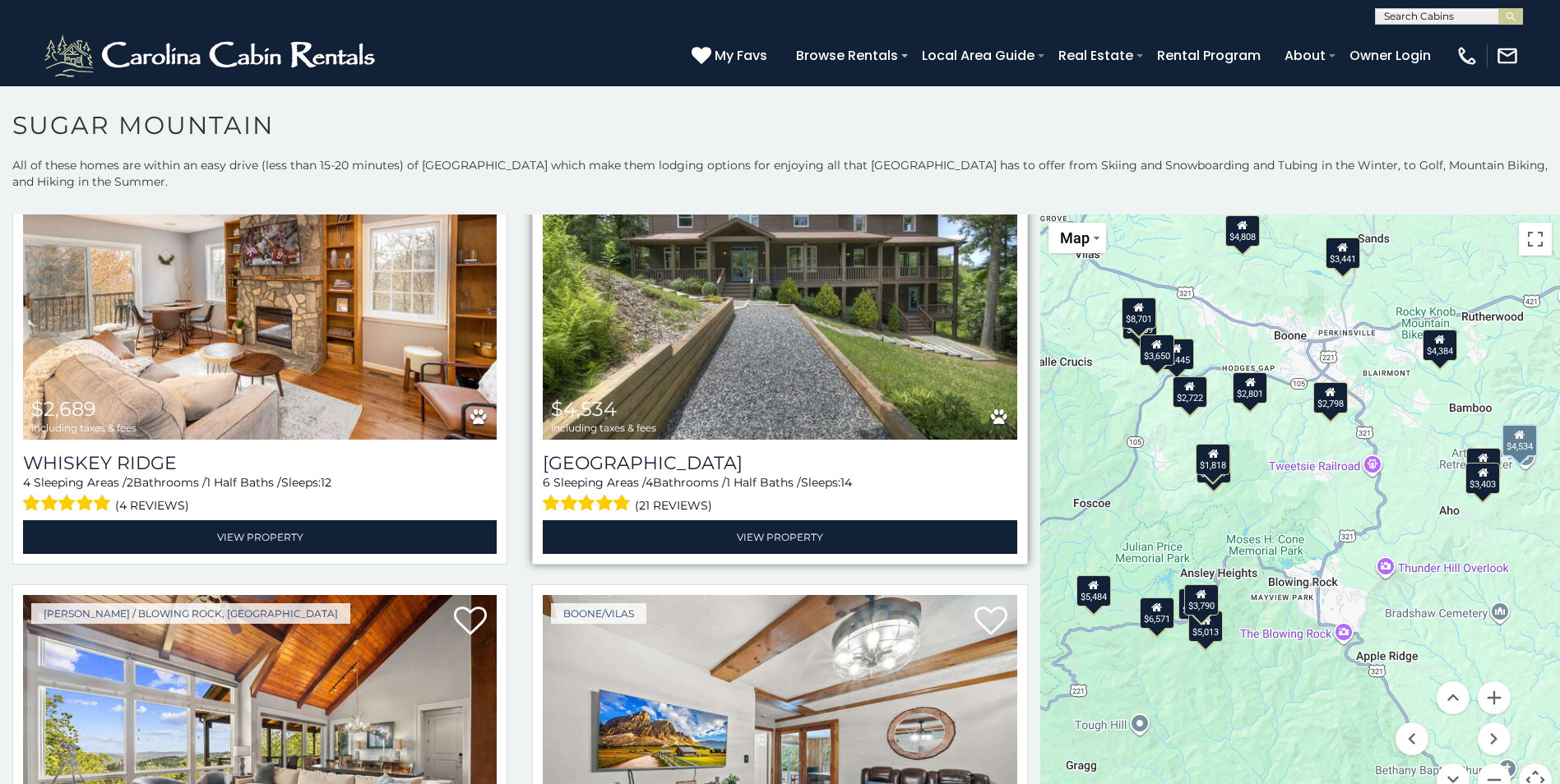
scroll to position [1561, 0]
click at [846, 307] on img at bounding box center [779, 280] width 473 height 317
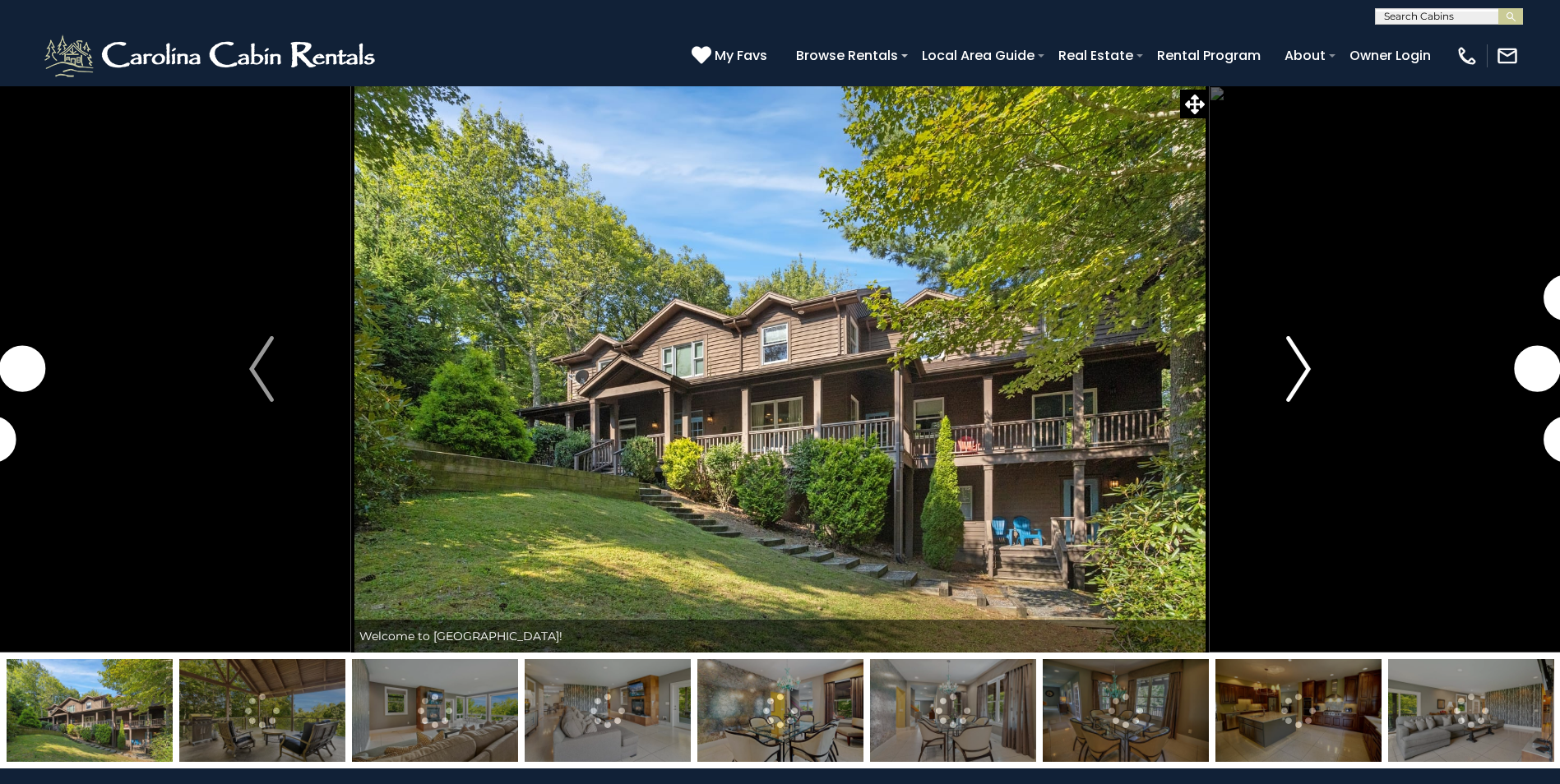
click at [1291, 369] on img "Next" at bounding box center [1298, 369] width 25 height 66
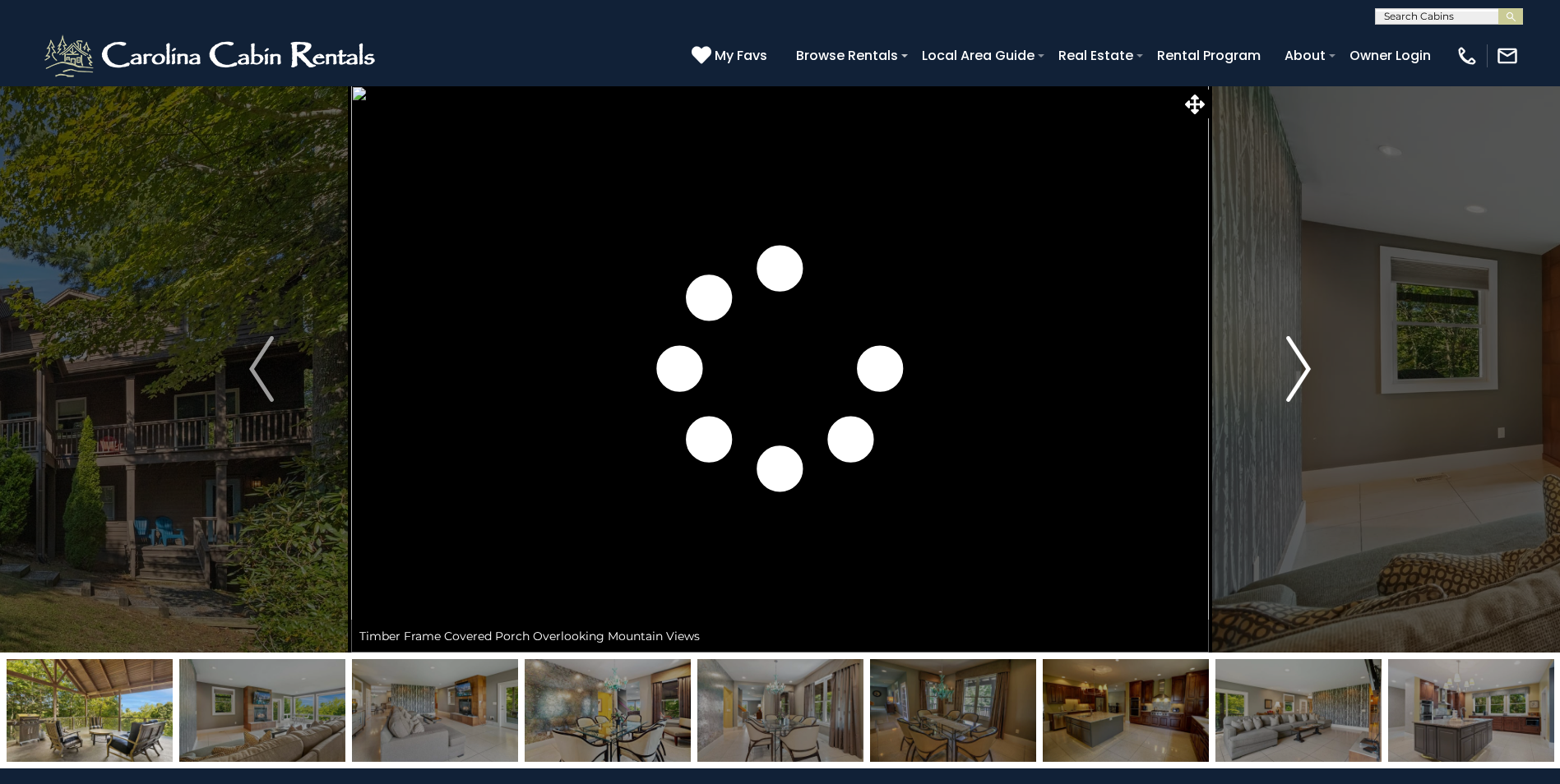
click at [1291, 369] on img "Next" at bounding box center [1298, 369] width 25 height 66
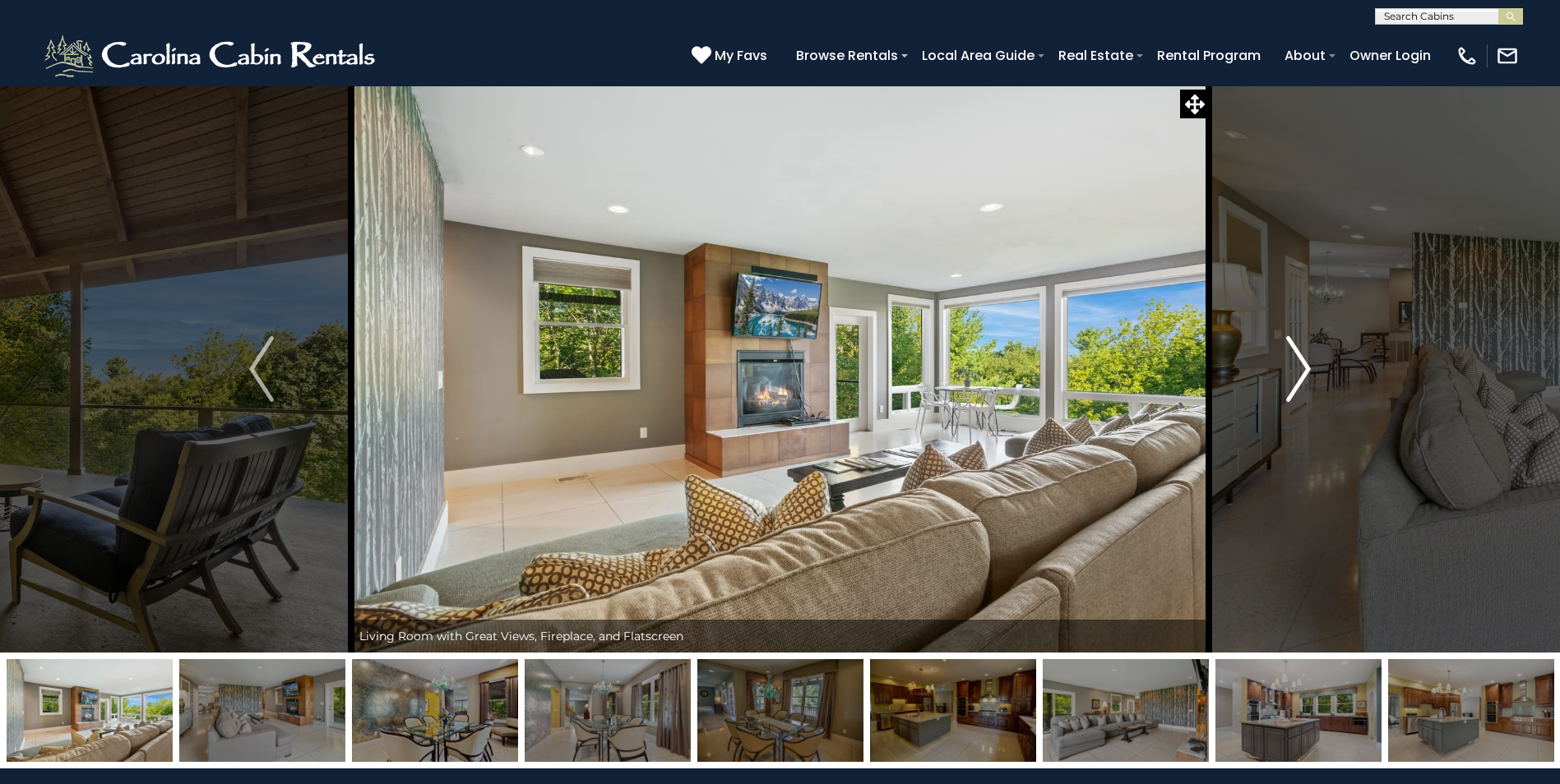
click at [1291, 369] on img "Next" at bounding box center [1298, 369] width 25 height 66
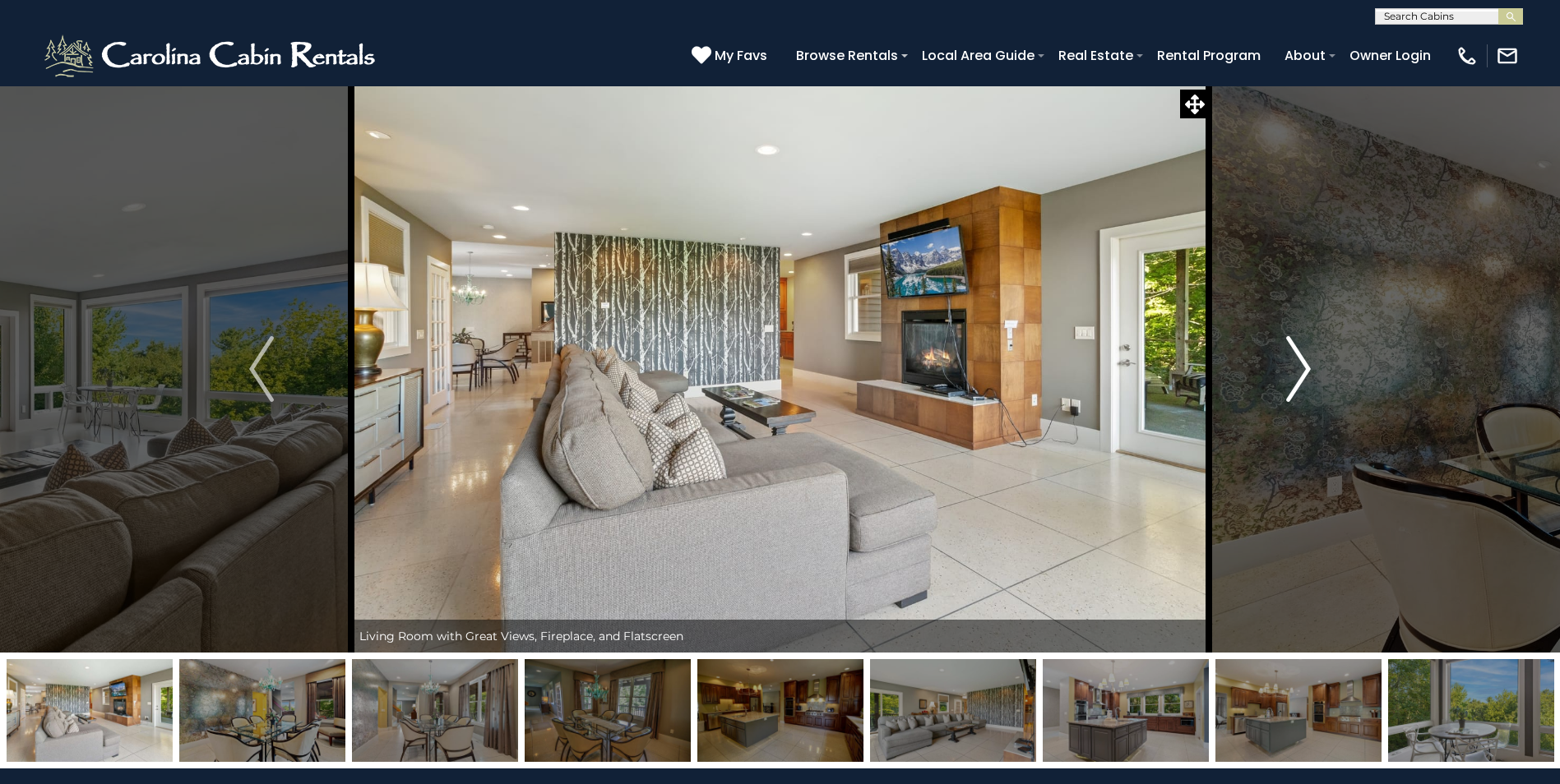
click at [1291, 369] on img "Next" at bounding box center [1298, 369] width 25 height 66
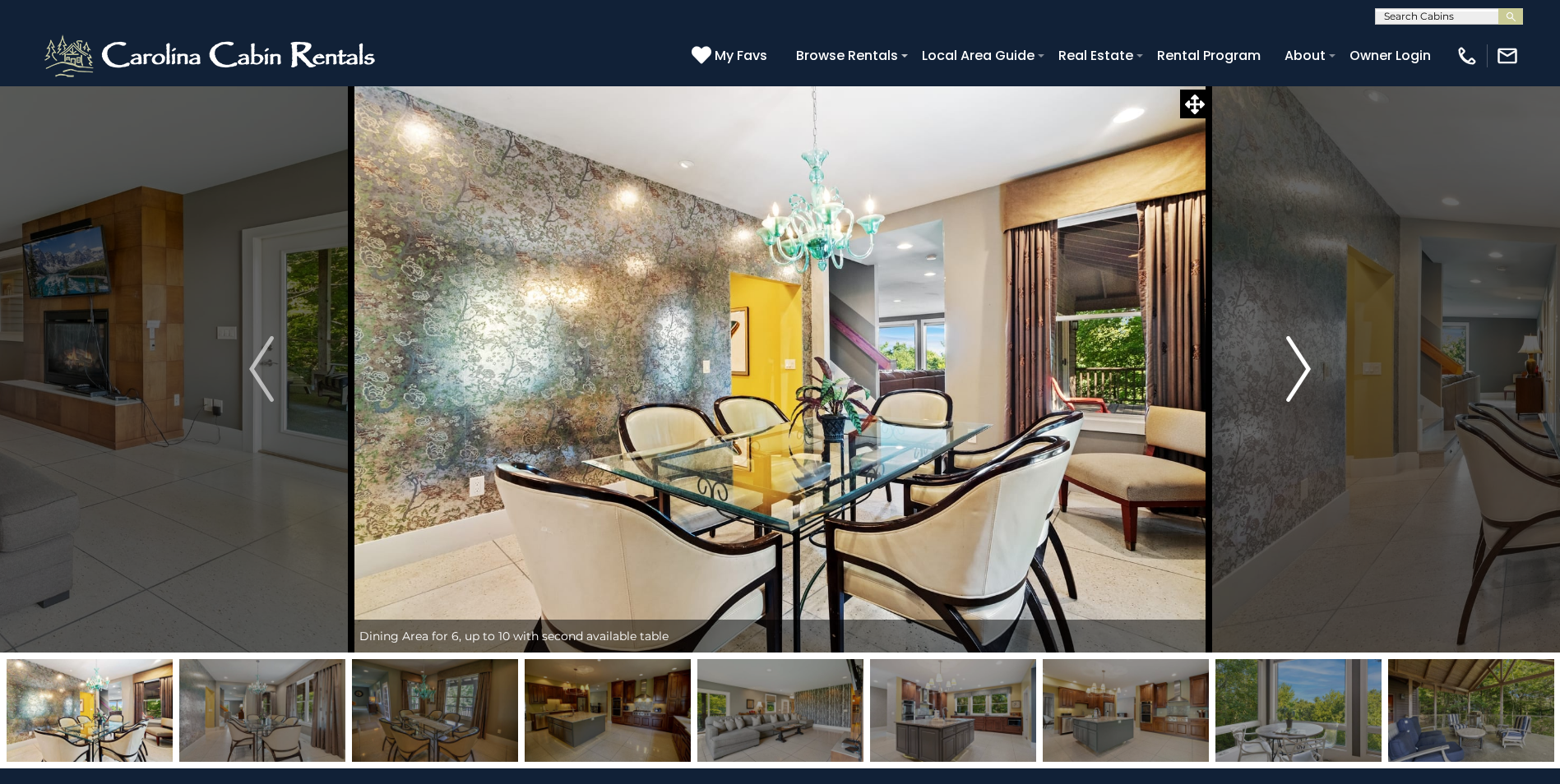
click at [1291, 369] on img "Next" at bounding box center [1298, 369] width 25 height 66
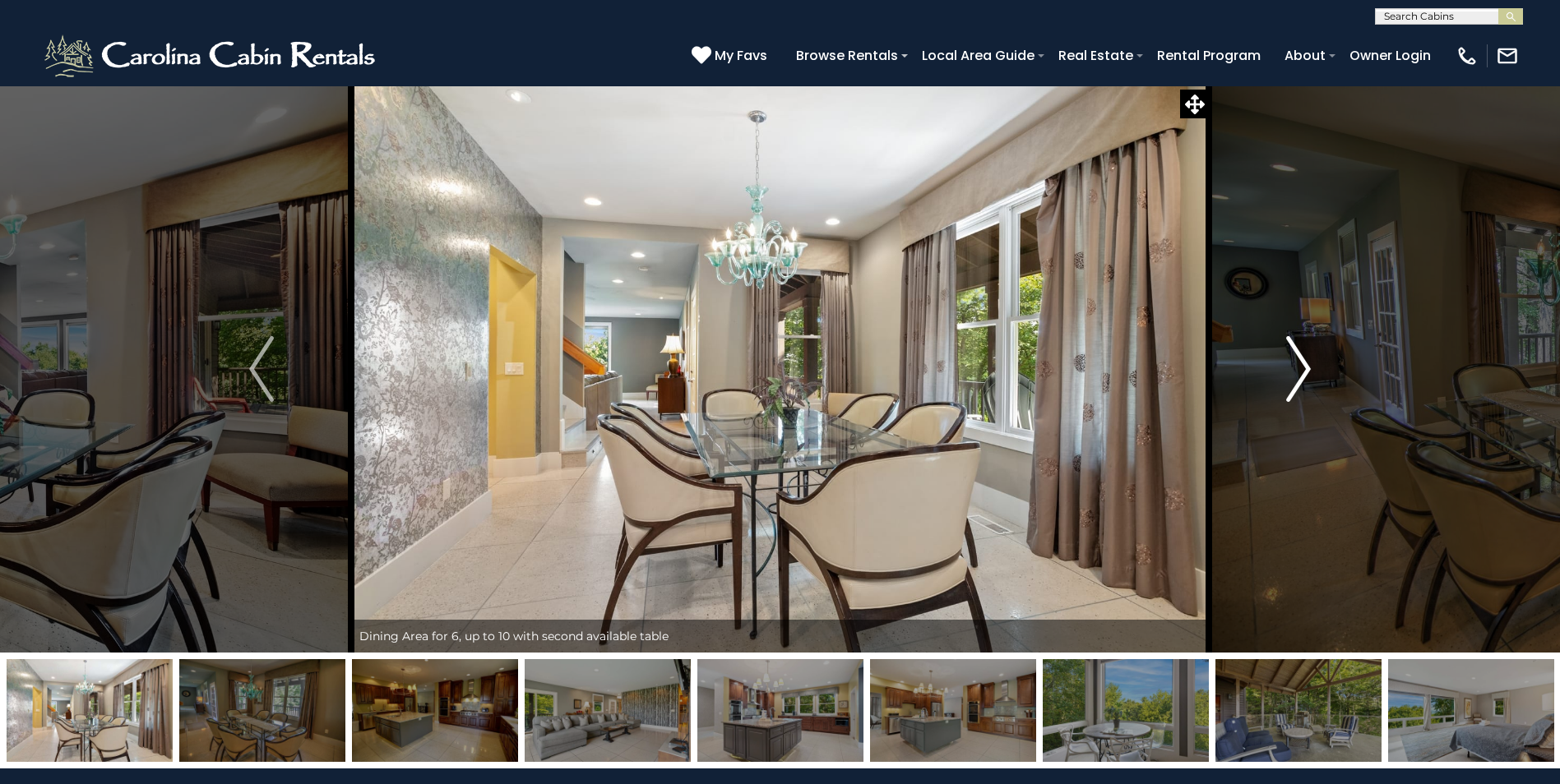
click at [1291, 369] on img "Next" at bounding box center [1298, 369] width 25 height 66
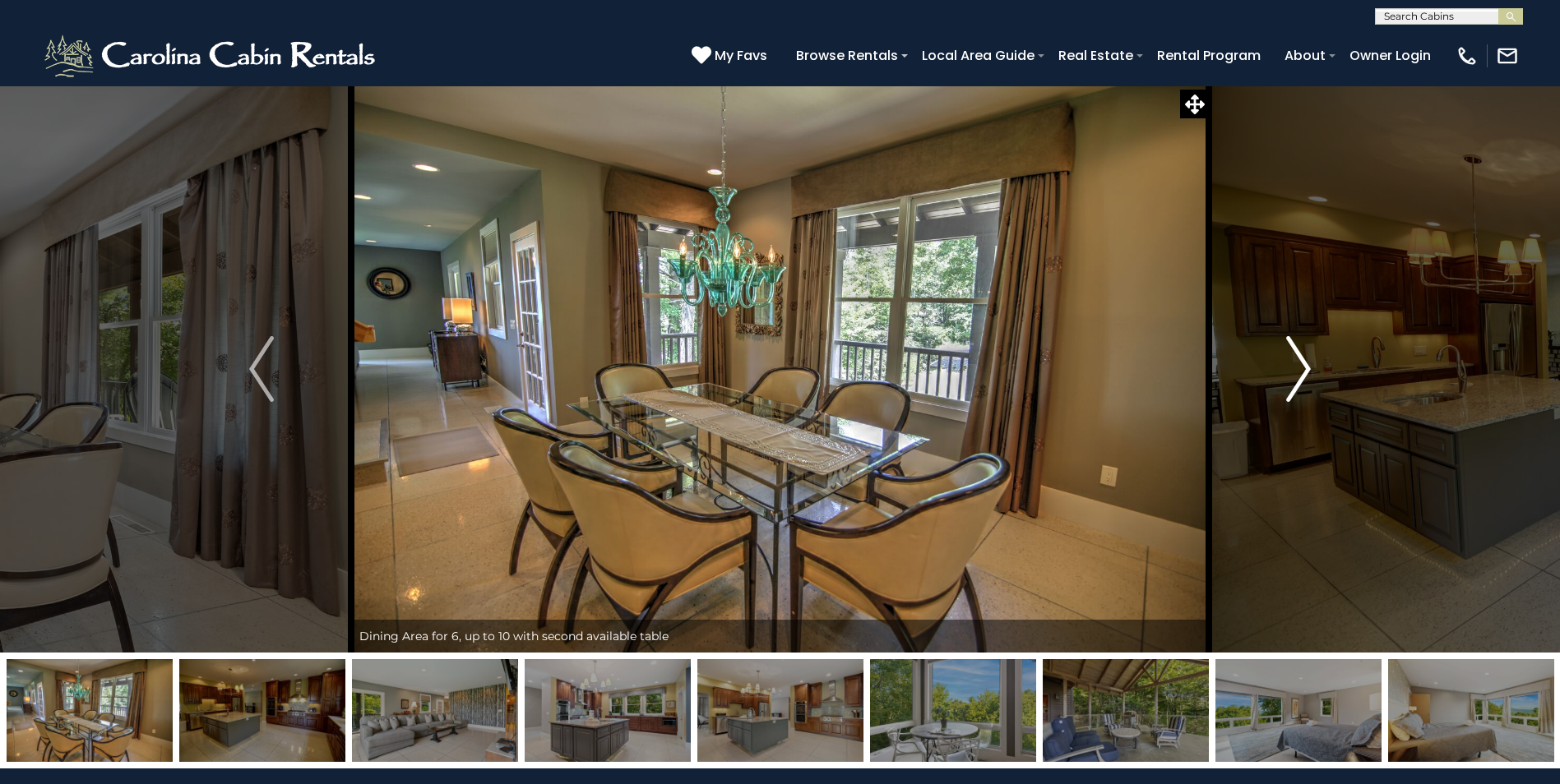
click at [1291, 369] on img "Next" at bounding box center [1298, 369] width 25 height 66
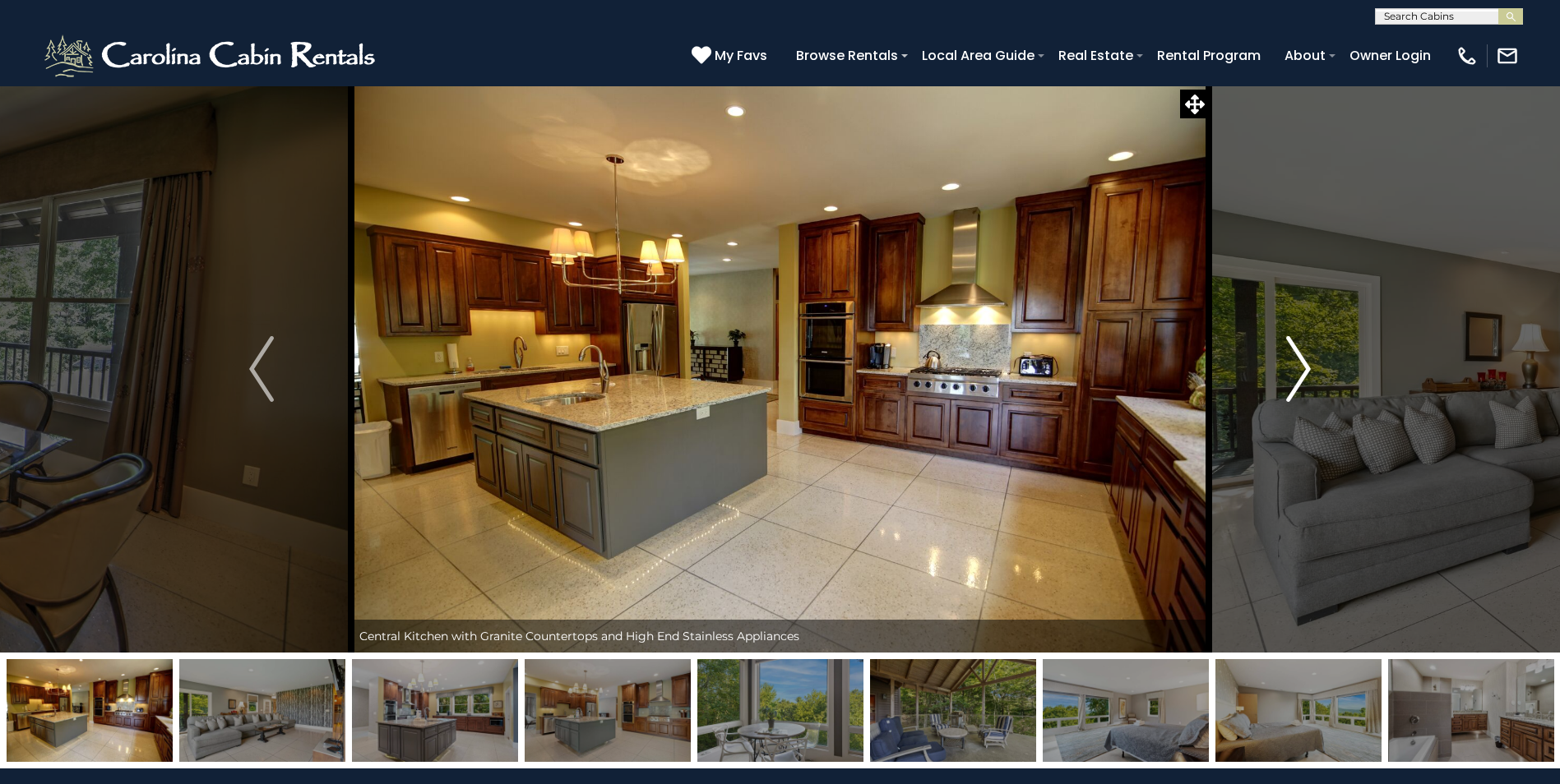
click at [1291, 369] on img "Next" at bounding box center [1298, 369] width 25 height 66
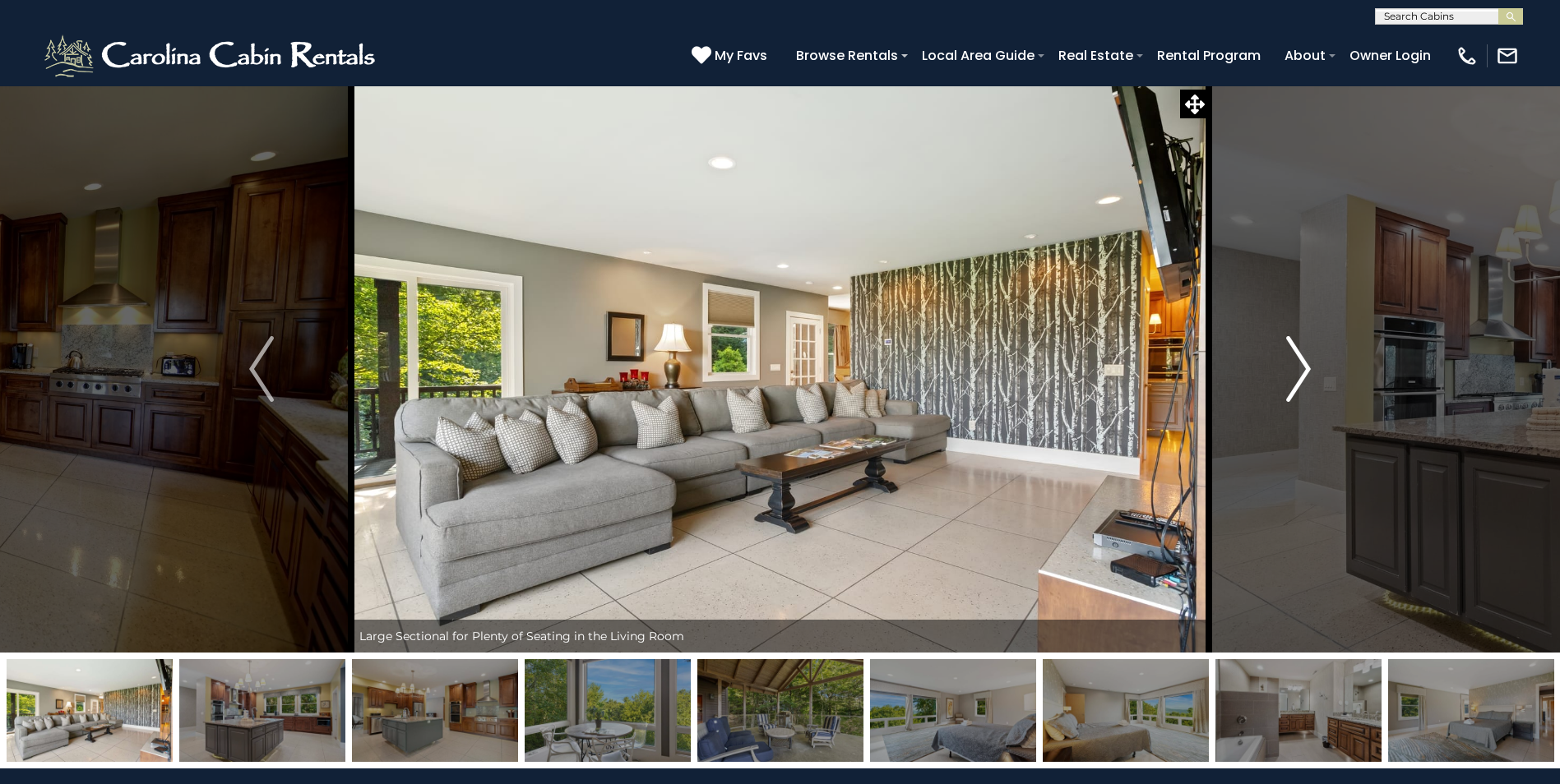
click at [1291, 369] on img "Next" at bounding box center [1298, 369] width 25 height 66
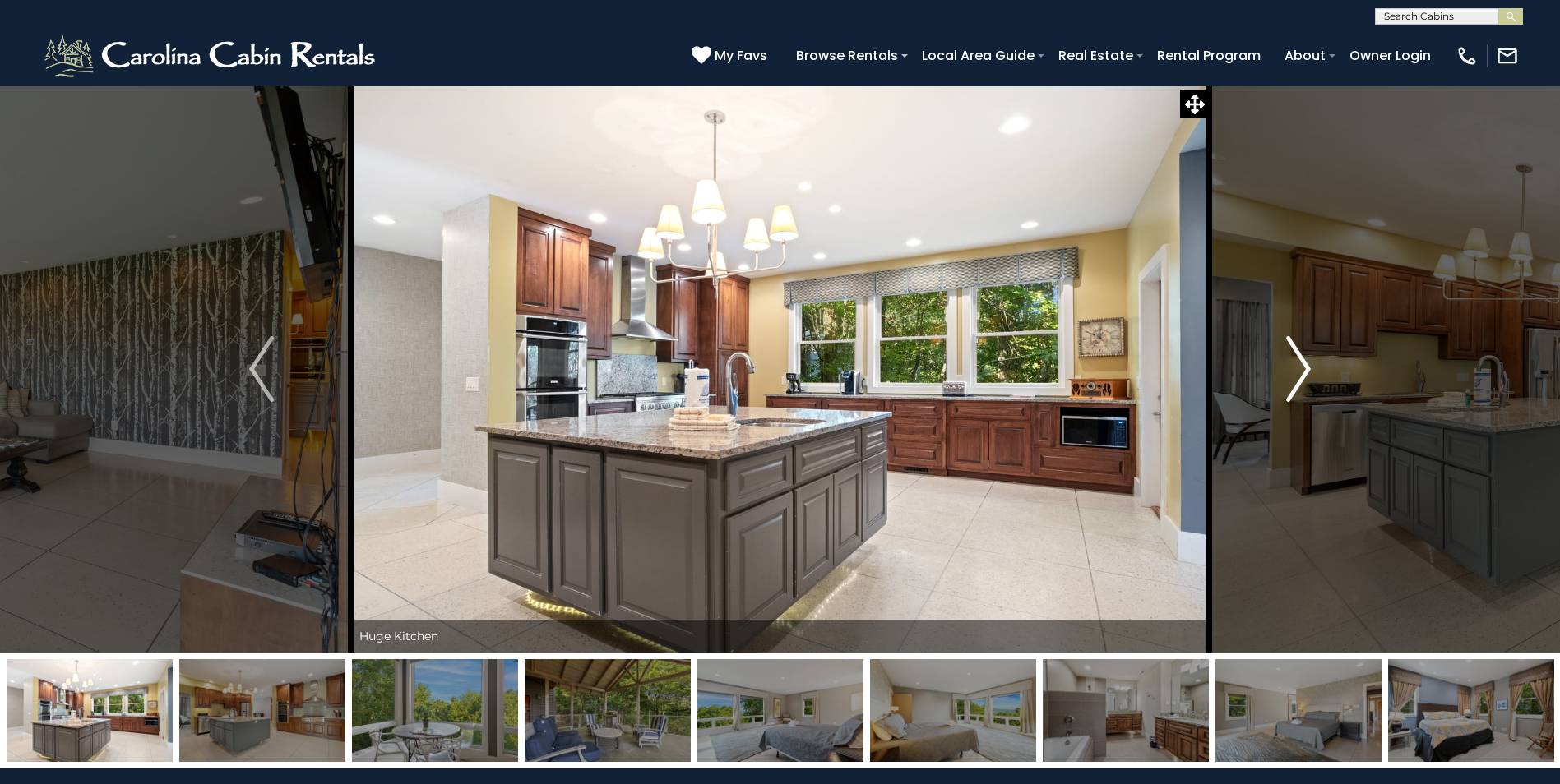
click at [1291, 369] on img "Next" at bounding box center [1298, 369] width 25 height 66
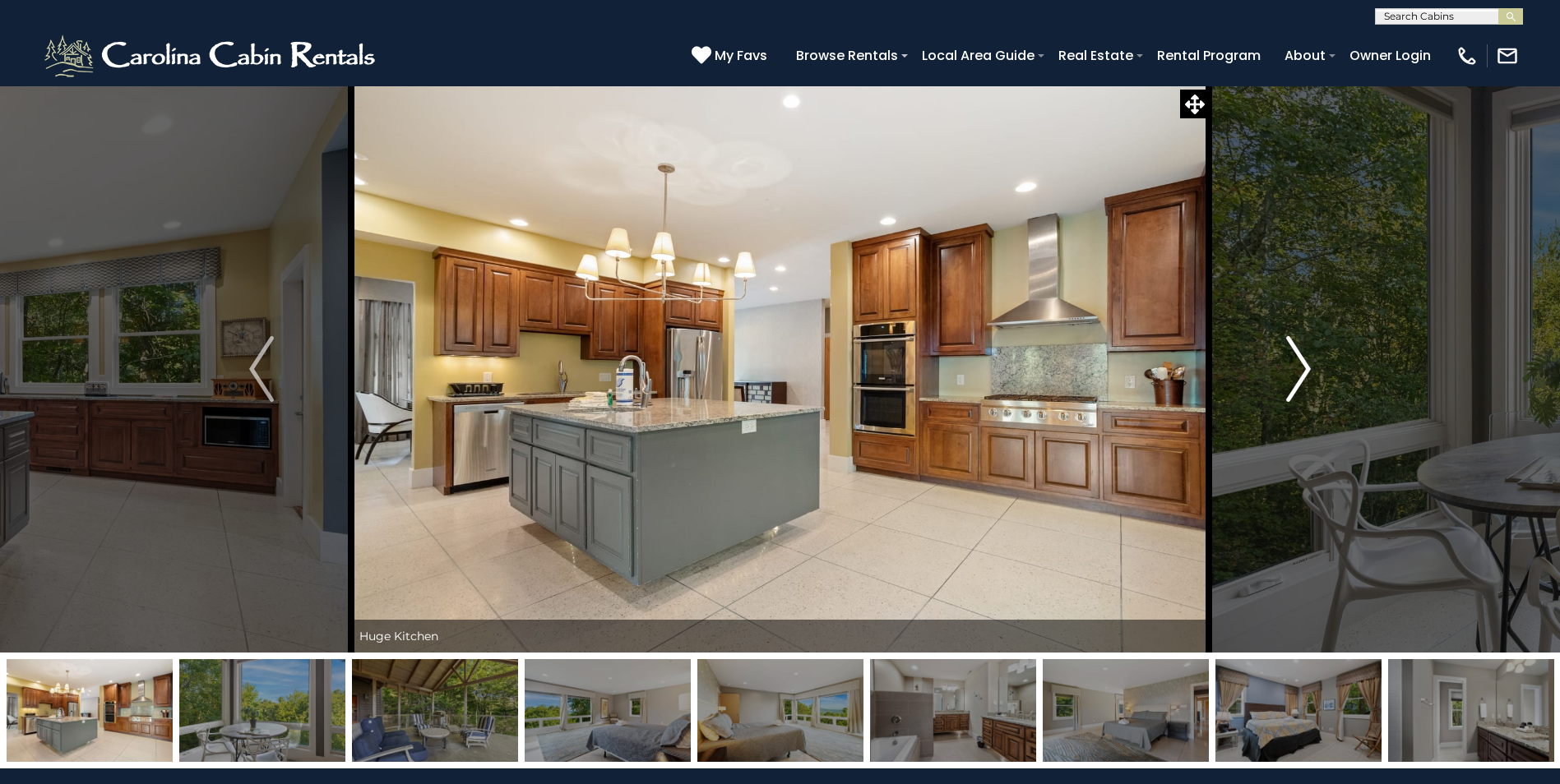
click at [1291, 369] on img "Next" at bounding box center [1298, 369] width 25 height 66
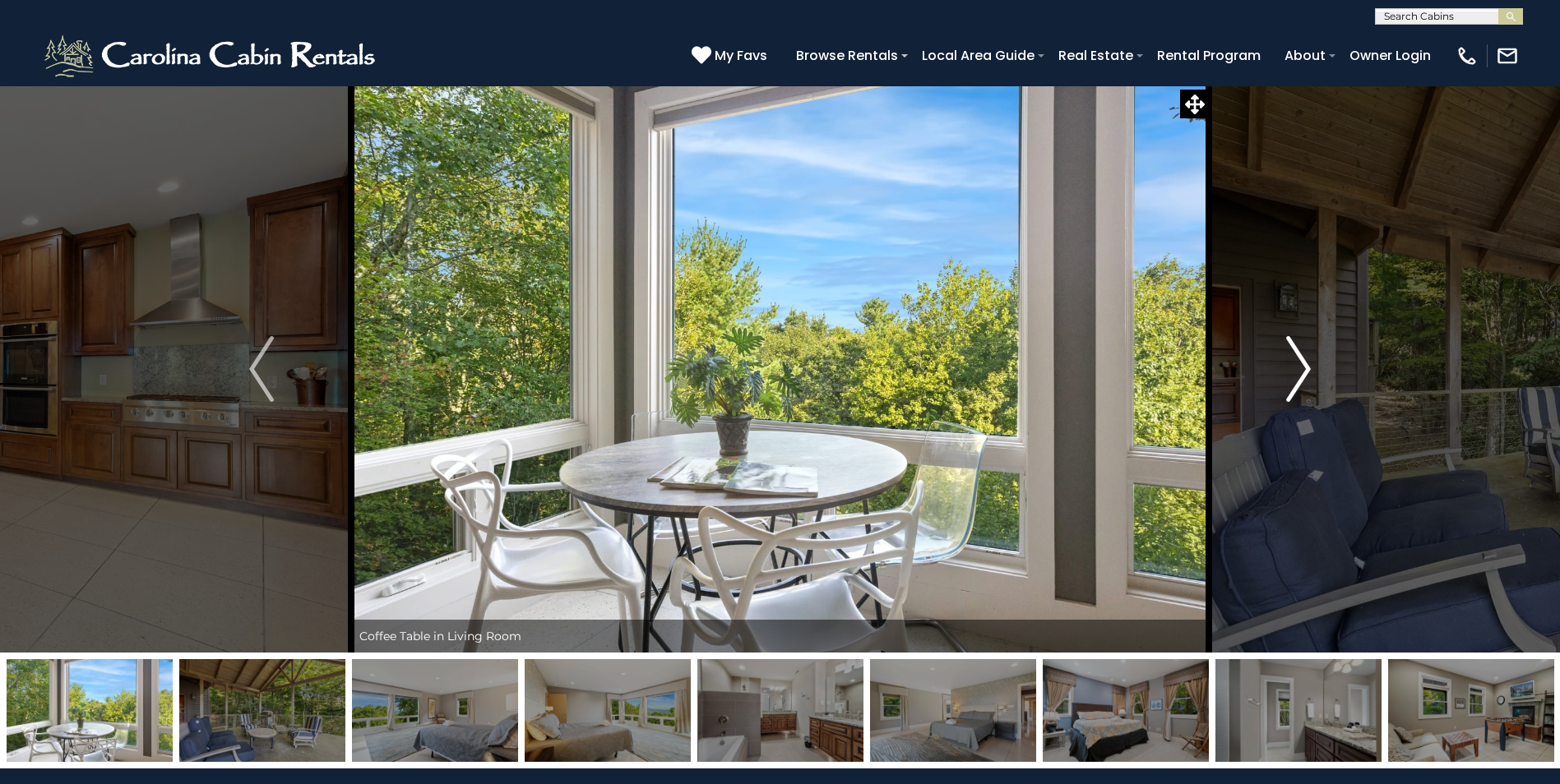
click at [1291, 369] on img "Next" at bounding box center [1298, 369] width 25 height 66
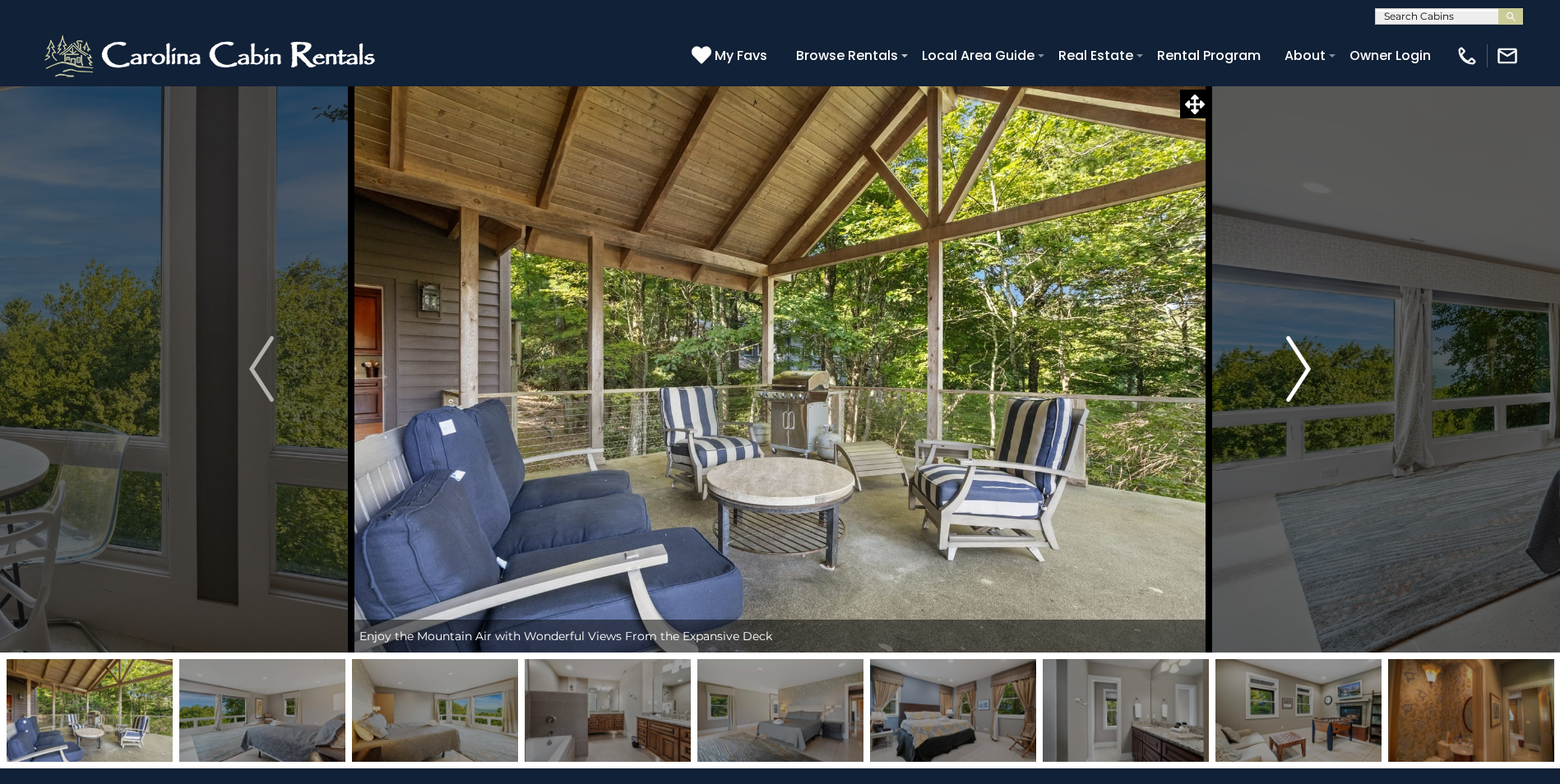
click at [1291, 369] on img "Next" at bounding box center [1298, 369] width 25 height 66
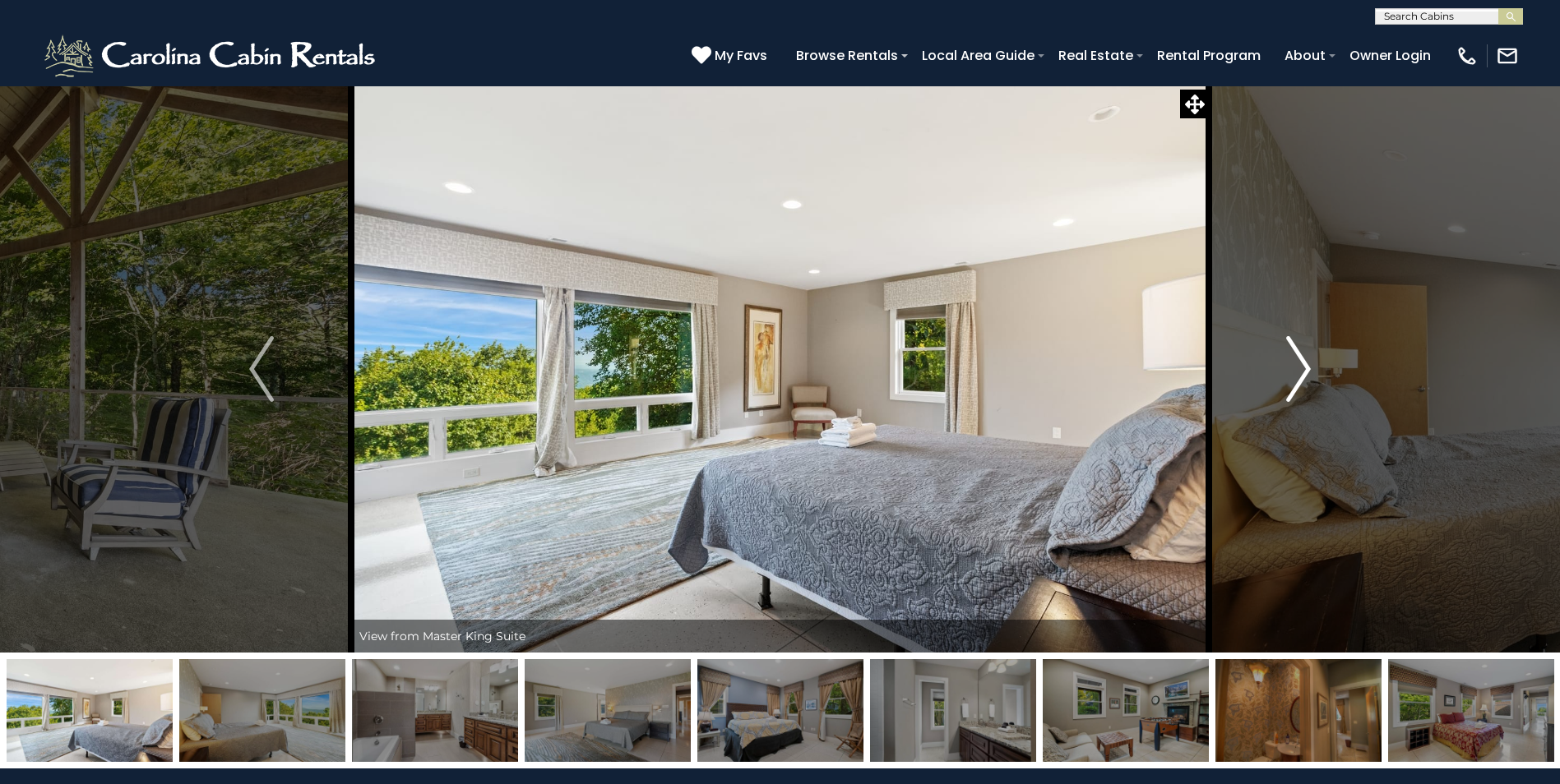
click at [1291, 369] on img "Next" at bounding box center [1298, 369] width 25 height 66
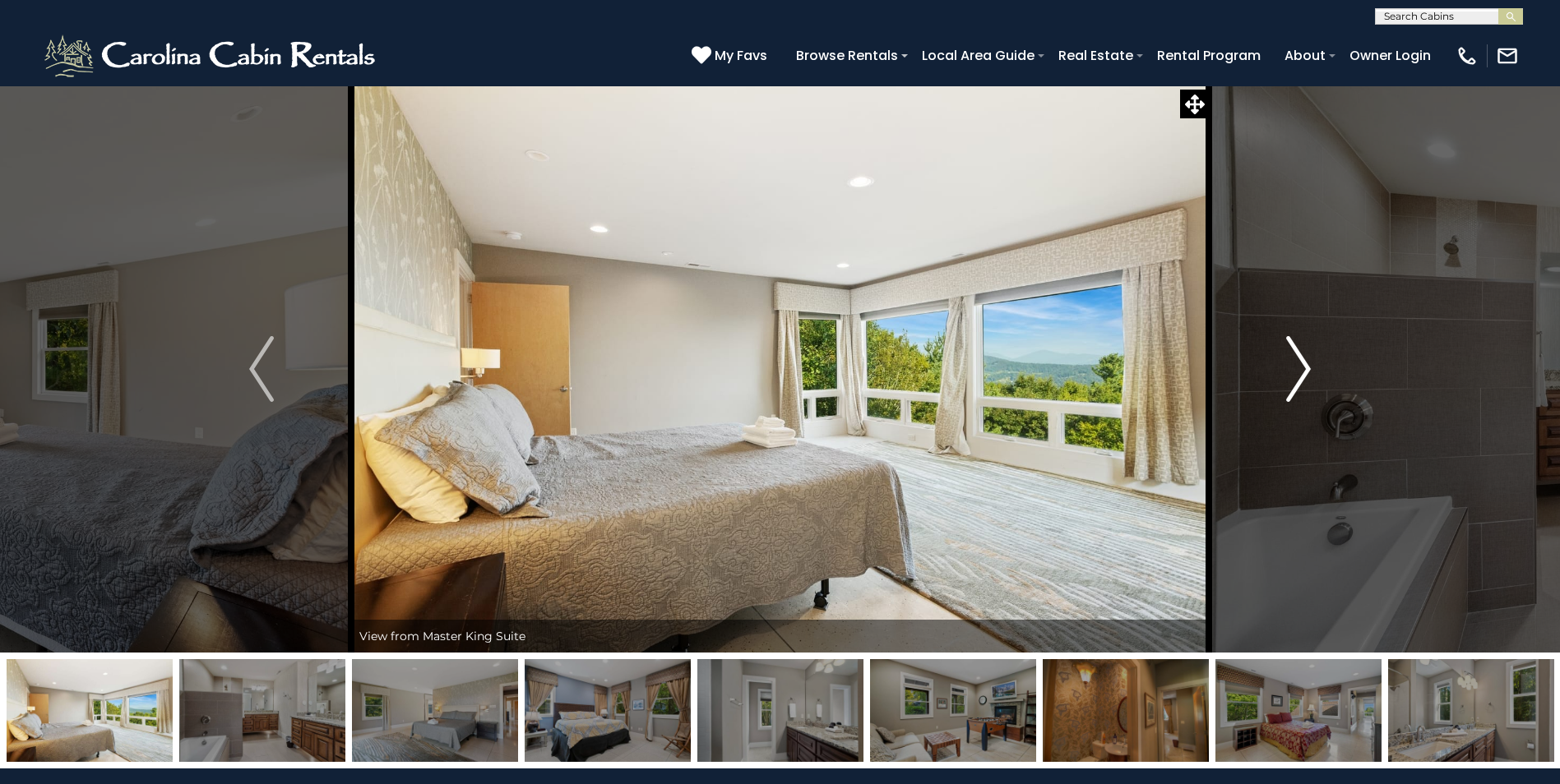
click at [1291, 369] on img "Next" at bounding box center [1298, 369] width 25 height 66
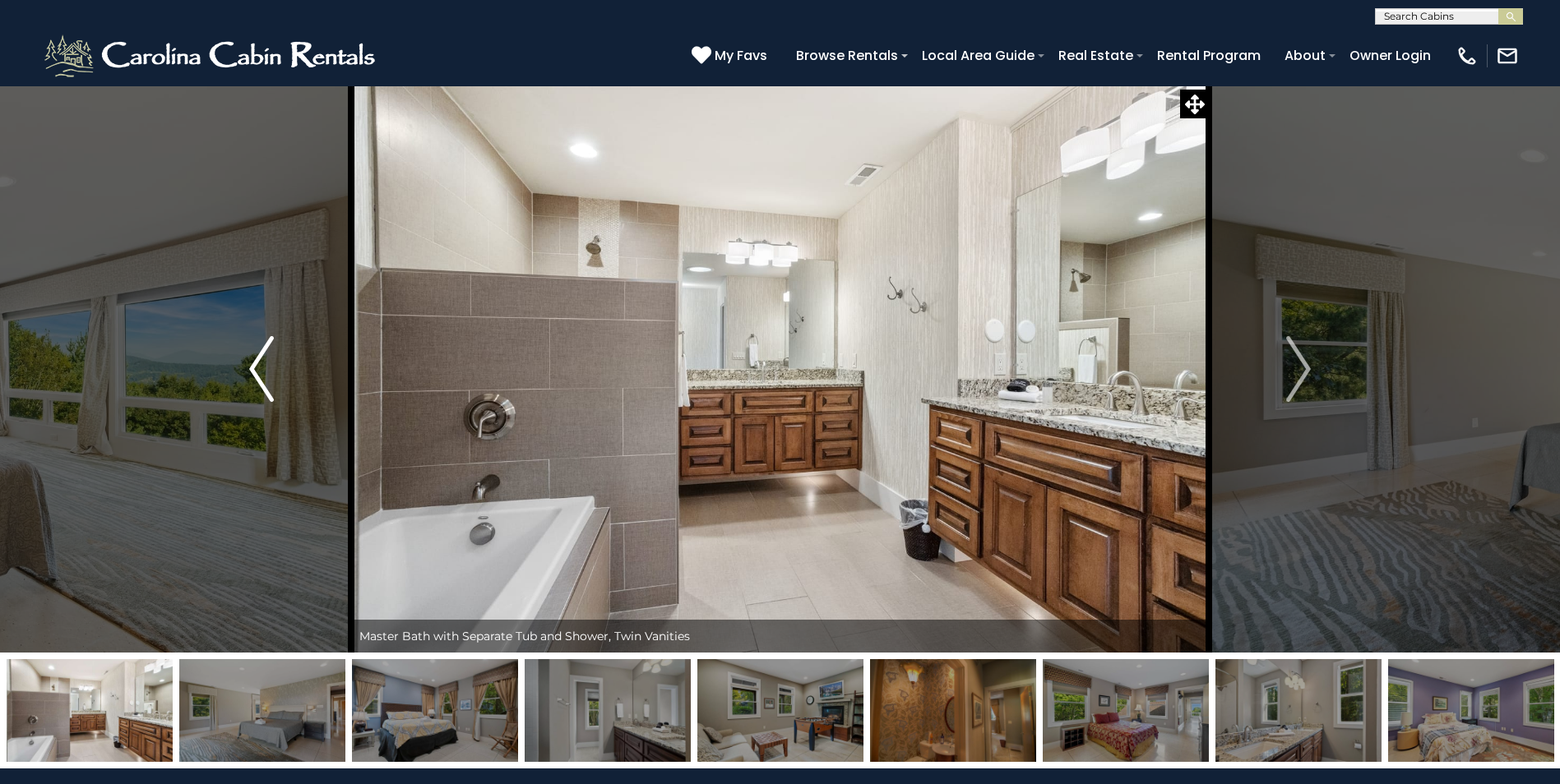
click at [258, 356] on img "Previous" at bounding box center [262, 369] width 25 height 66
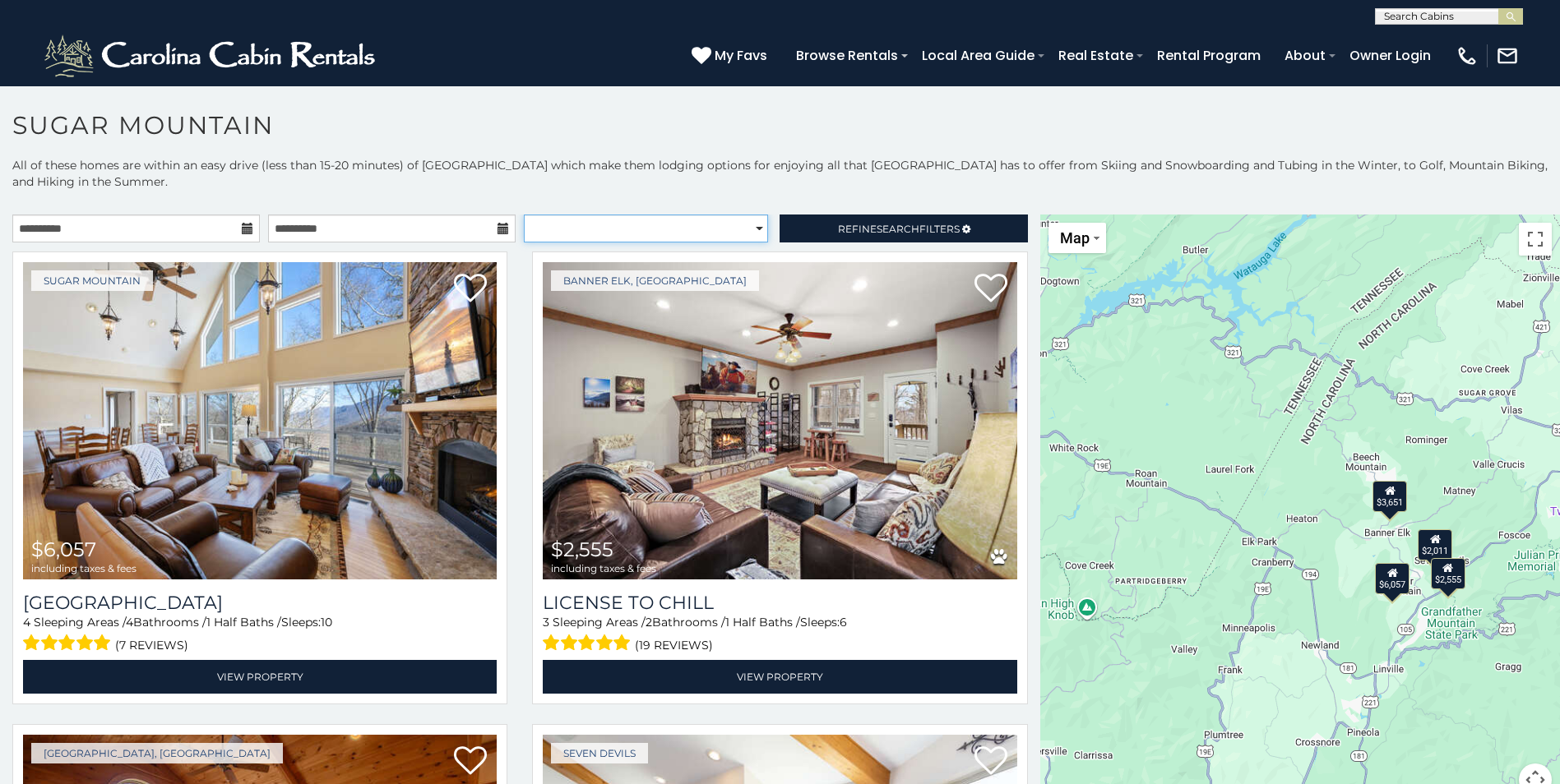
click at [727, 224] on select "**********" at bounding box center [646, 228] width 244 height 28
click at [838, 229] on span "Refine Search Filters" at bounding box center [899, 229] width 122 height 12
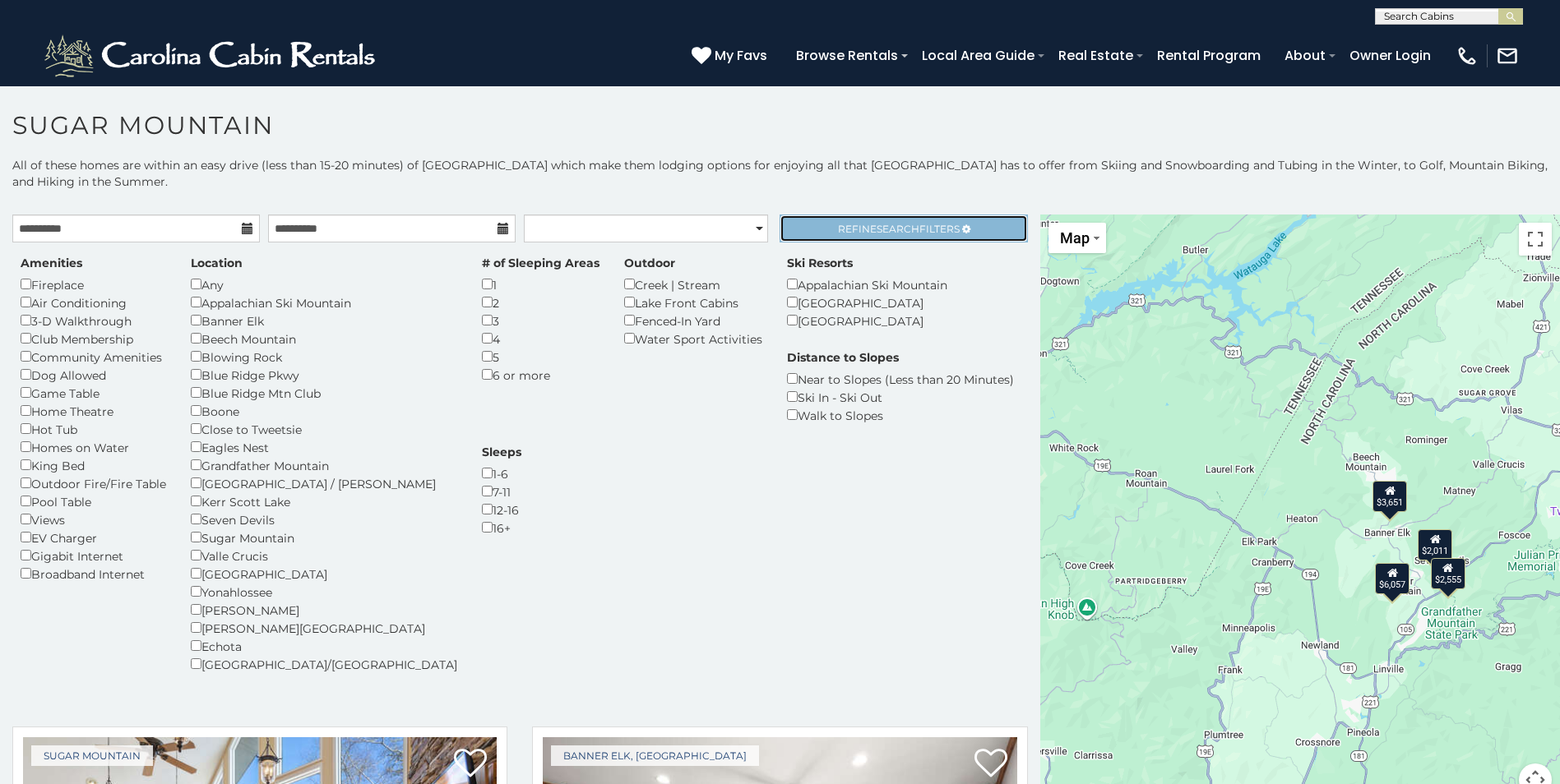
click at [838, 229] on span "Refine Search Filters" at bounding box center [899, 229] width 122 height 12
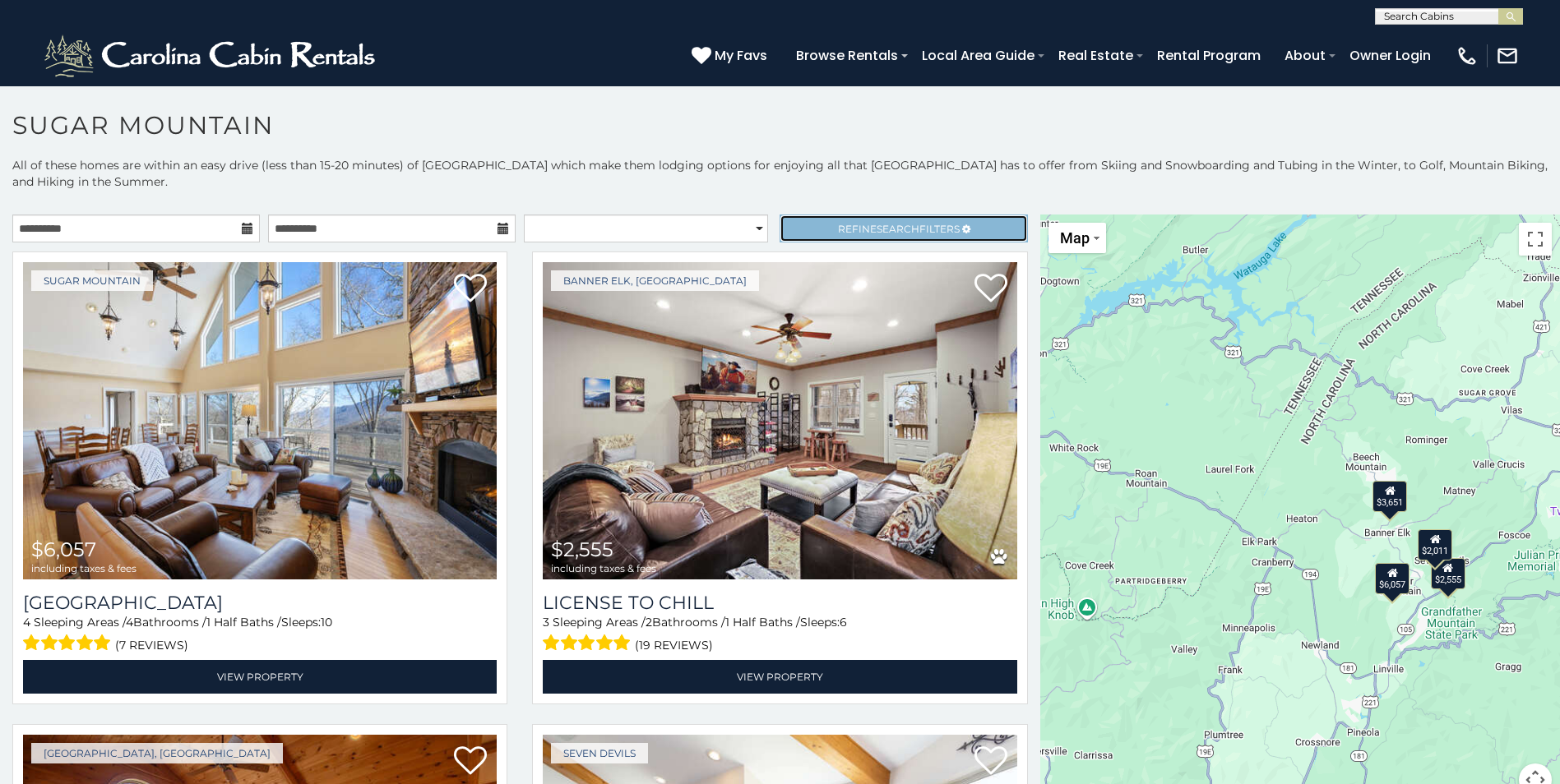
click at [884, 233] on span "Search" at bounding box center [898, 229] width 43 height 12
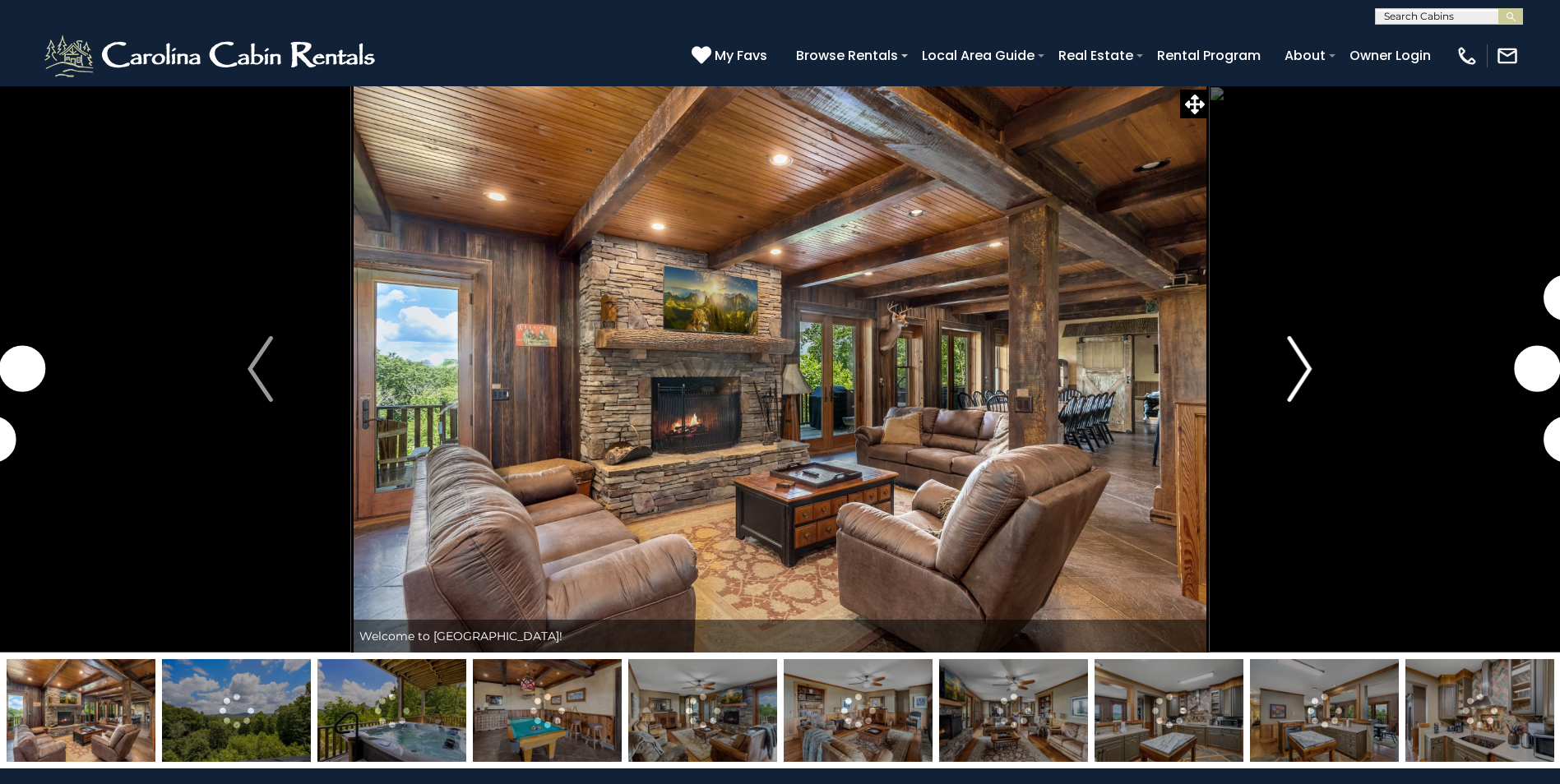
click at [1292, 364] on img "Next" at bounding box center [1299, 369] width 25 height 66
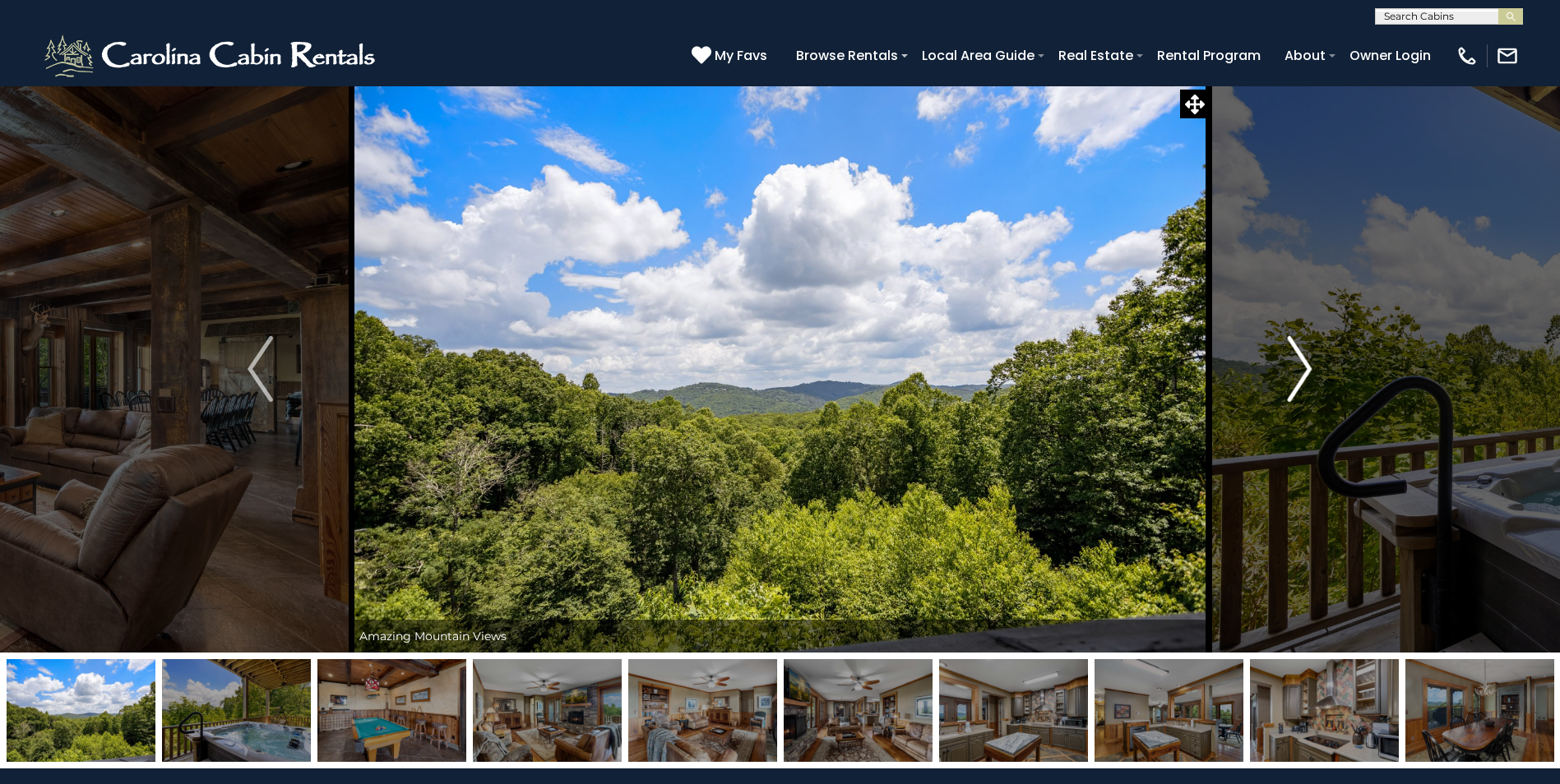
click at [1310, 372] on img "Next" at bounding box center [1299, 369] width 25 height 66
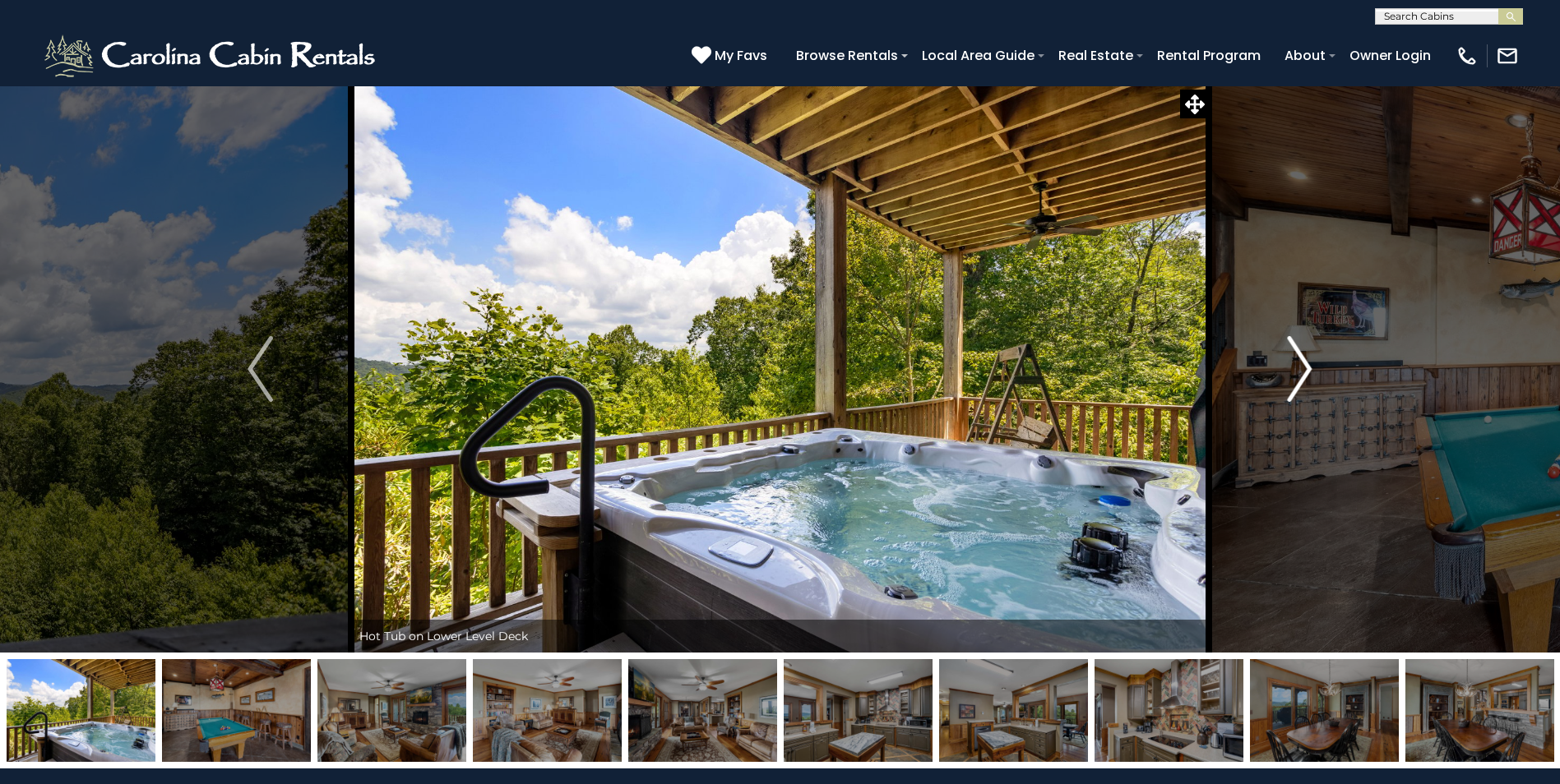
click at [1310, 372] on img "Next" at bounding box center [1299, 369] width 25 height 66
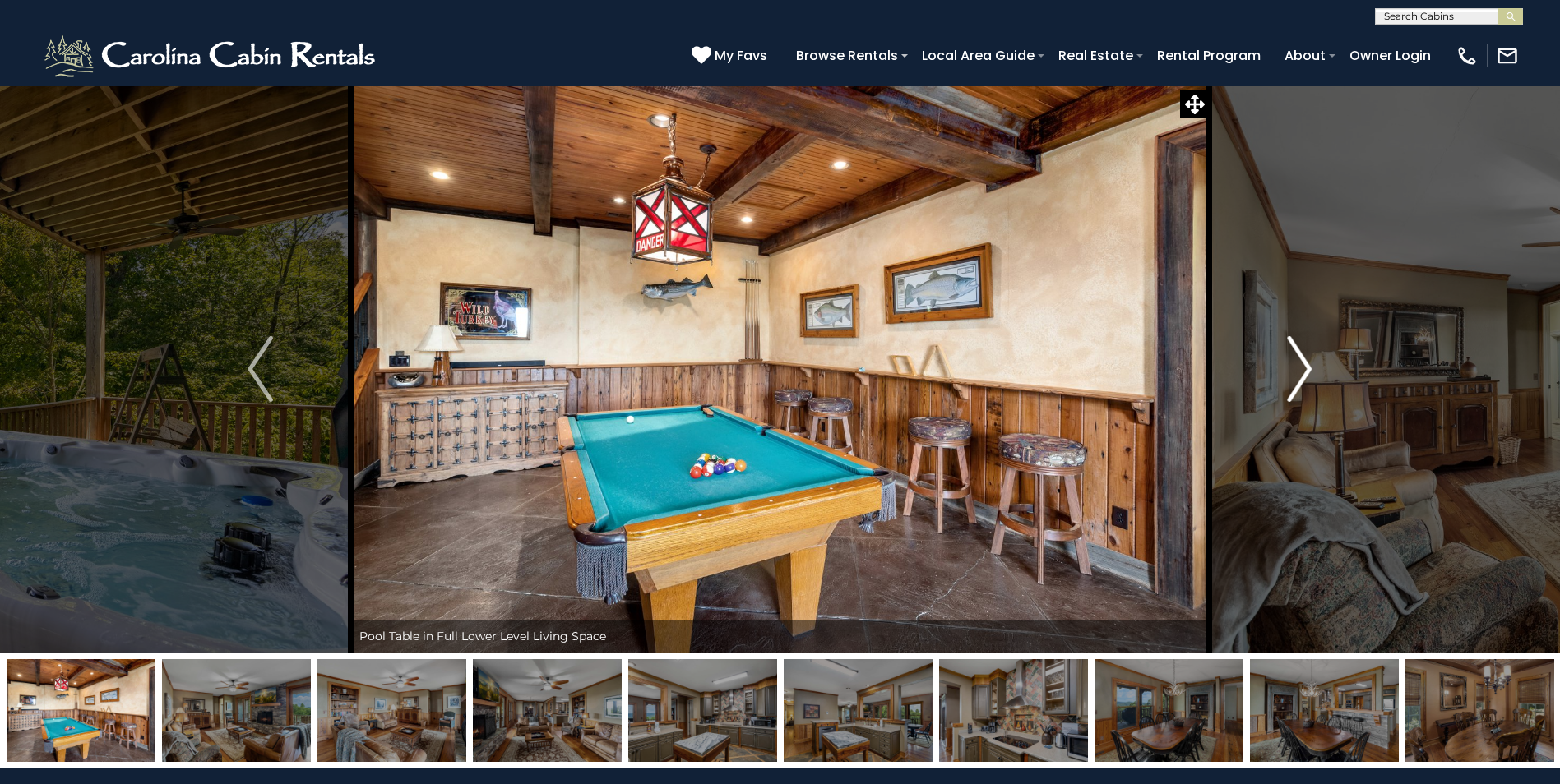
click at [1310, 372] on img "Next" at bounding box center [1299, 369] width 25 height 66
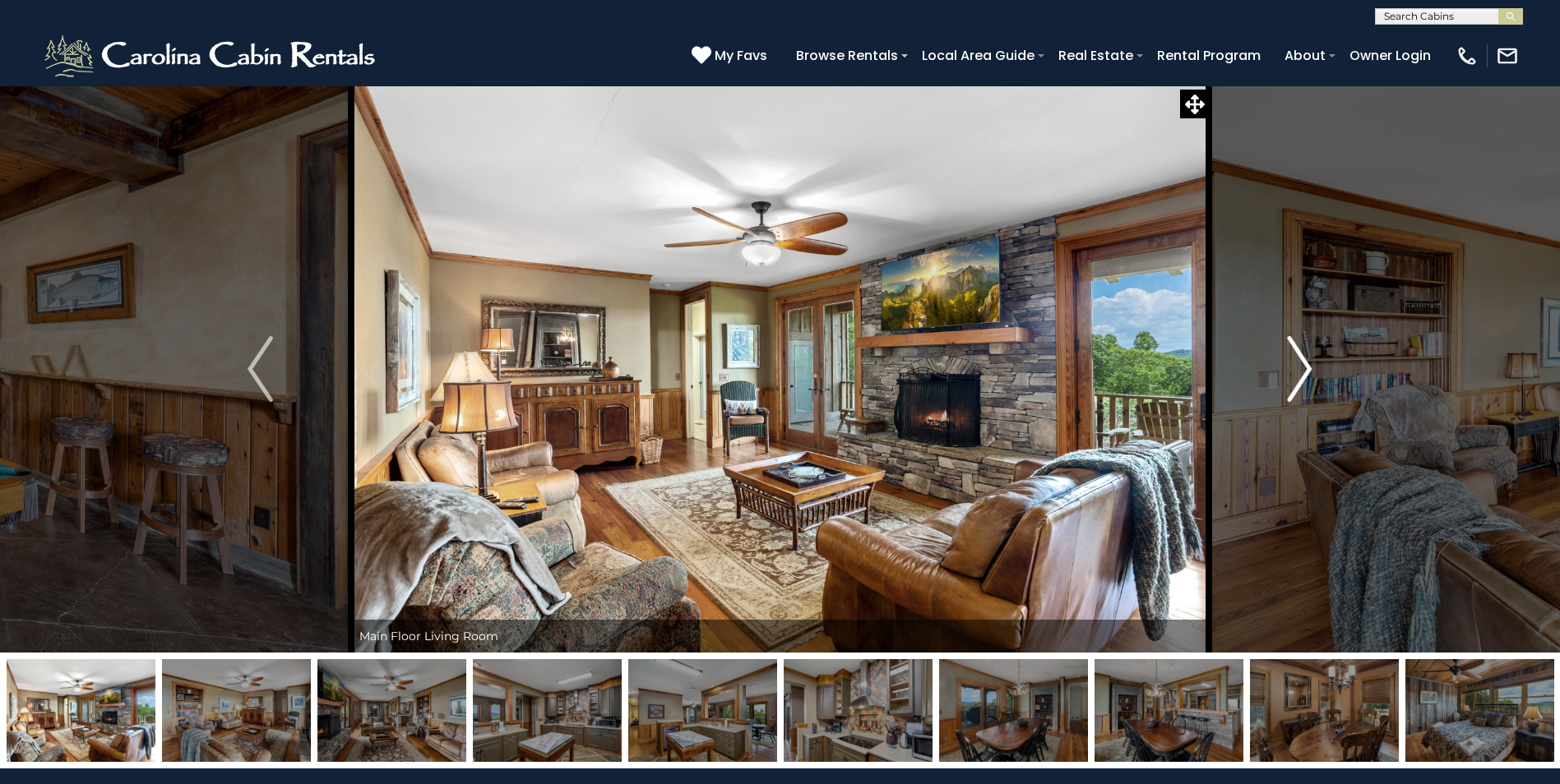
click at [1310, 372] on img "Next" at bounding box center [1299, 369] width 25 height 66
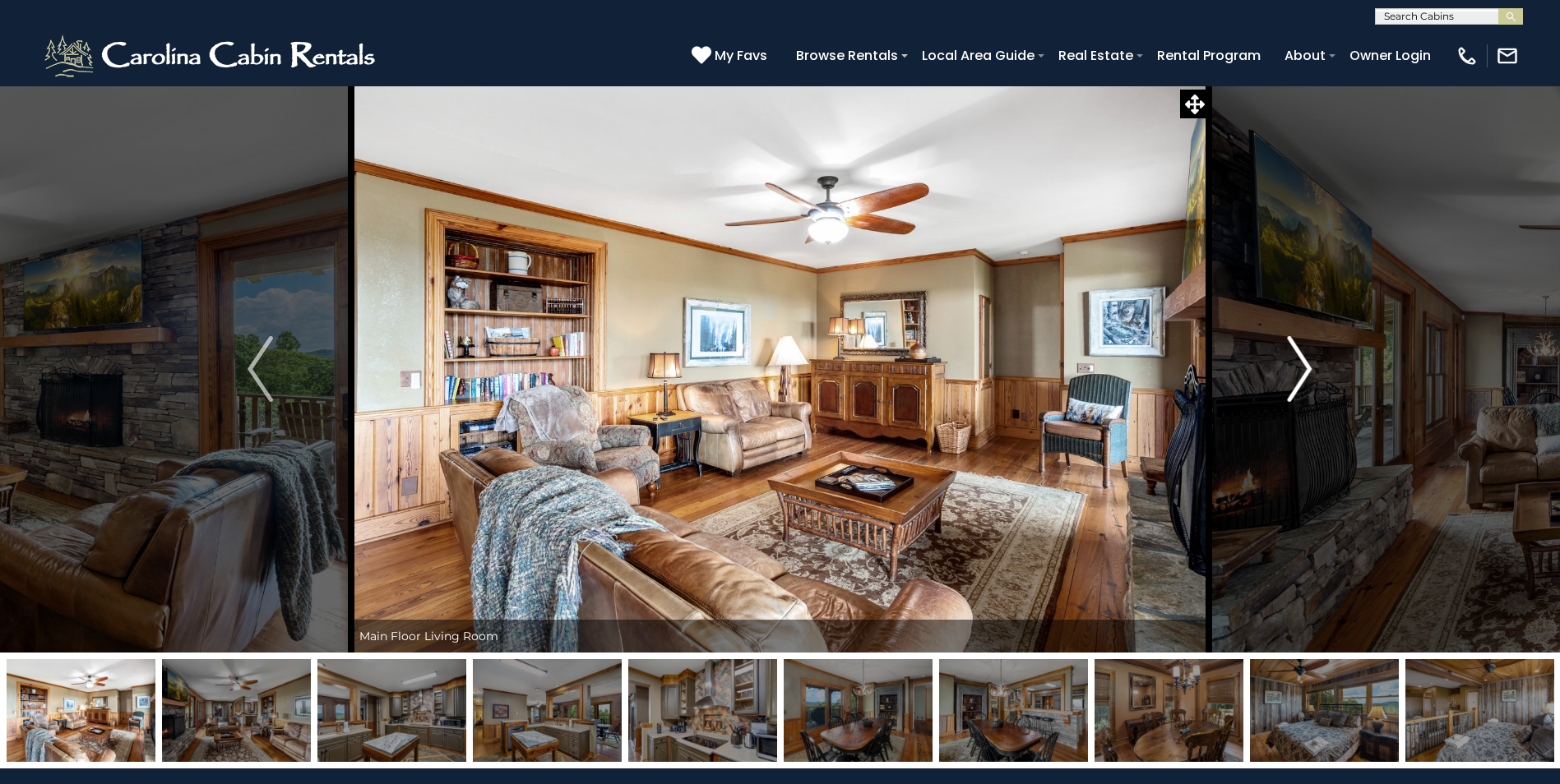
click at [1310, 372] on img "Next" at bounding box center [1299, 369] width 25 height 66
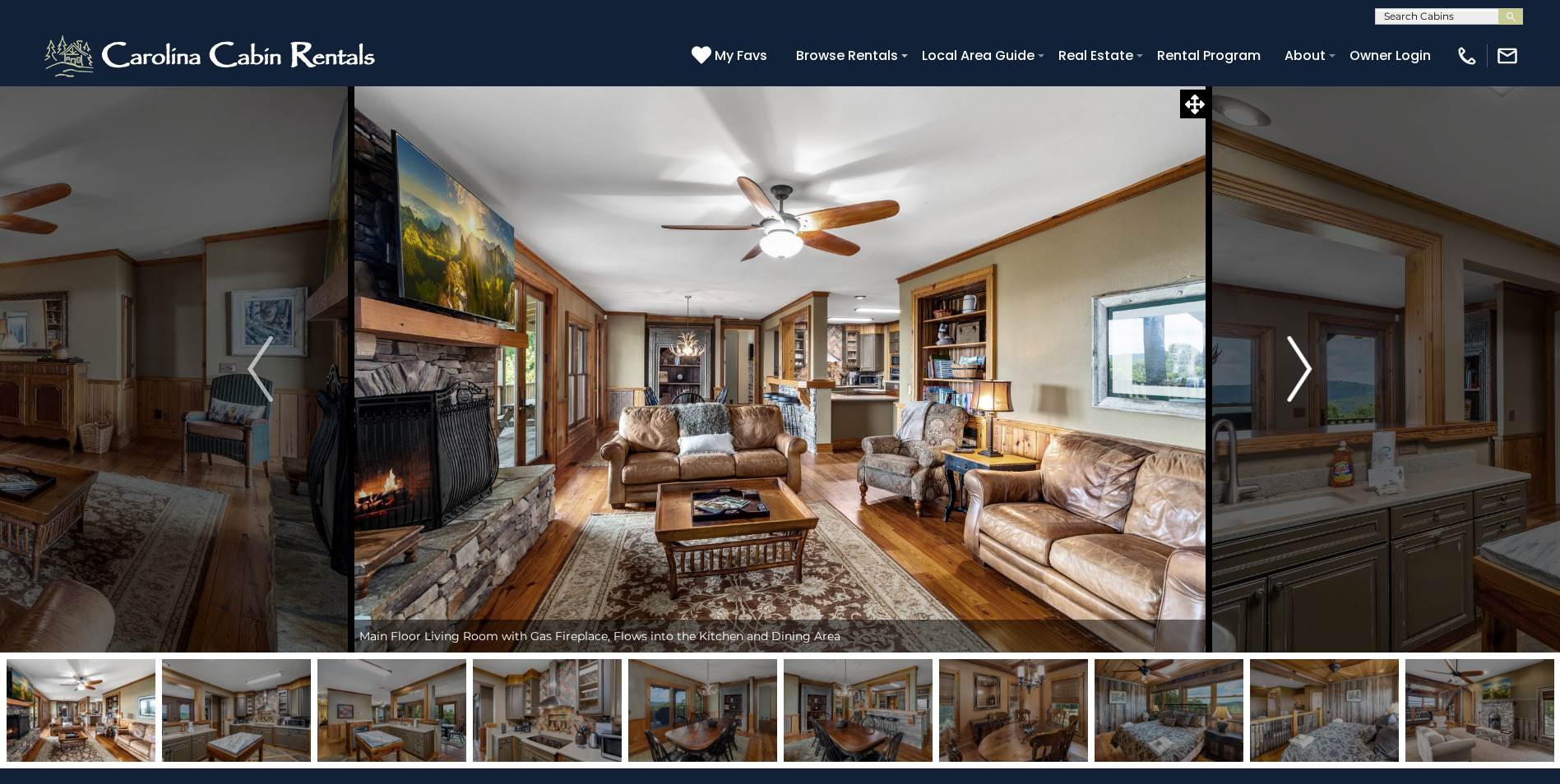
click at [1310, 372] on img "Next" at bounding box center [1299, 369] width 25 height 66
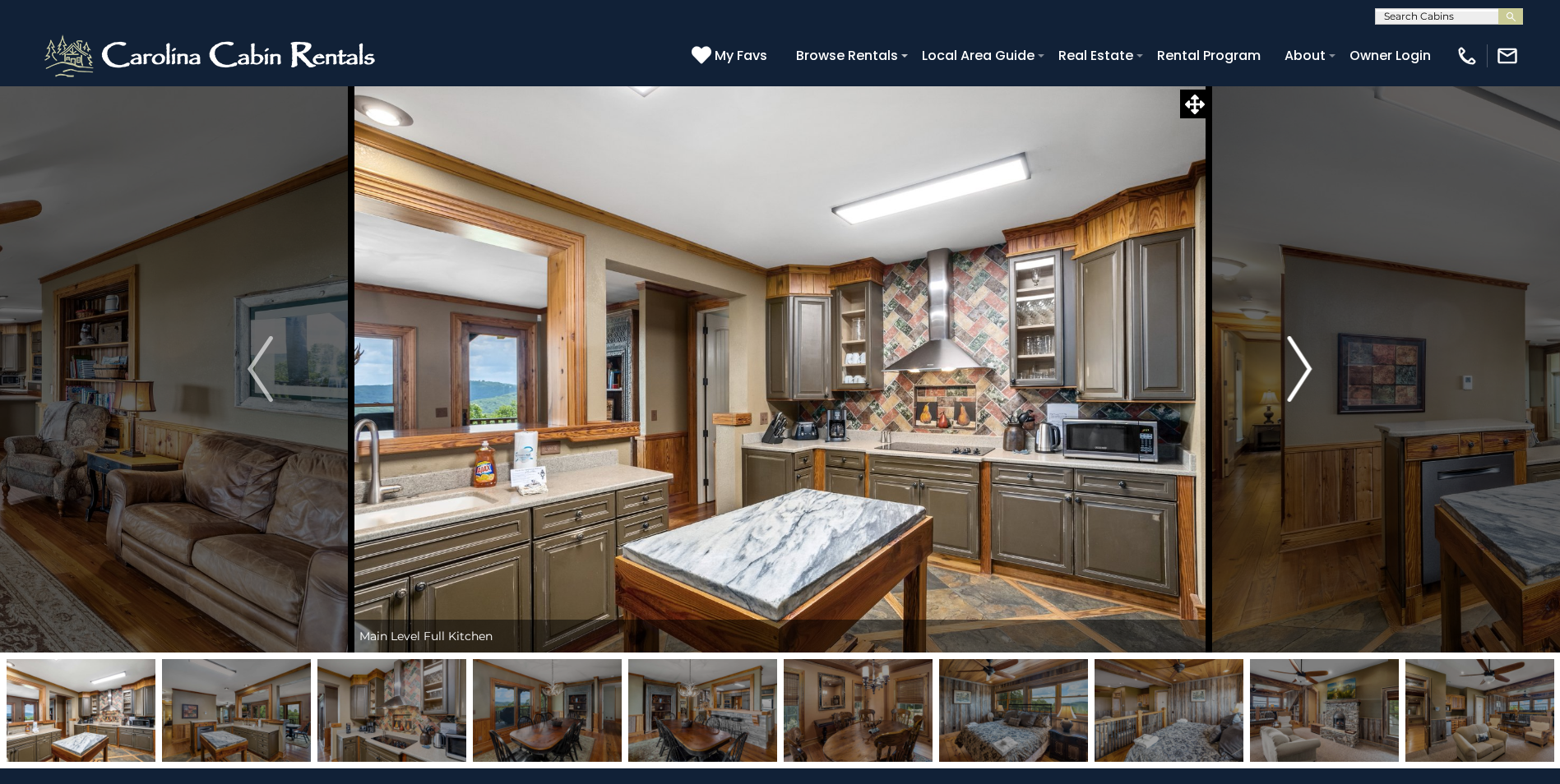
click at [1310, 372] on img "Next" at bounding box center [1299, 369] width 25 height 66
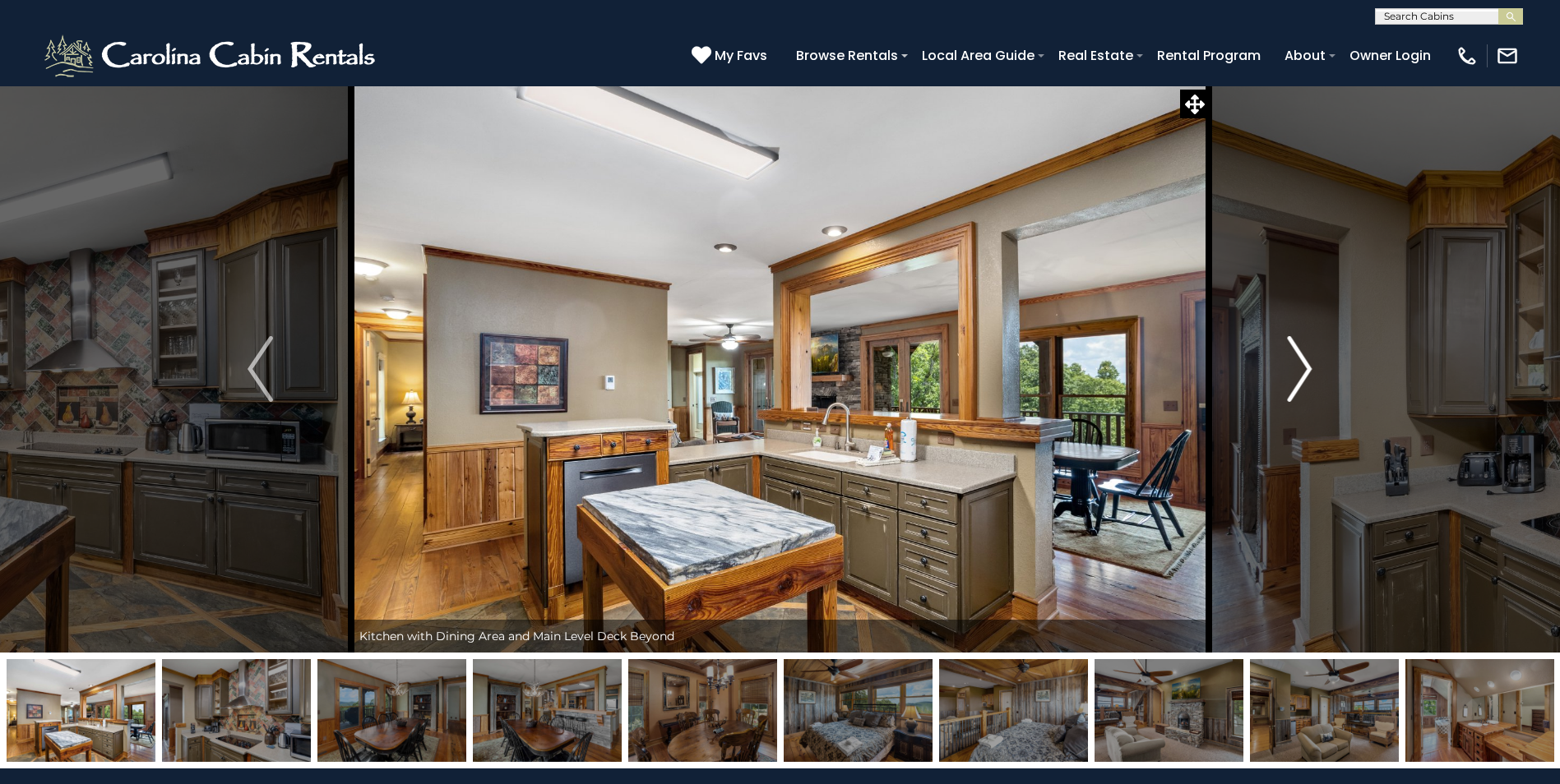
click at [1310, 372] on img "Next" at bounding box center [1299, 369] width 25 height 66
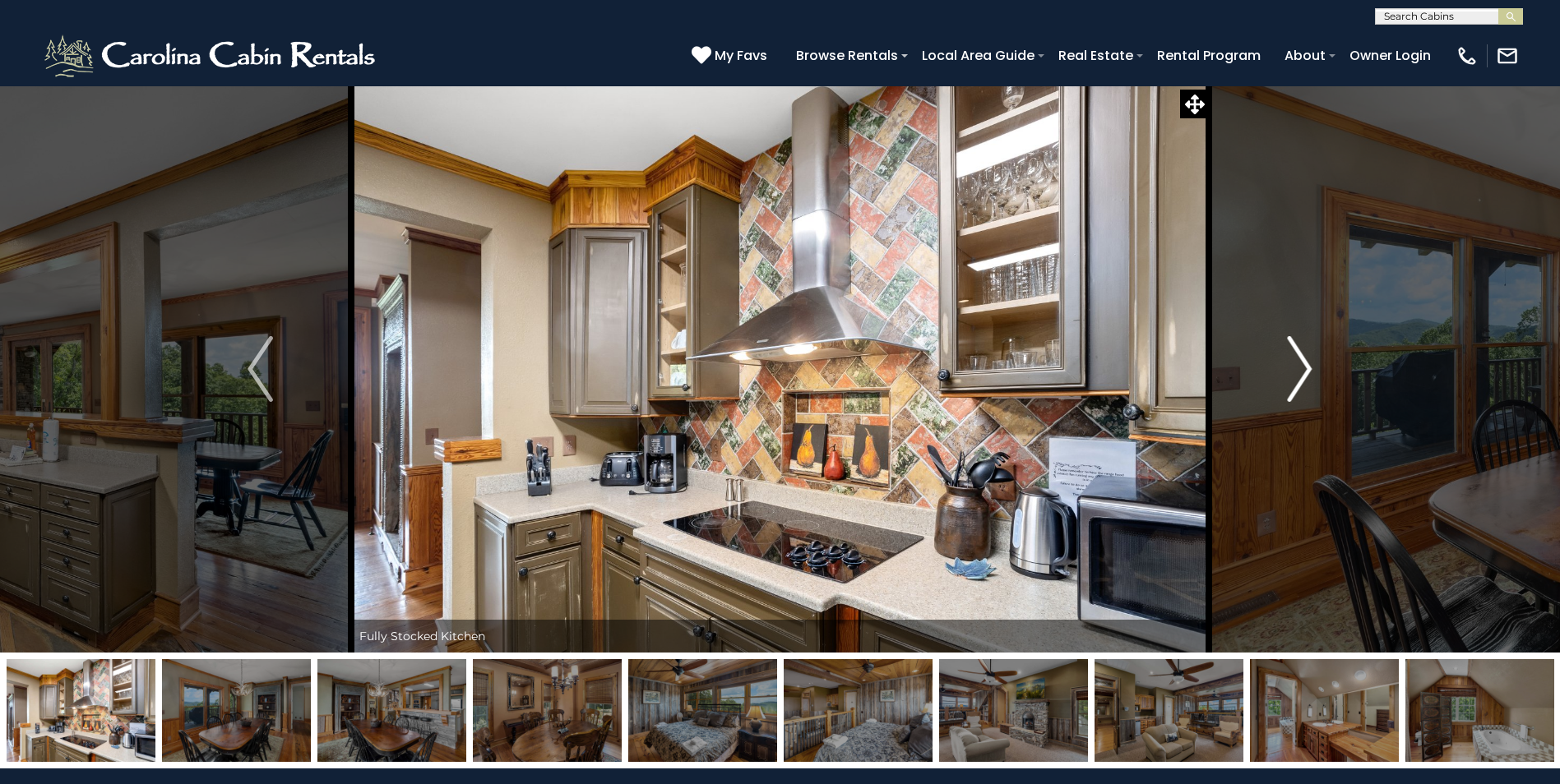
click at [1310, 372] on img "Next" at bounding box center [1299, 369] width 25 height 66
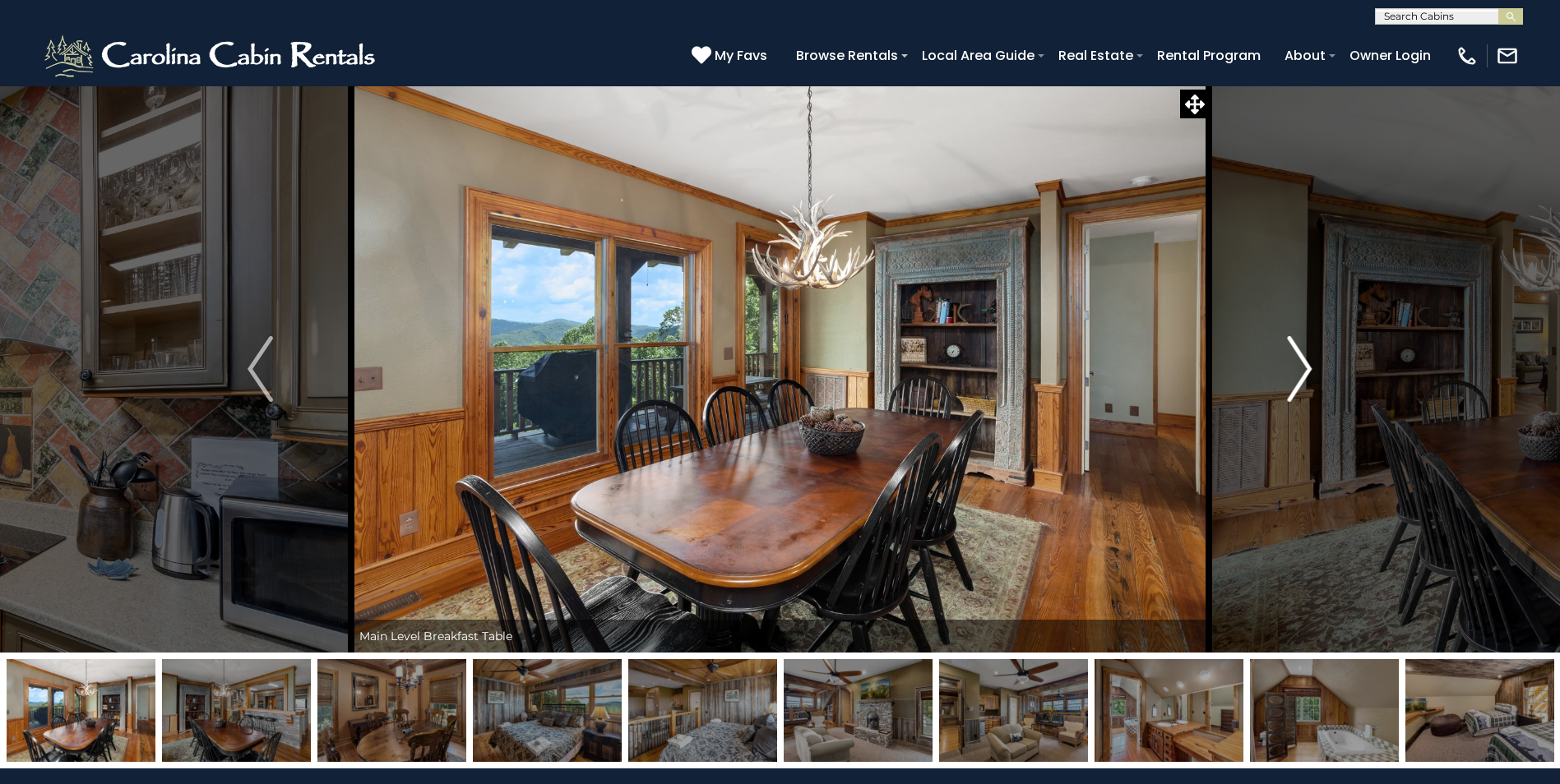
click at [1310, 372] on img "Next" at bounding box center [1299, 369] width 25 height 66
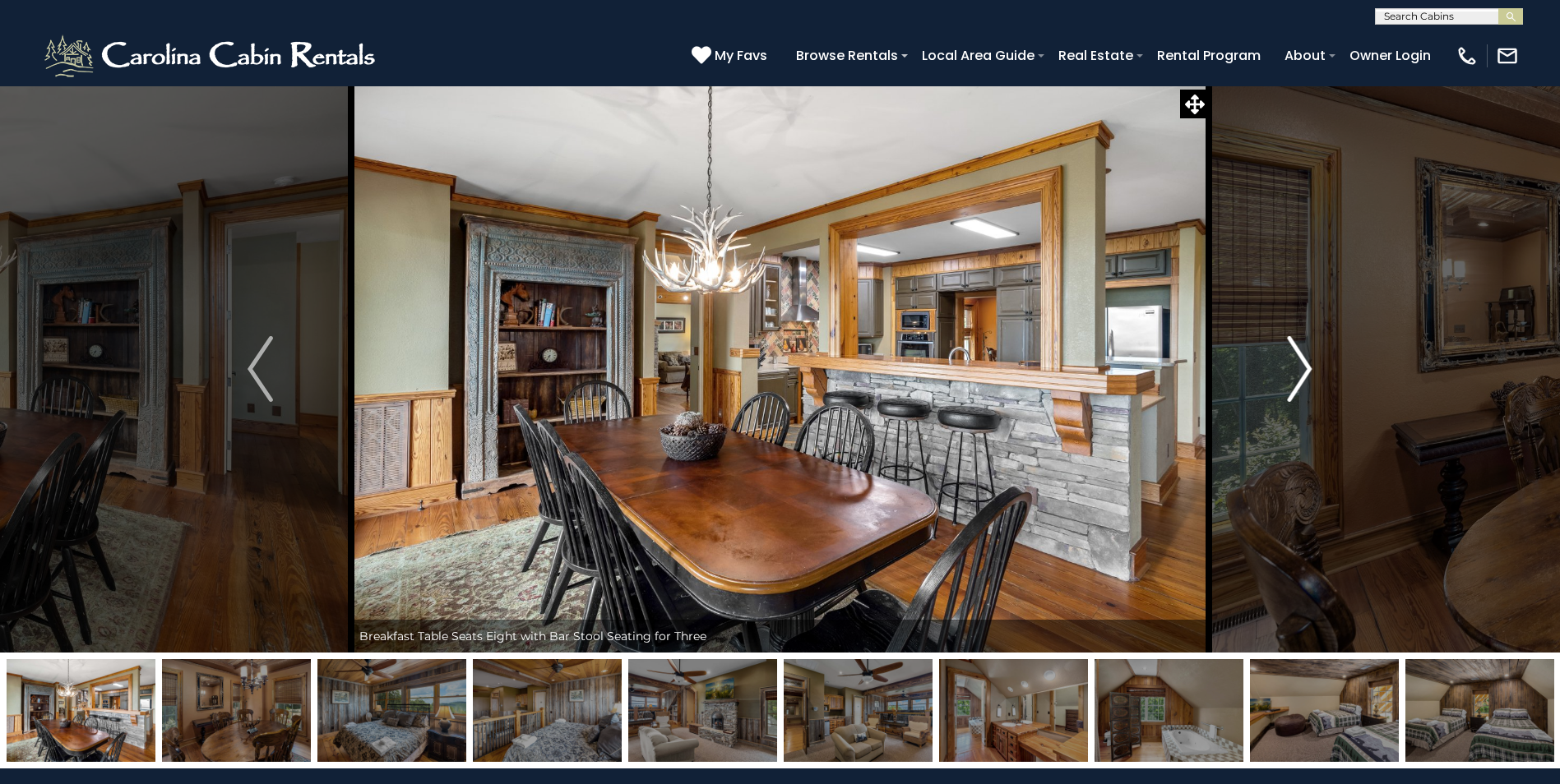
click at [1310, 372] on img "Next" at bounding box center [1299, 369] width 25 height 66
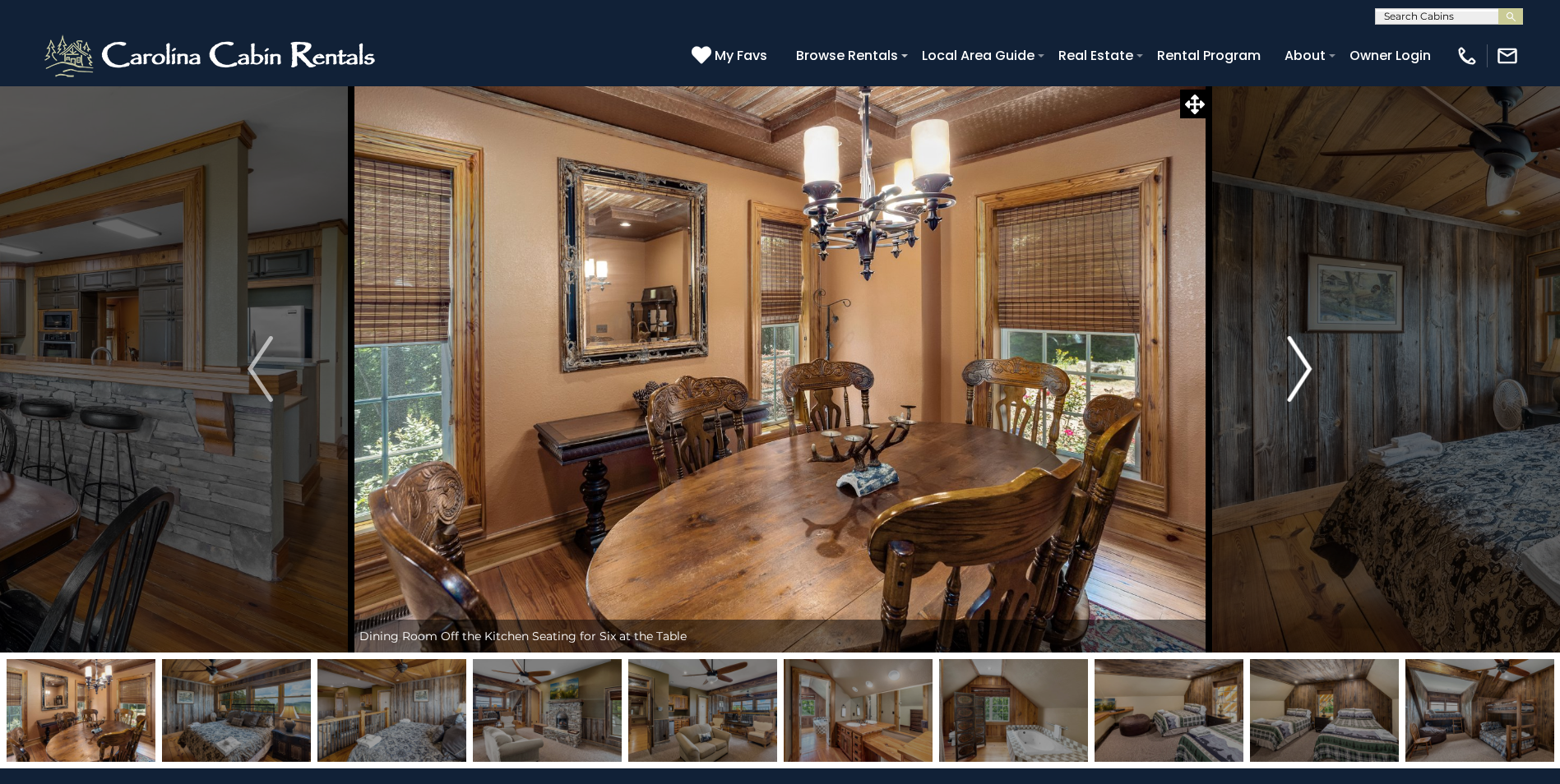
click at [1310, 372] on img "Next" at bounding box center [1299, 369] width 25 height 66
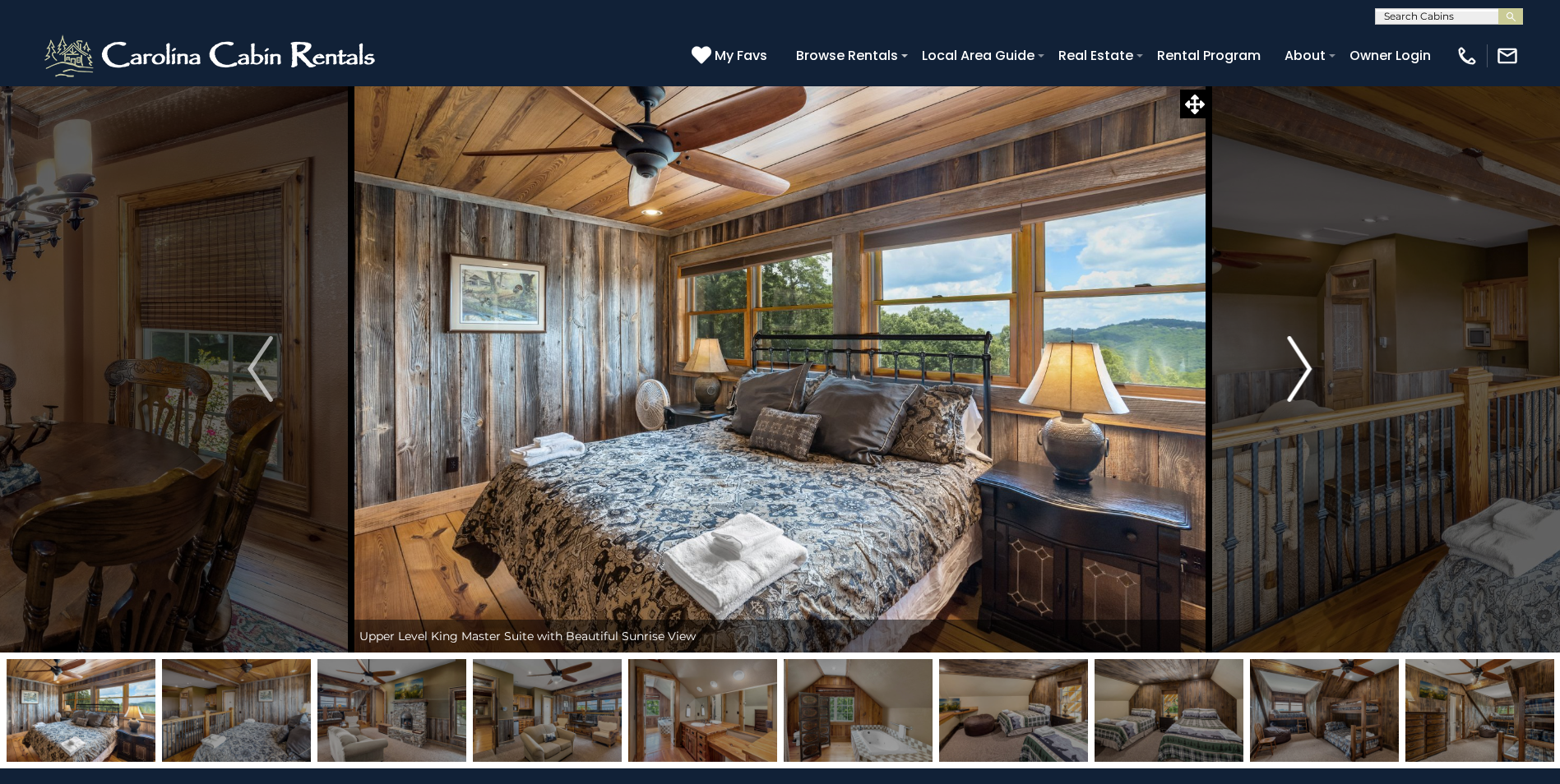
click at [1310, 372] on img "Next" at bounding box center [1299, 369] width 25 height 66
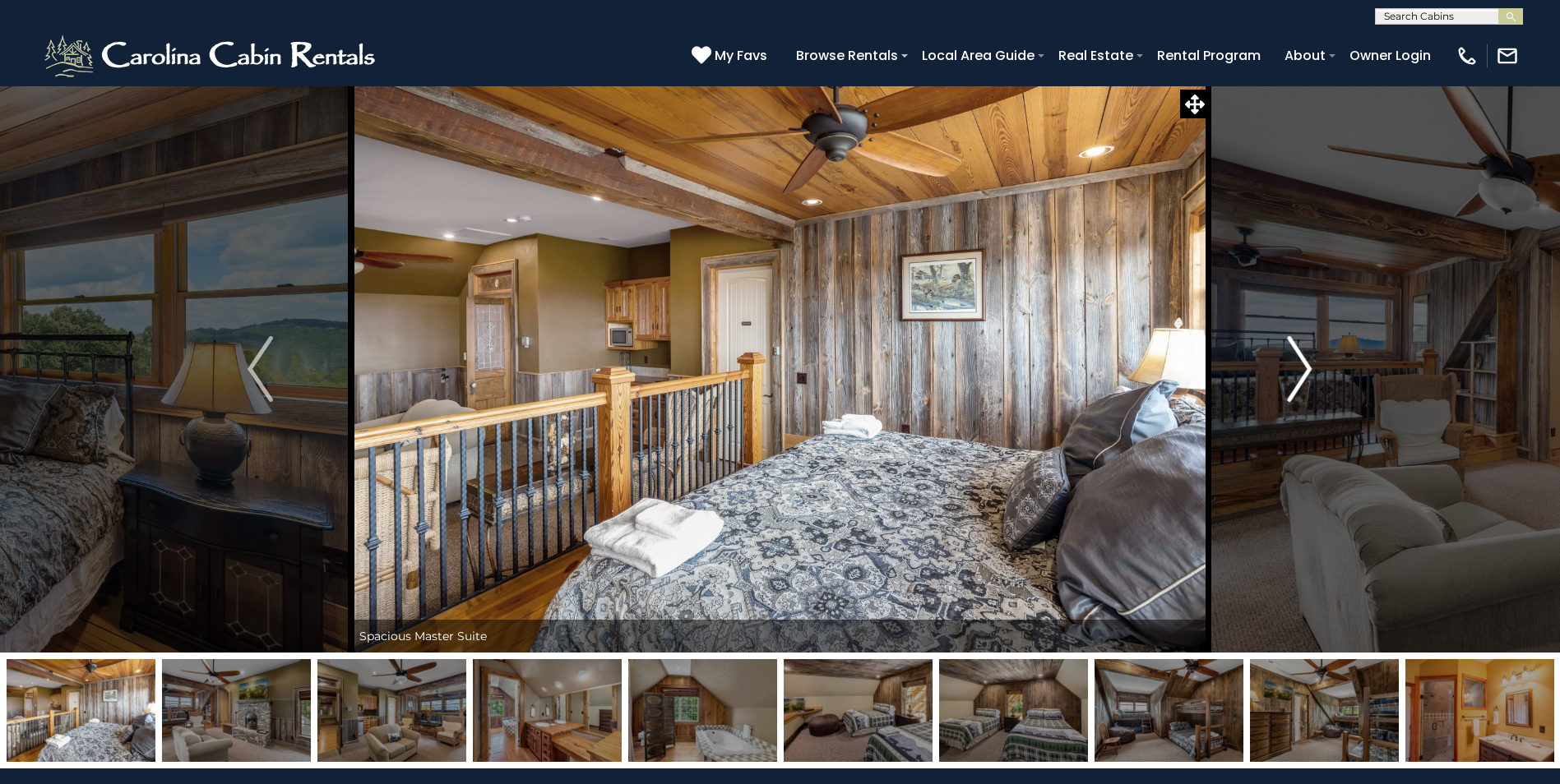
click at [1310, 372] on img "Next" at bounding box center [1299, 369] width 25 height 66
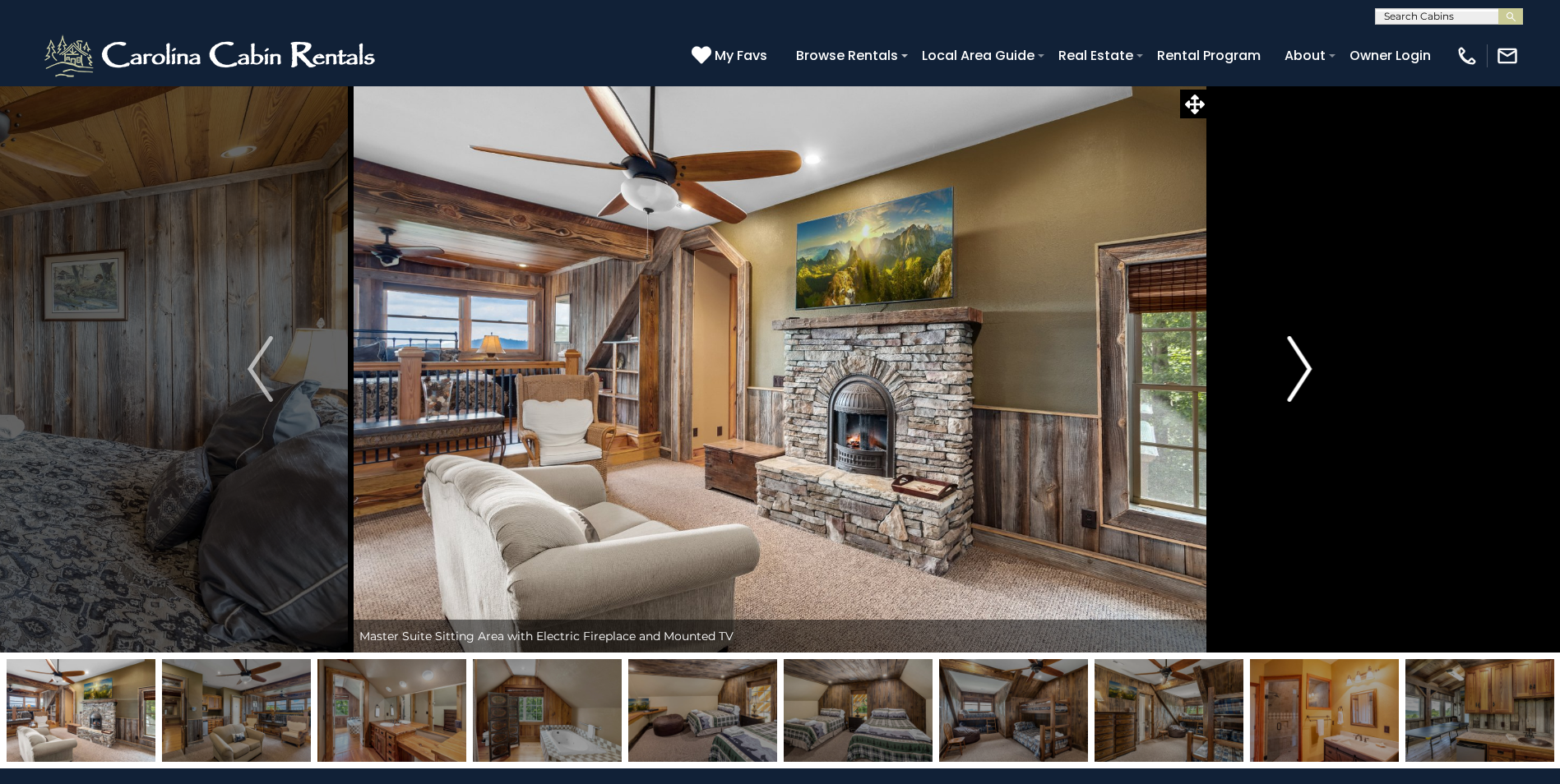
click at [1310, 372] on img "Next" at bounding box center [1299, 369] width 25 height 66
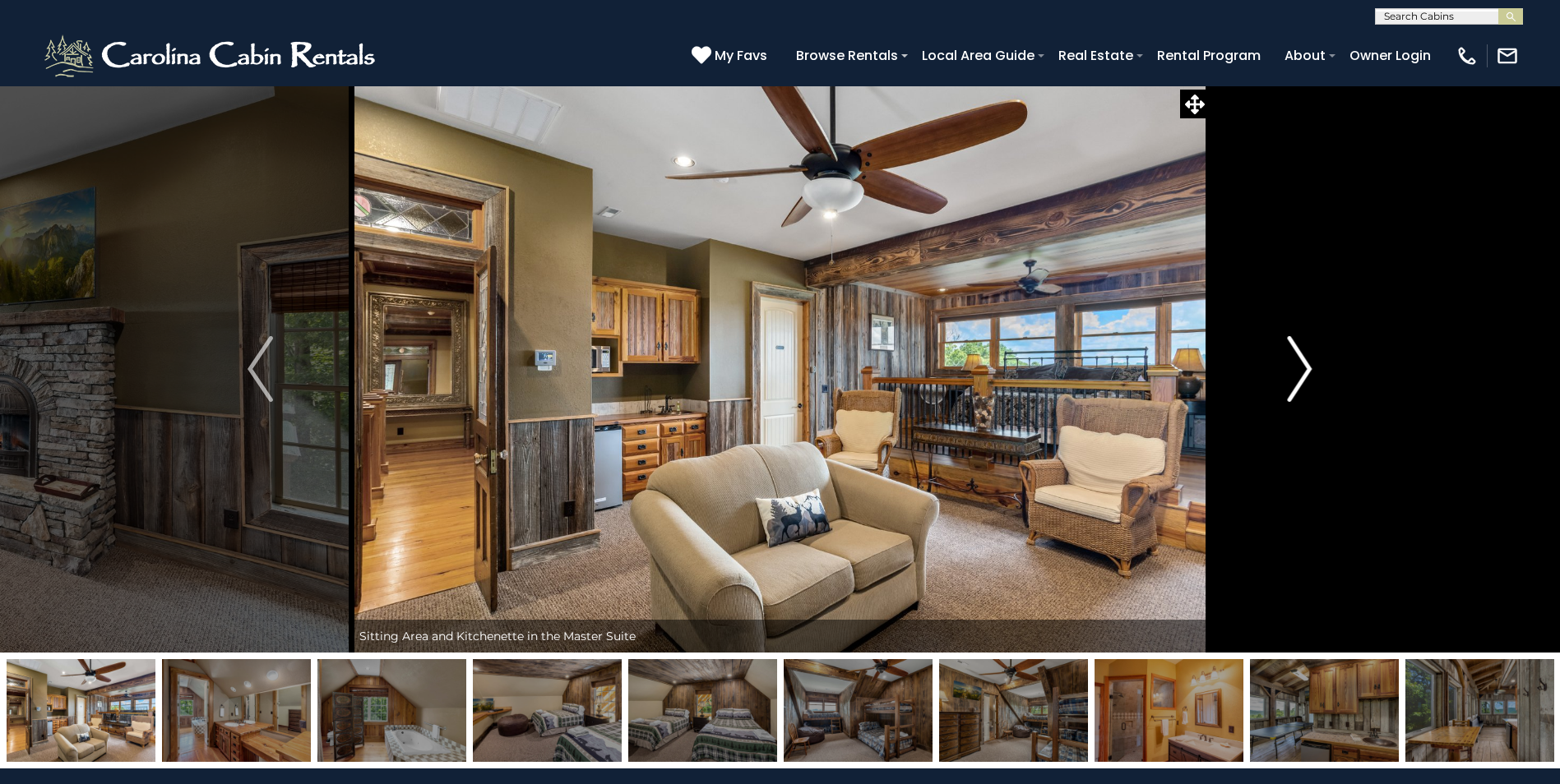
click at [1310, 372] on img "Next" at bounding box center [1299, 369] width 25 height 66
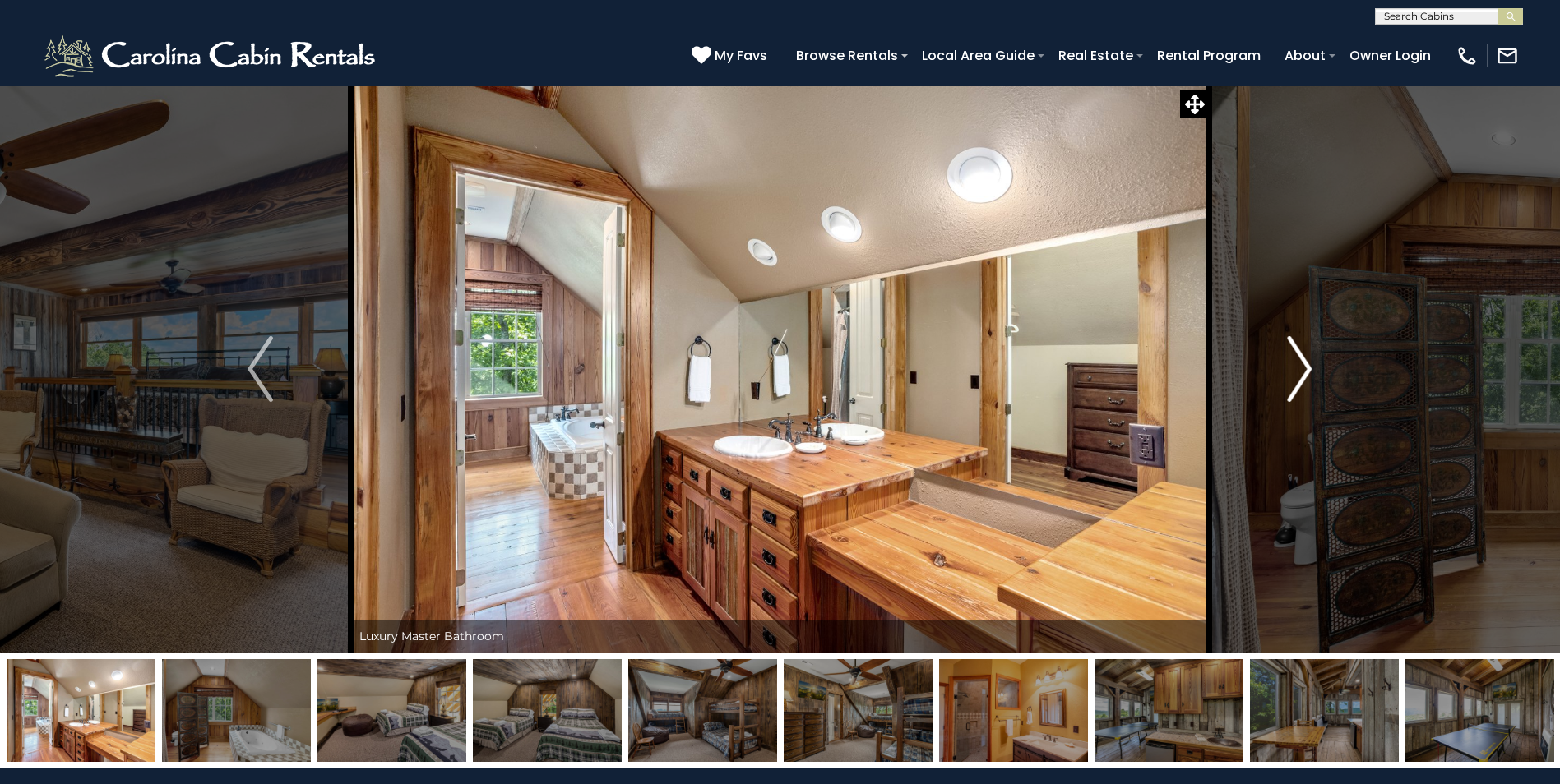
click at [1310, 372] on img "Next" at bounding box center [1299, 369] width 25 height 66
